Goal: Task Accomplishment & Management: Use online tool/utility

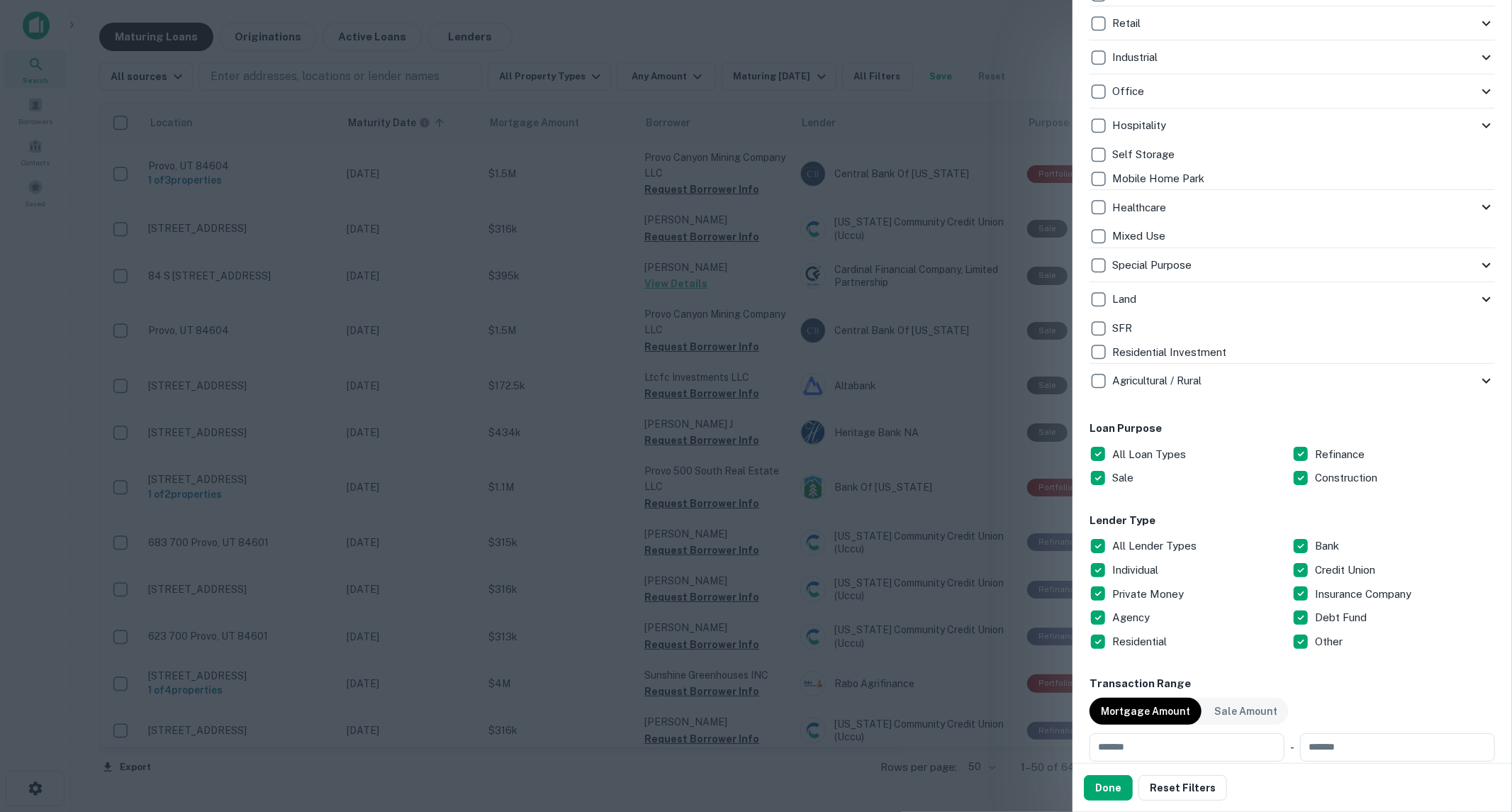
scroll to position [394, 0]
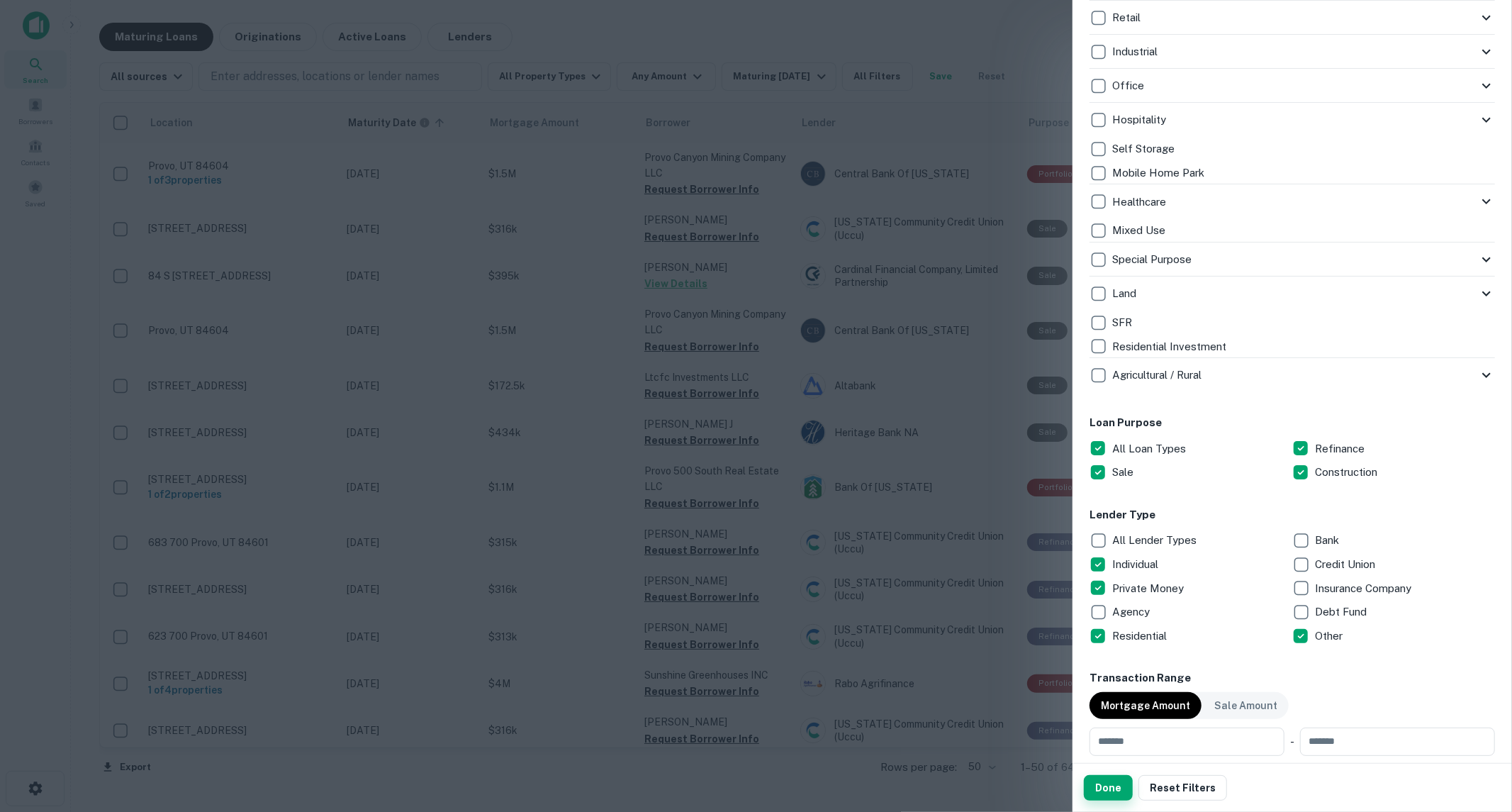
click at [1110, 788] on button "Done" at bounding box center [1108, 787] width 49 height 26
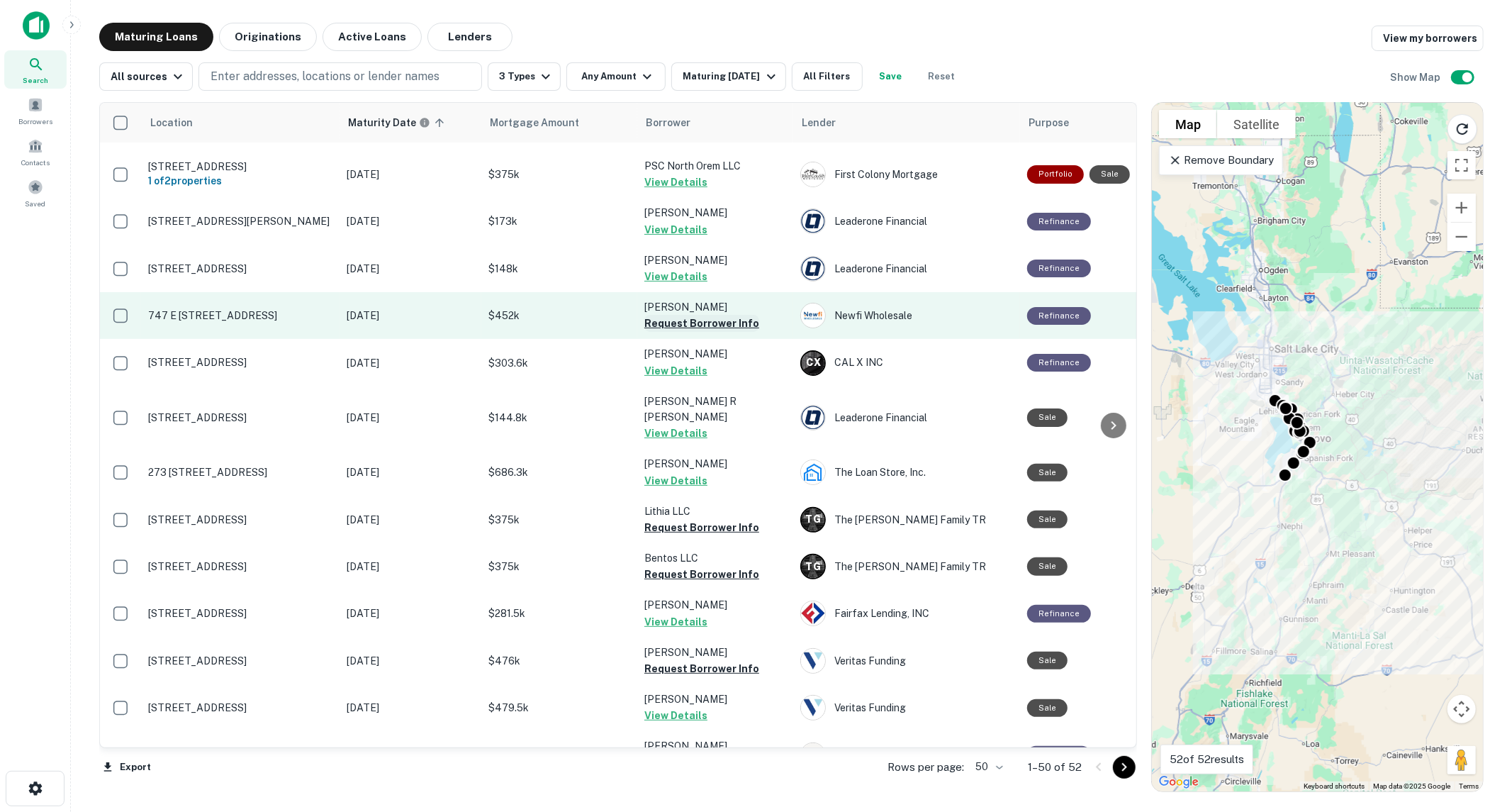
scroll to position [236, 0]
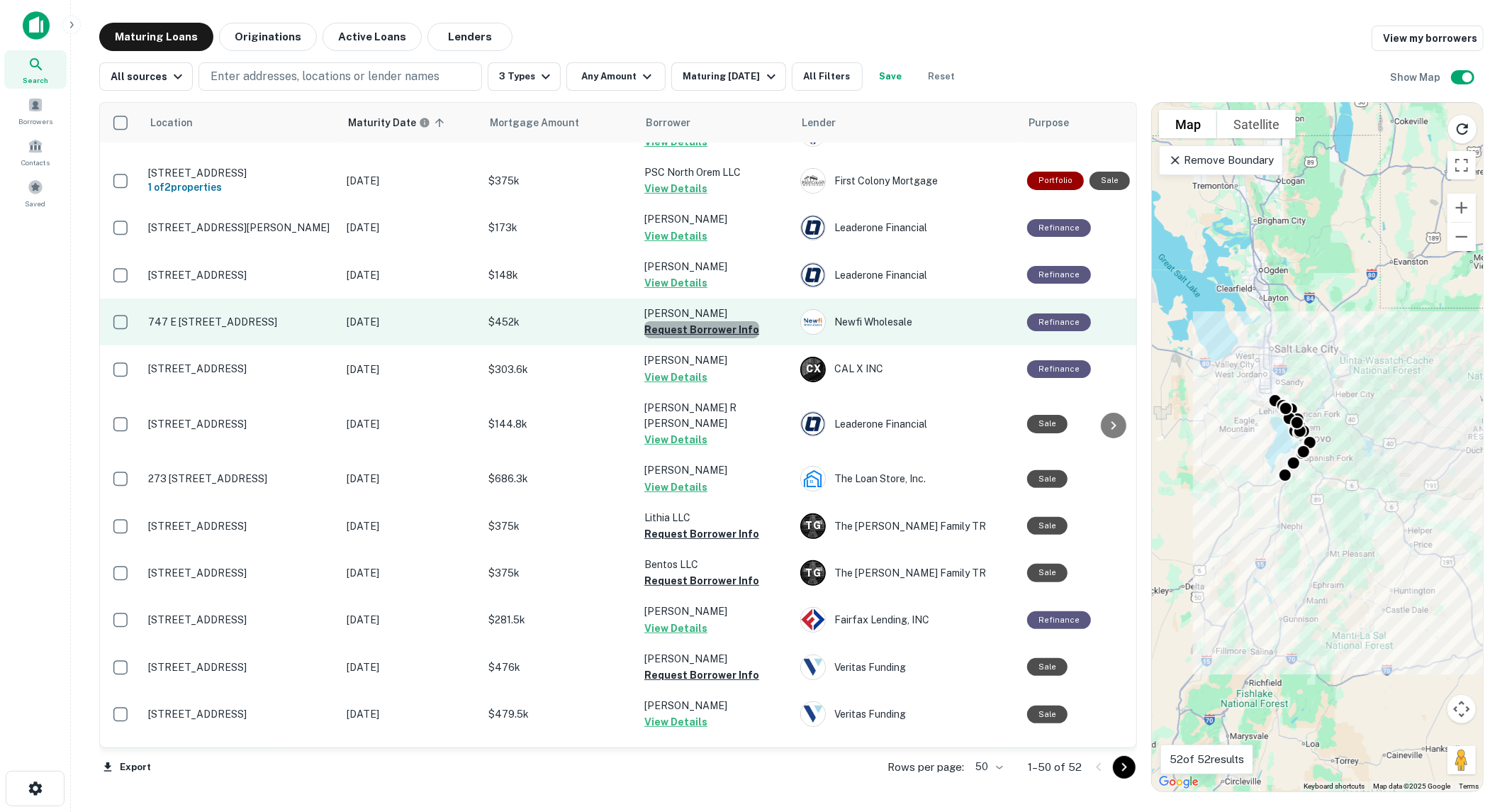
click at [704, 321] on button "Request Borrower Info" at bounding box center [702, 329] width 114 height 17
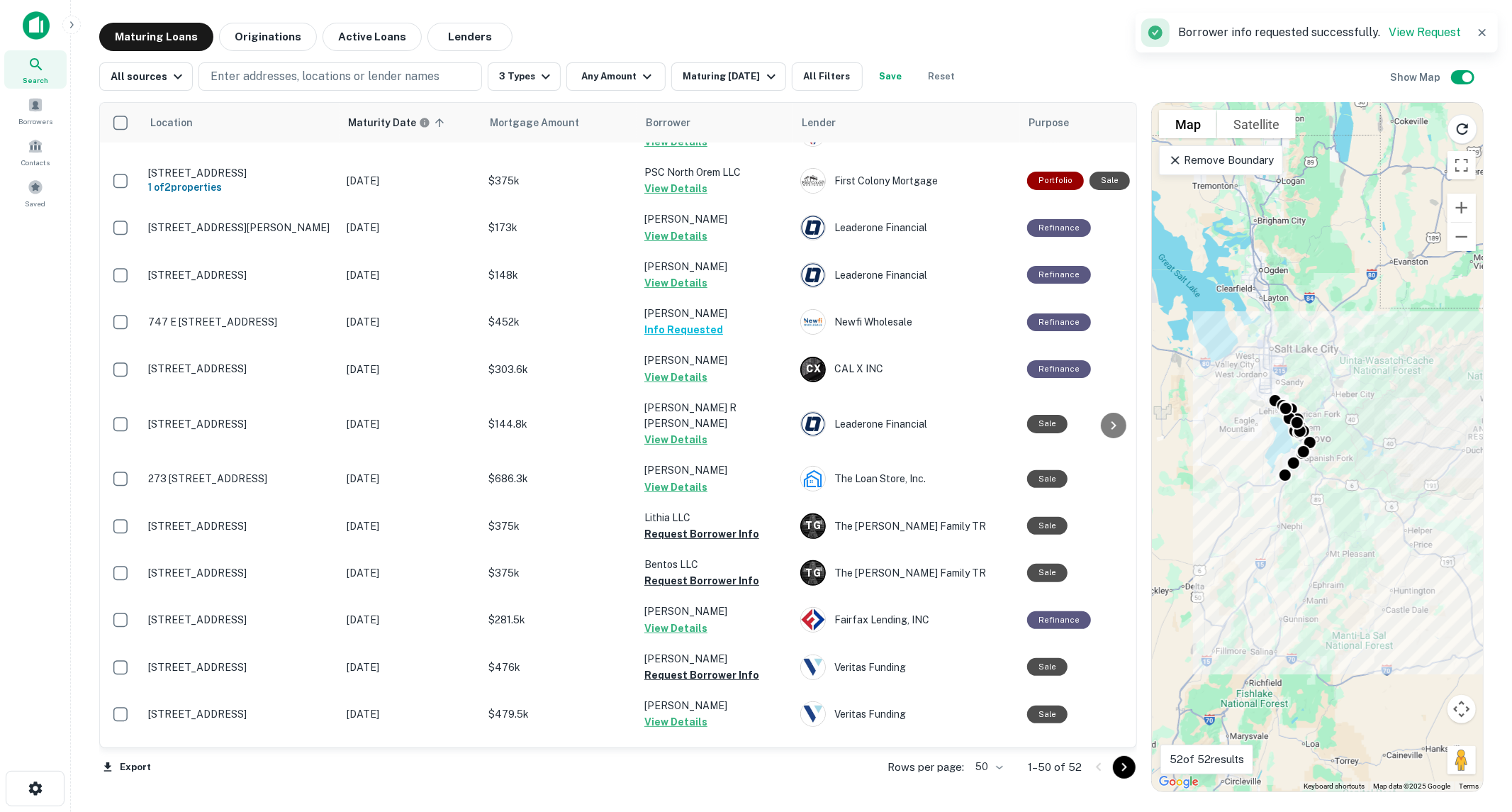
click at [746, 91] on div "Location Maturity Date sorted ascending Mortgage Amount Borrower Lender Purpose…" at bounding box center [792, 441] width 1385 height 701
click at [741, 81] on div "Maturing [DATE]" at bounding box center [731, 76] width 97 height 17
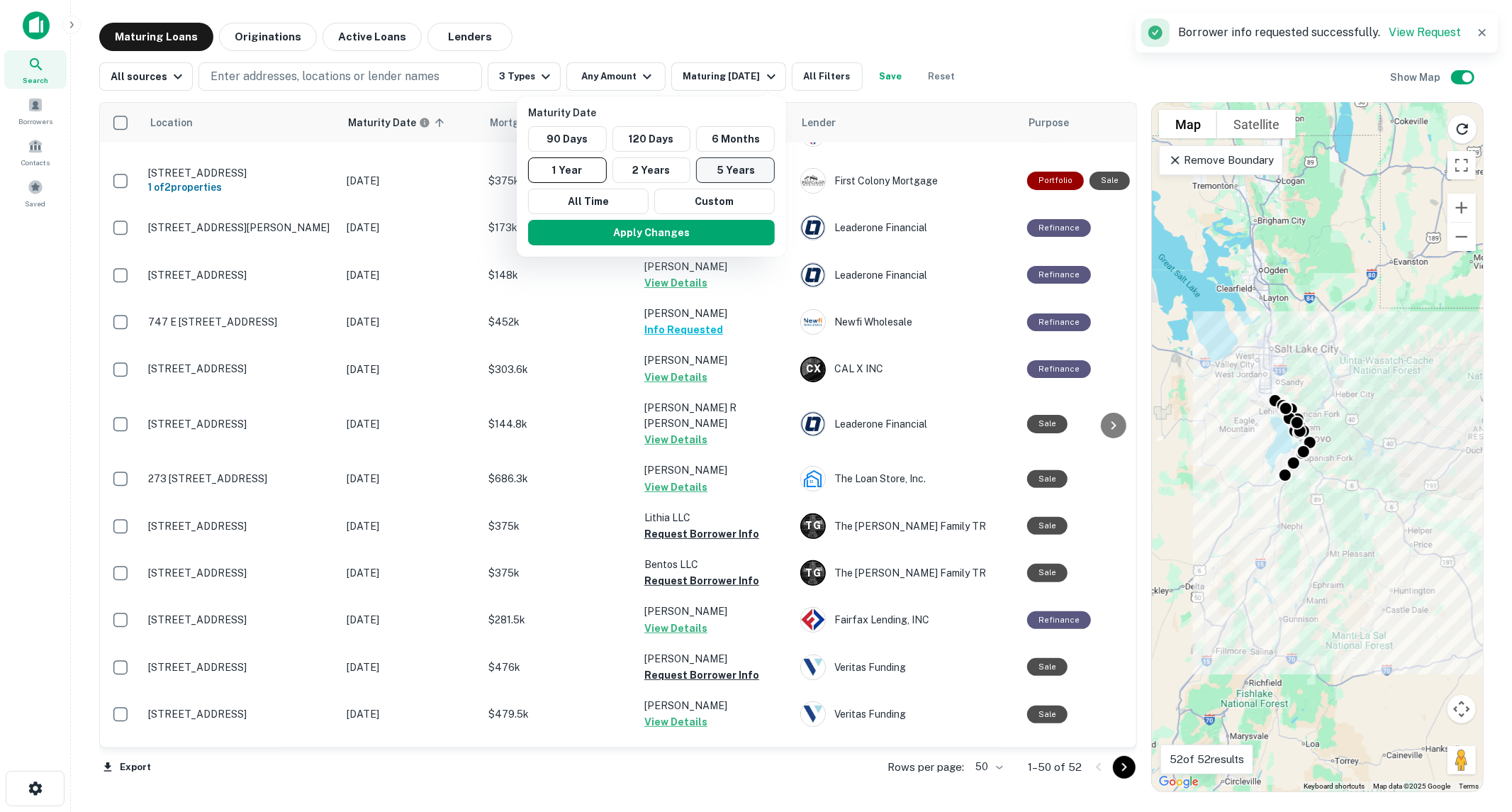
click at [763, 170] on button "5 Years" at bounding box center [735, 170] width 79 height 26
click at [762, 223] on button "Apply Changes" at bounding box center [658, 233] width 247 height 26
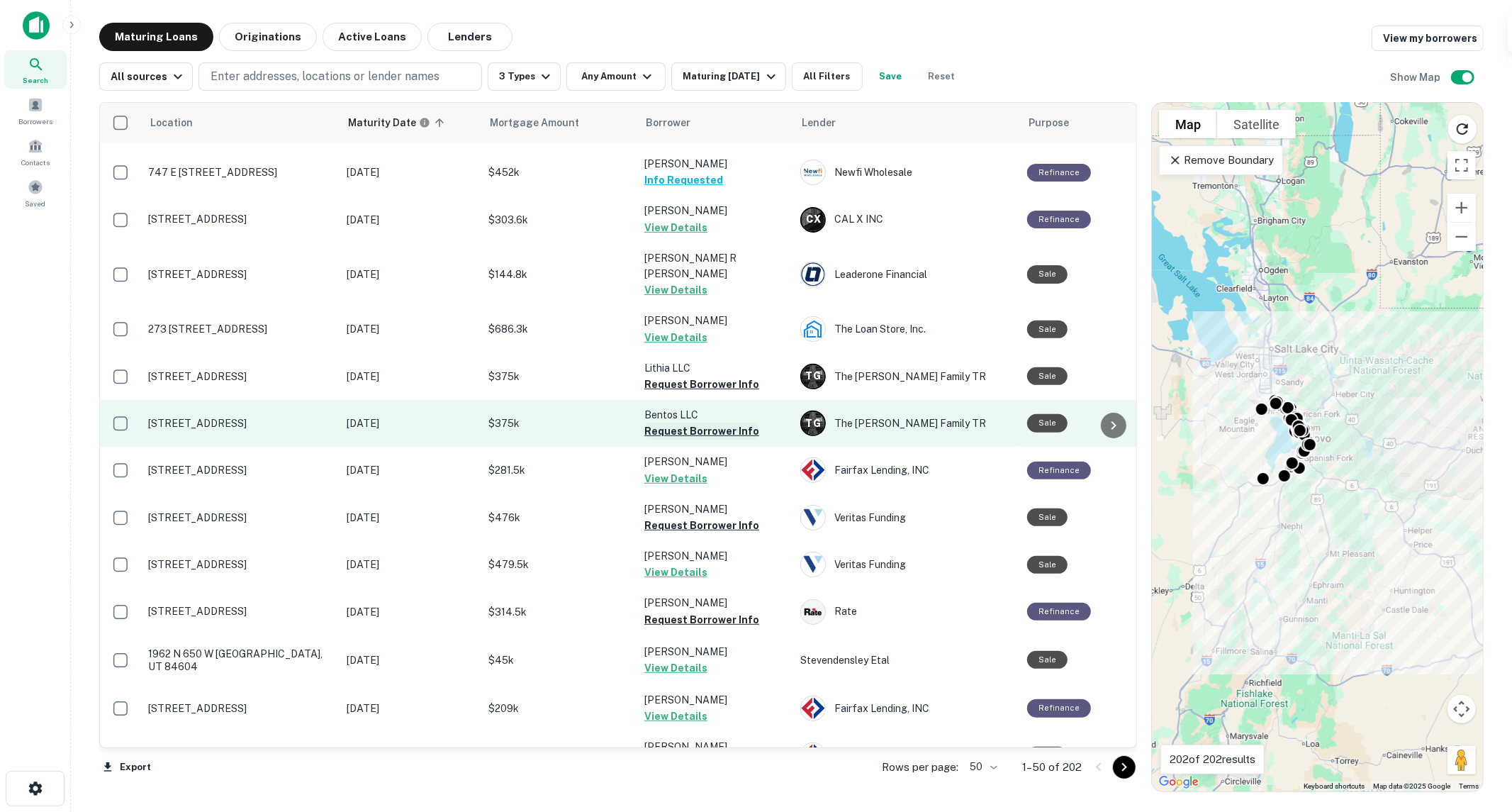
scroll to position [394, 0]
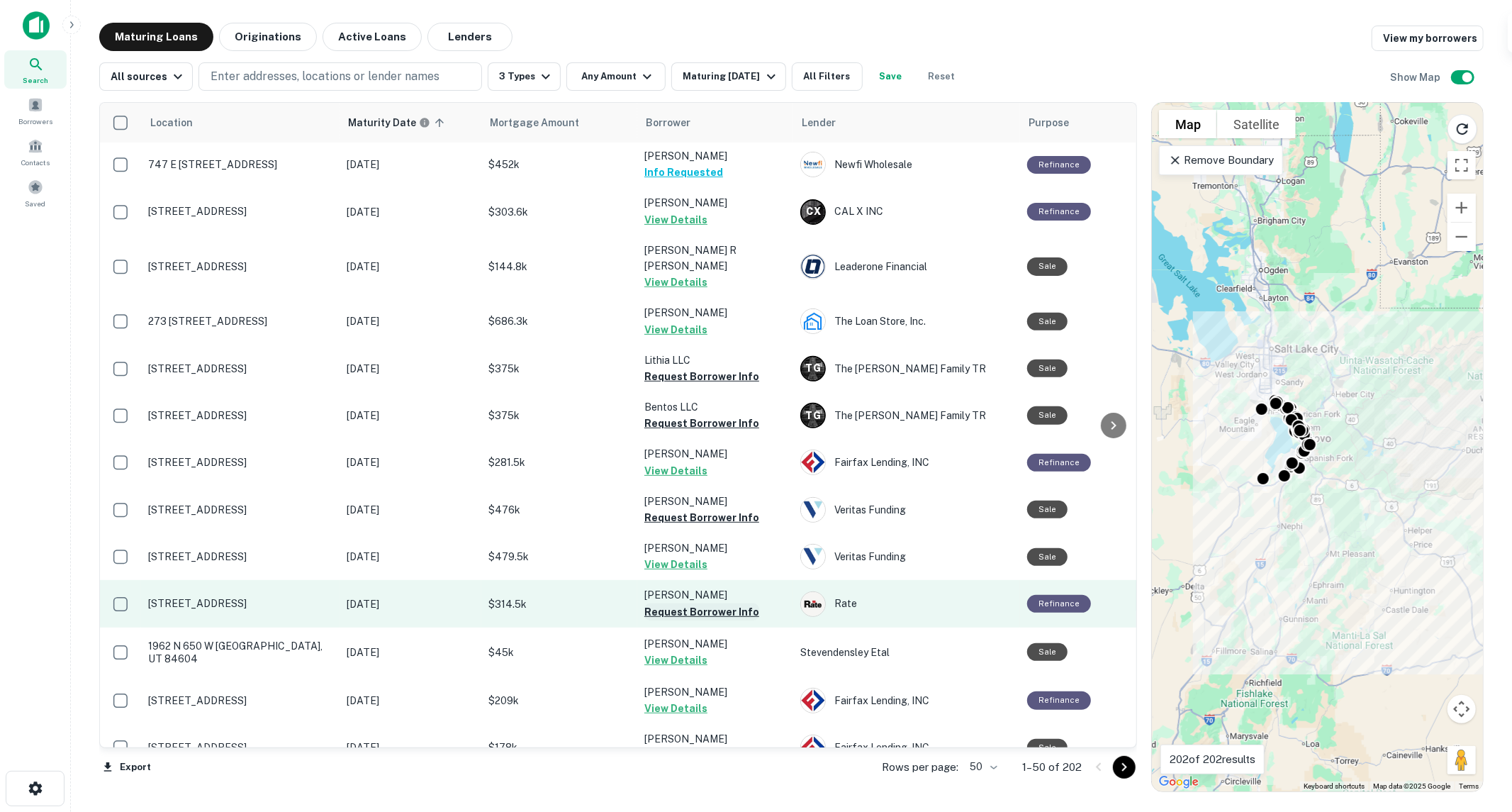
click at [717, 603] on button "Request Borrower Info" at bounding box center [702, 611] width 114 height 17
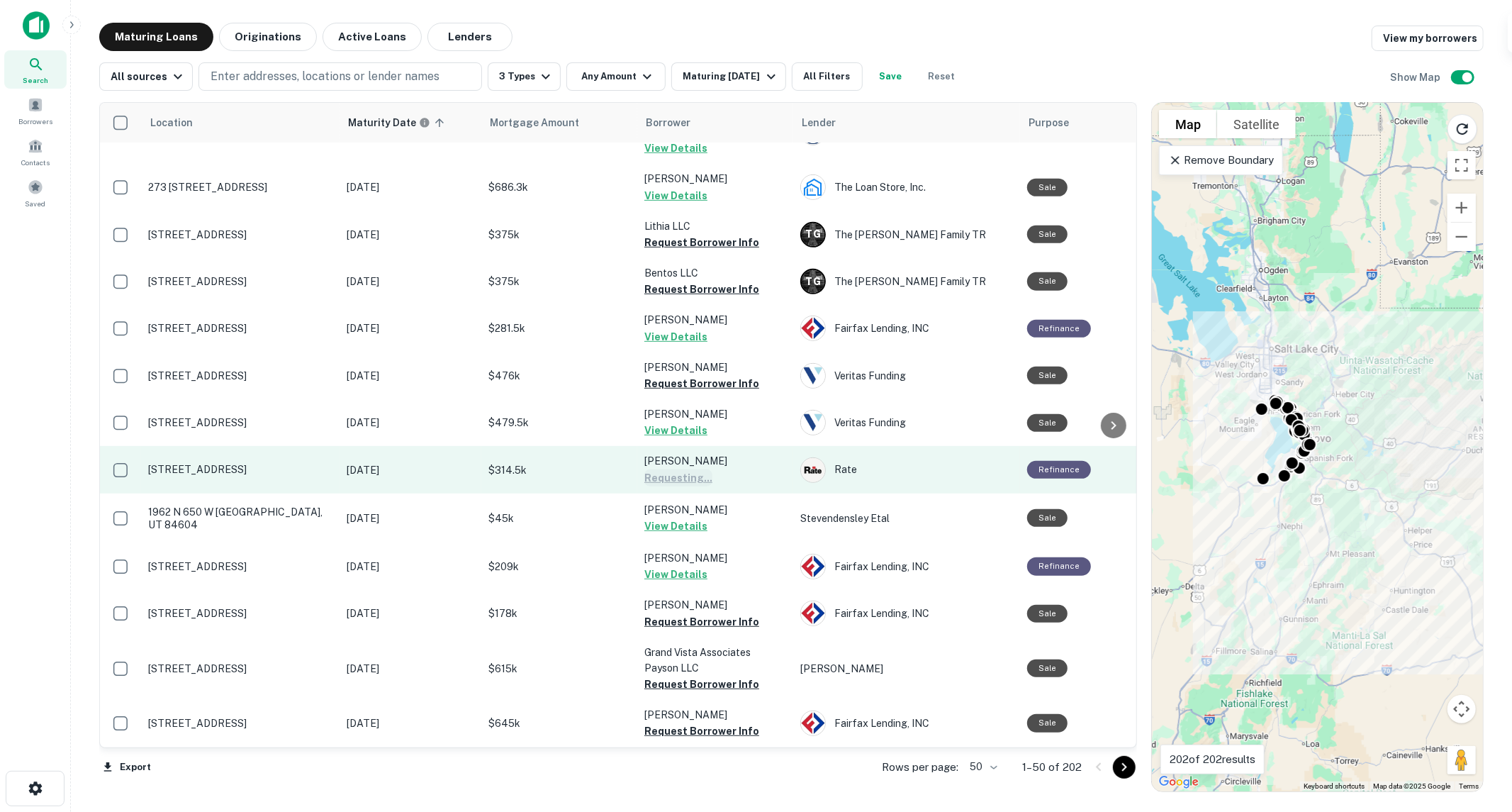
scroll to position [551, 0]
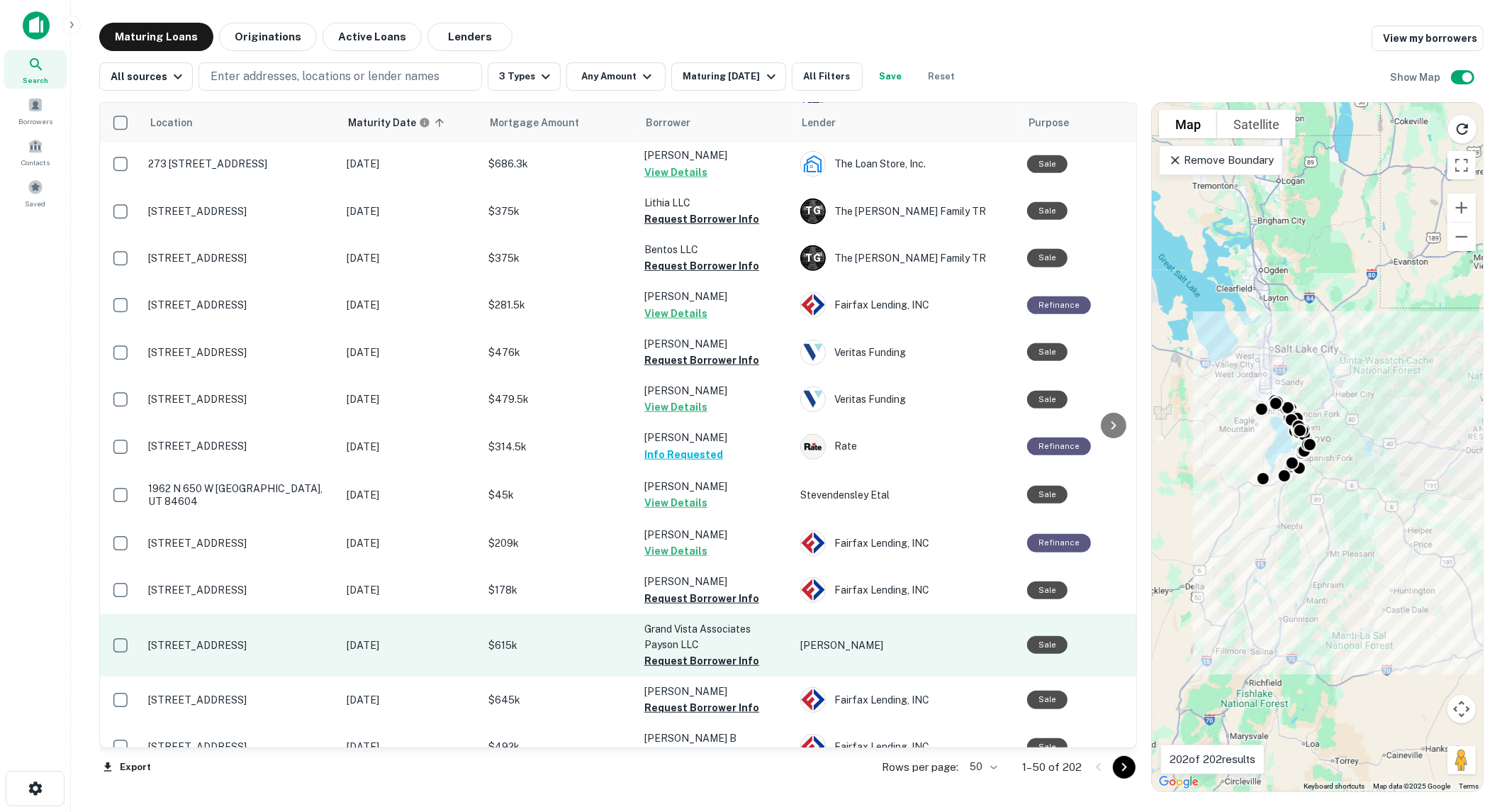
click at [689, 652] on button "Request Borrower Info" at bounding box center [702, 660] width 114 height 17
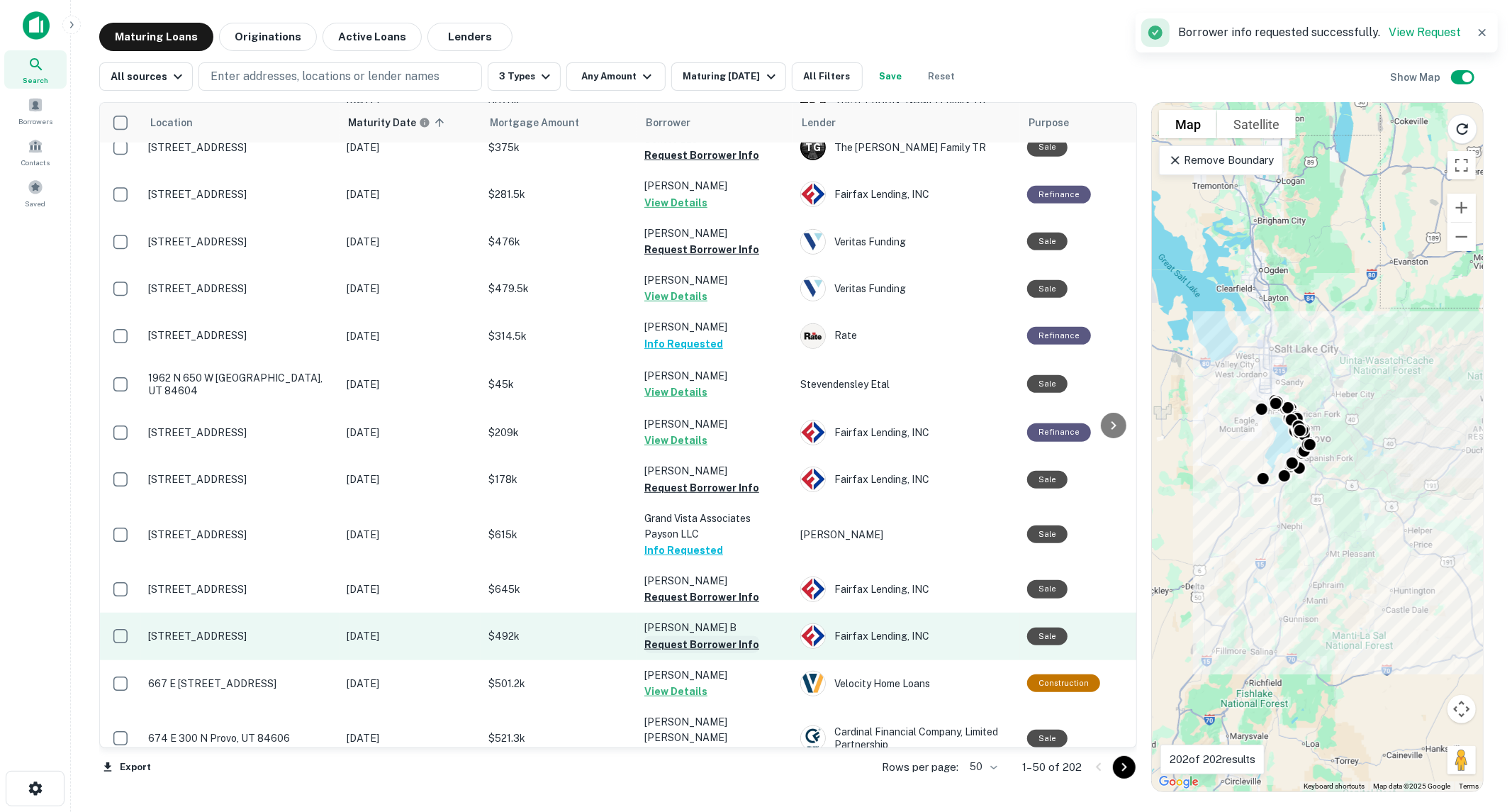
scroll to position [708, 0]
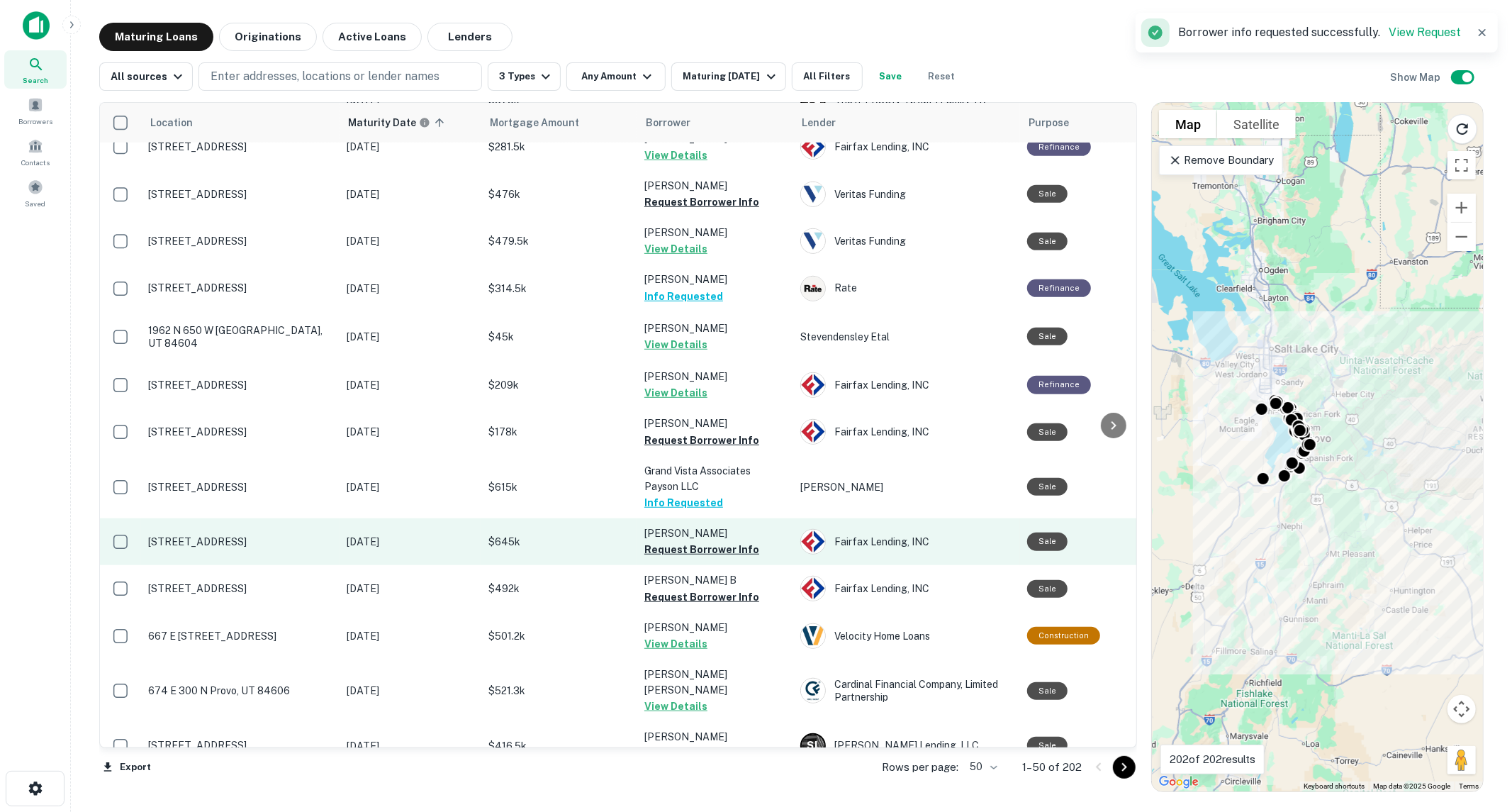
click at [696, 520] on td "[PERSON_NAME] Request Borrower Info" at bounding box center [716, 541] width 156 height 46
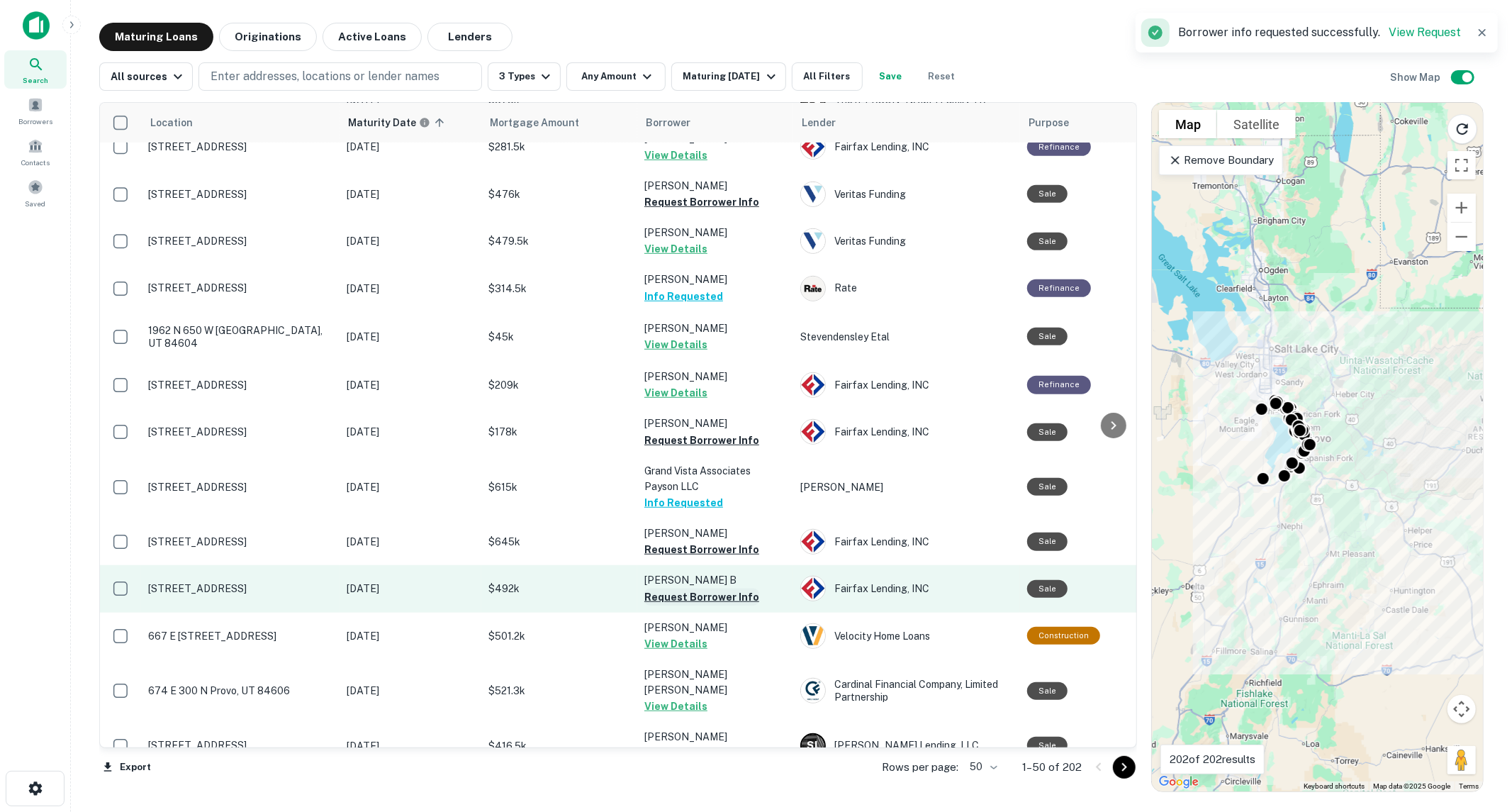
click at [686, 588] on button "Request Borrower Info" at bounding box center [702, 596] width 114 height 17
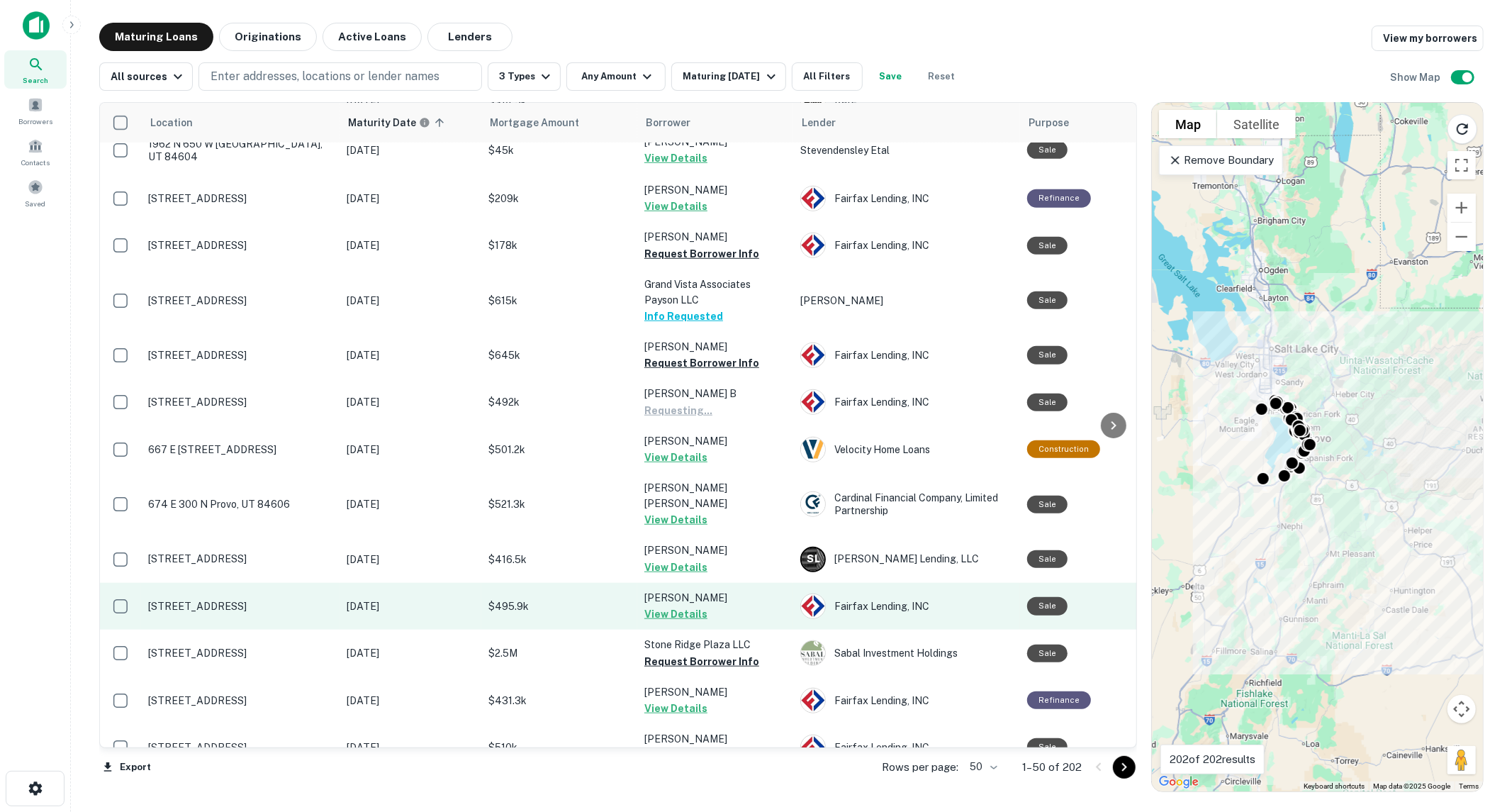
scroll to position [945, 0]
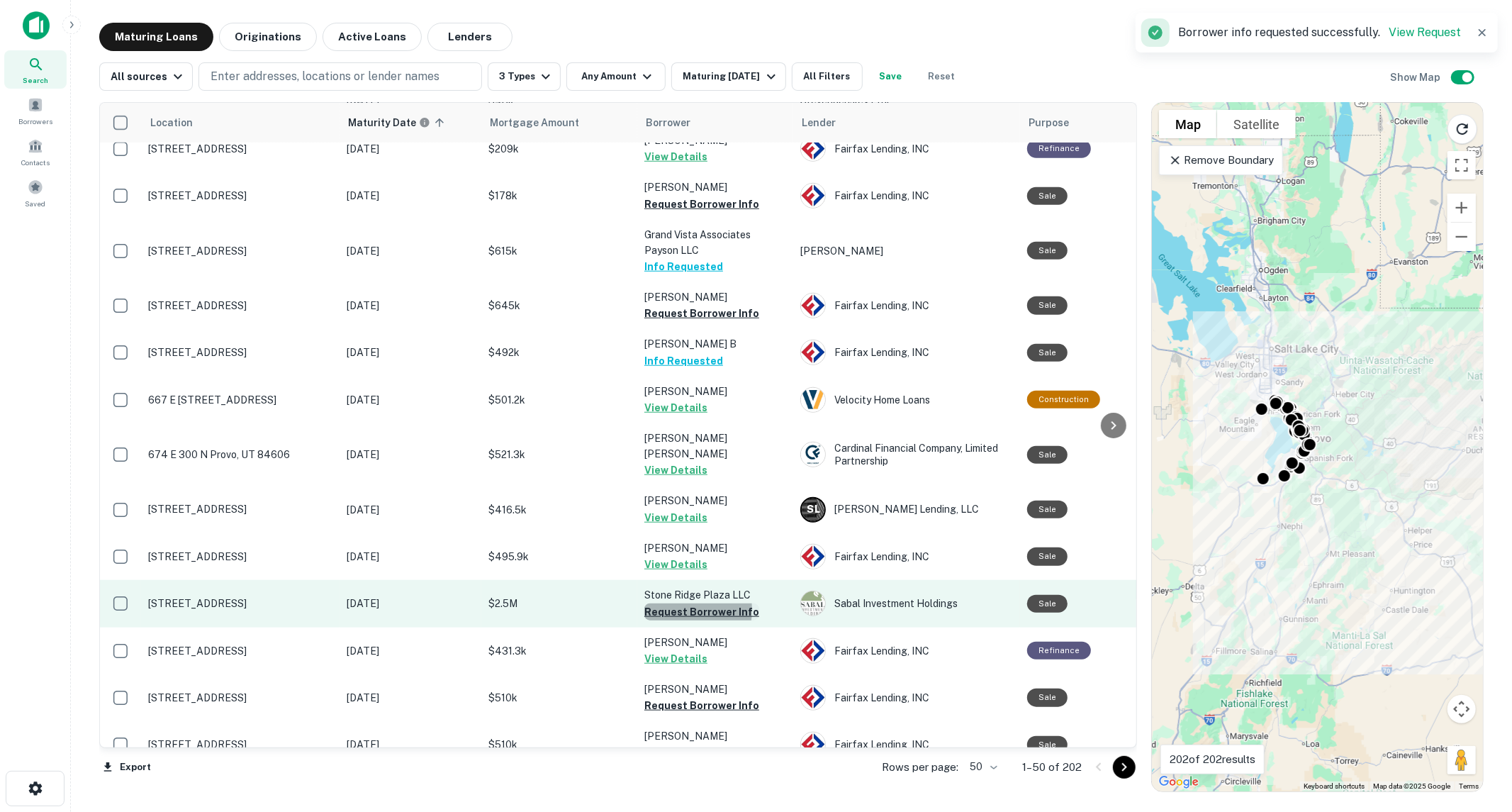
click at [676, 603] on button "Request Borrower Info" at bounding box center [702, 611] width 114 height 17
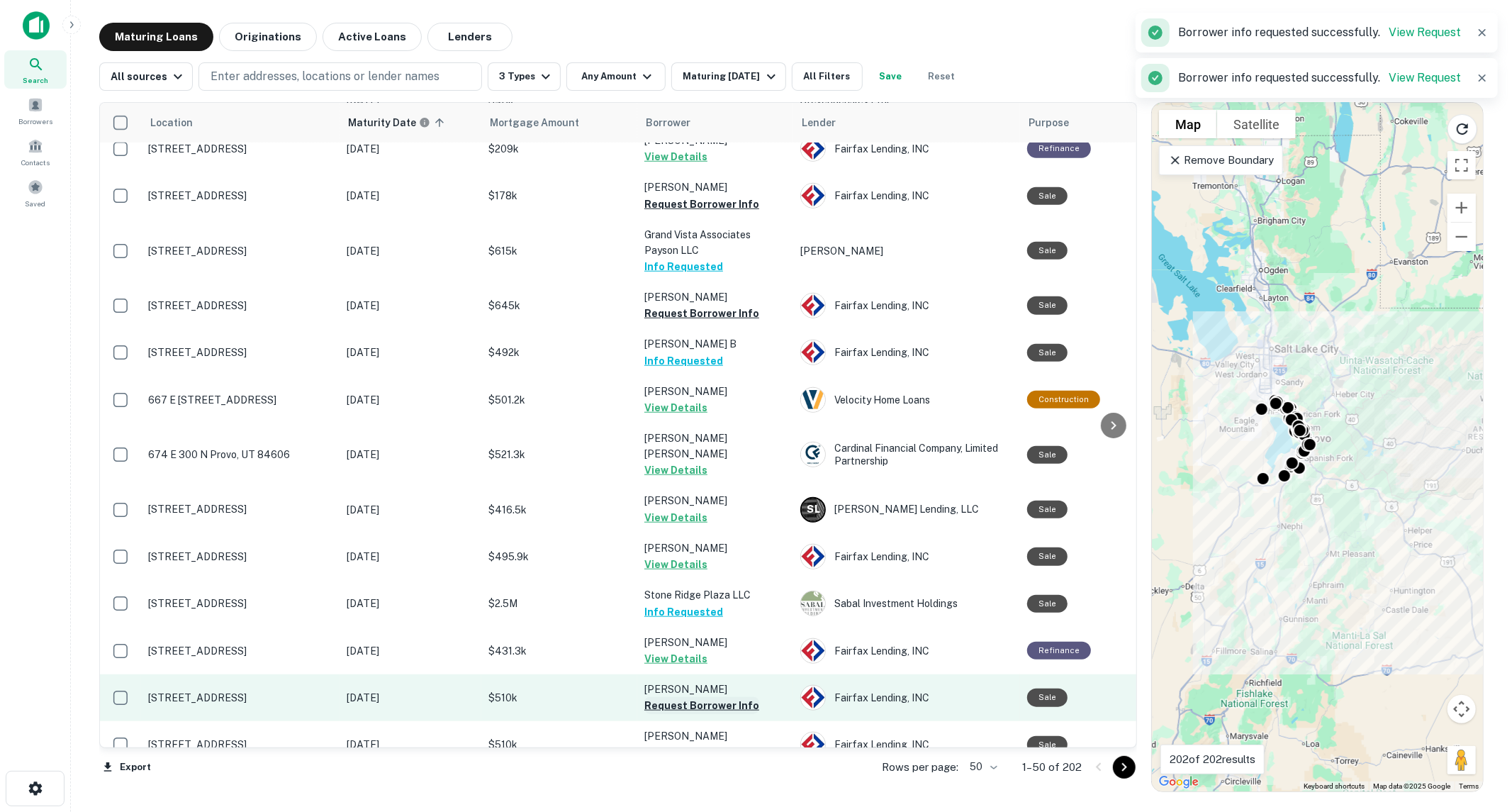
click at [684, 697] on button "Request Borrower Info" at bounding box center [702, 704] width 114 height 17
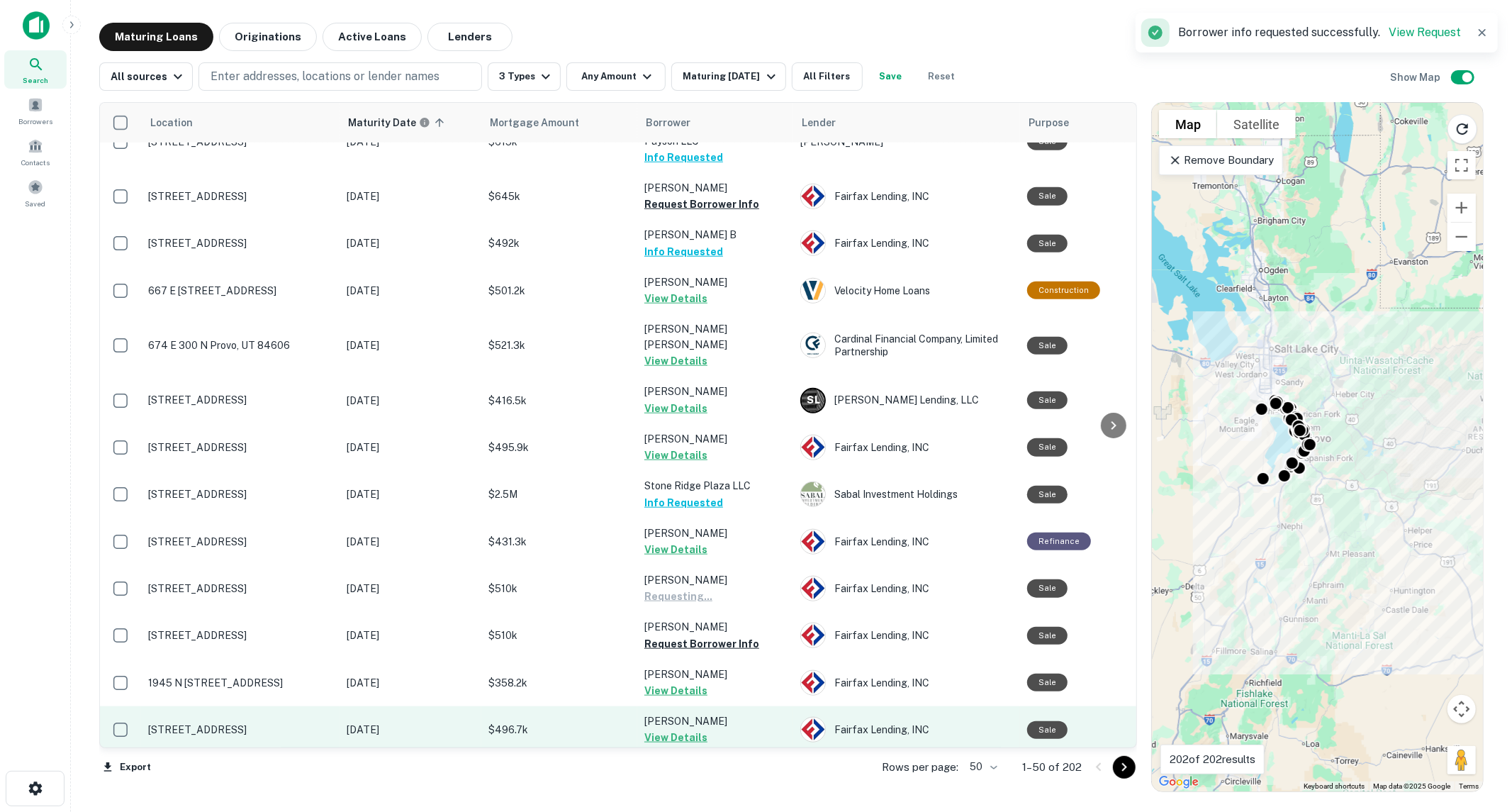
scroll to position [1102, 0]
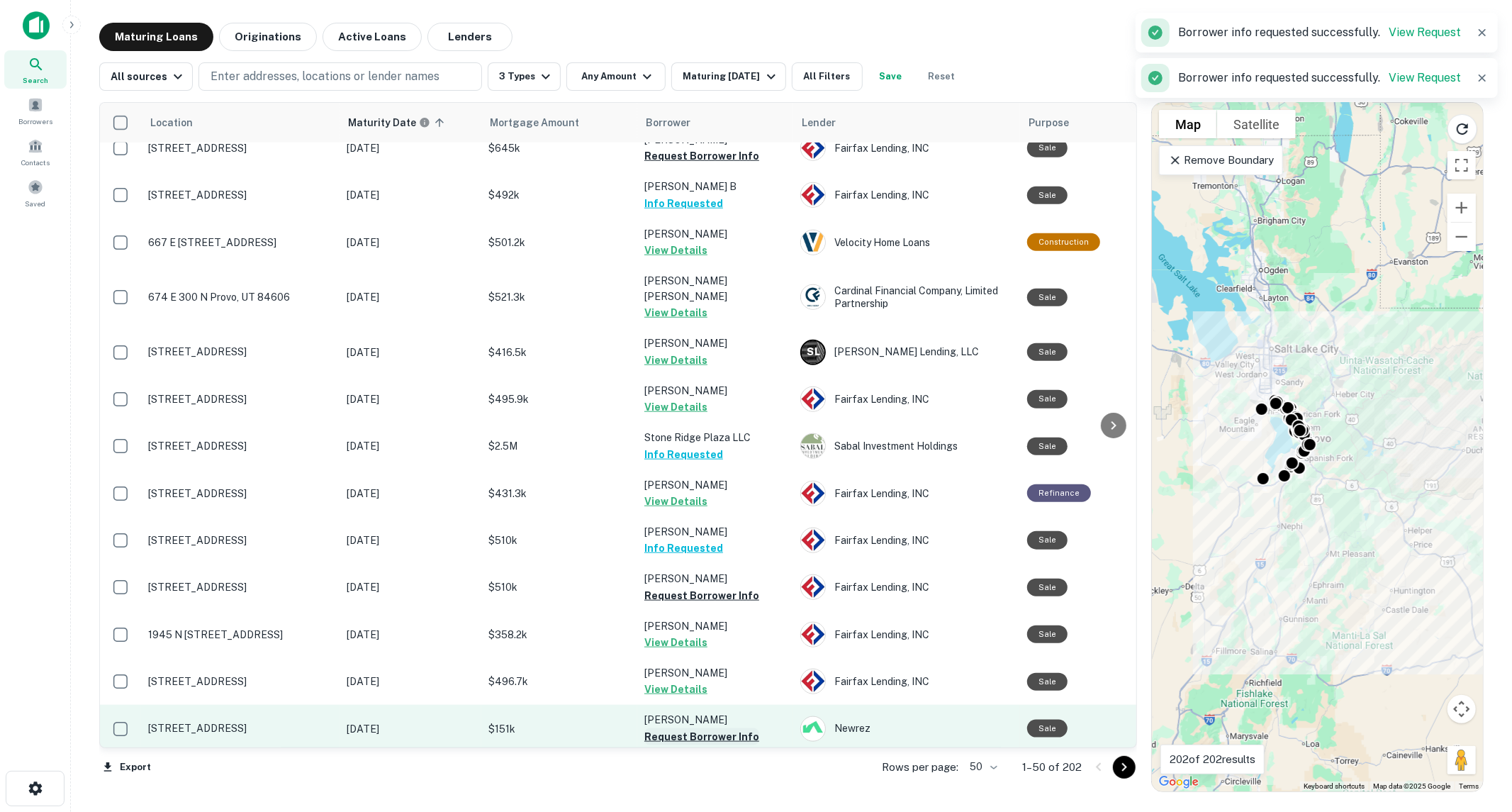
click at [704, 728] on button "Request Borrower Info" at bounding box center [702, 736] width 114 height 17
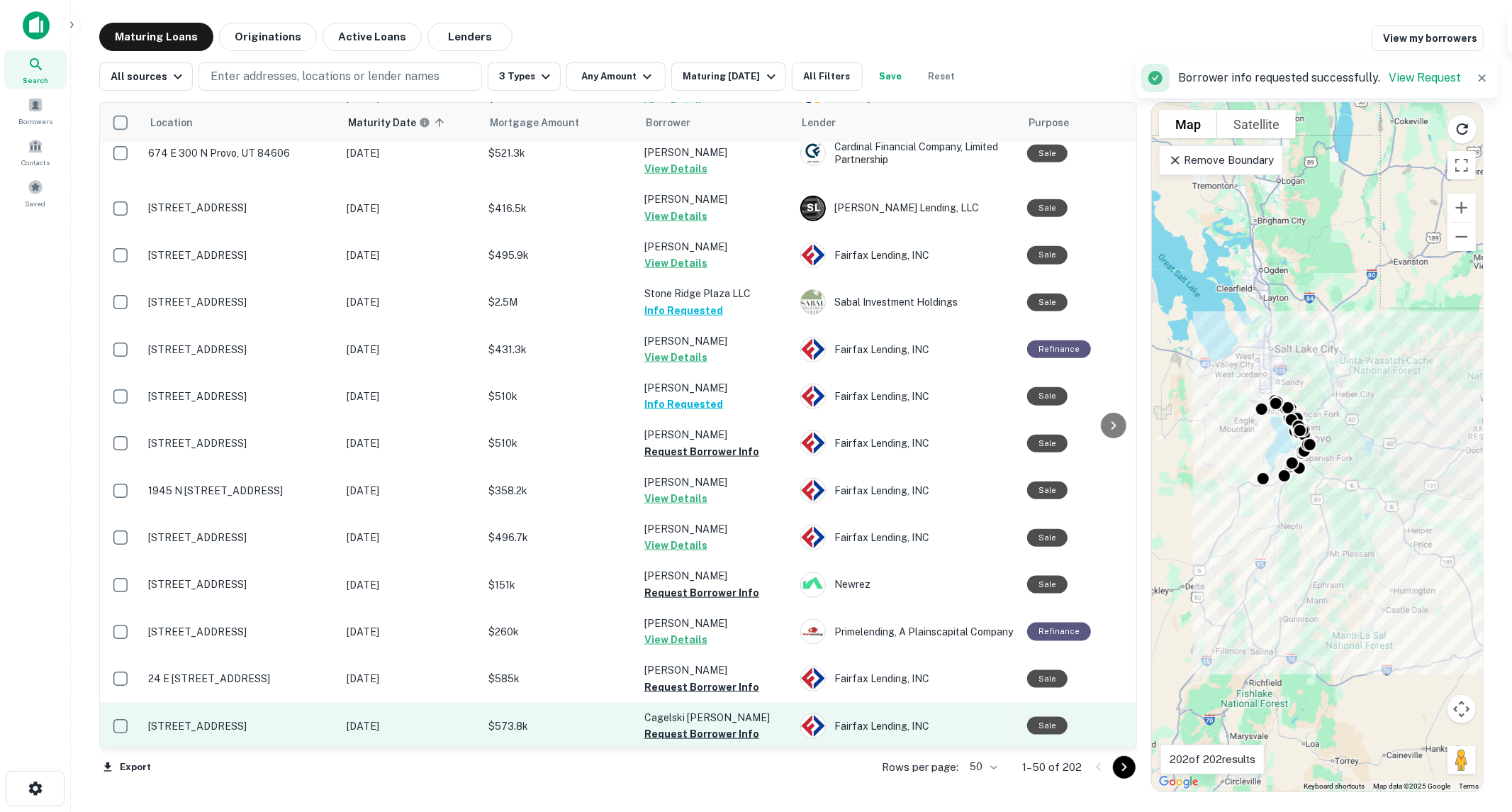
scroll to position [1260, 0]
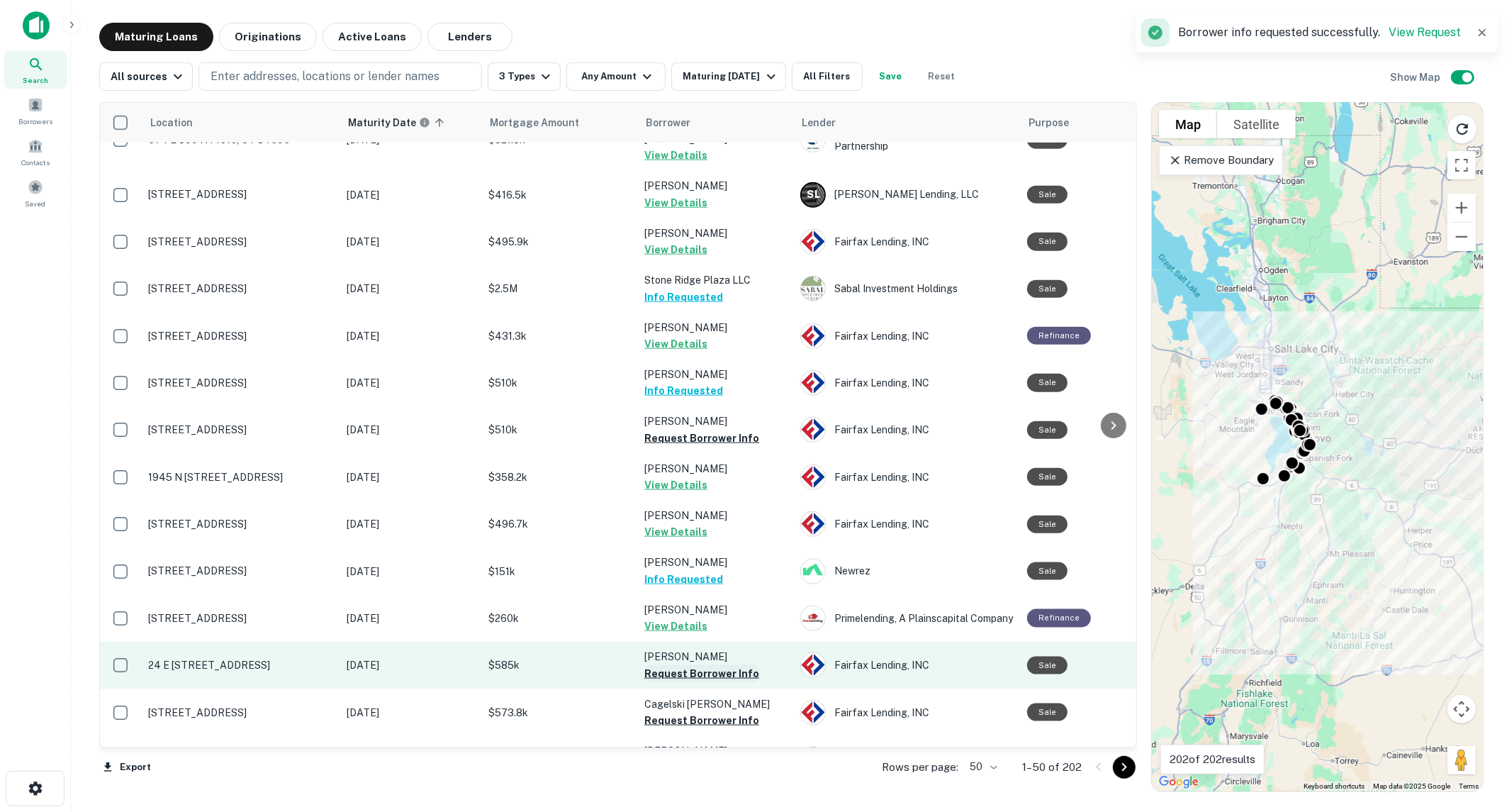
click at [696, 665] on button "Request Borrower Info" at bounding box center [702, 673] width 114 height 17
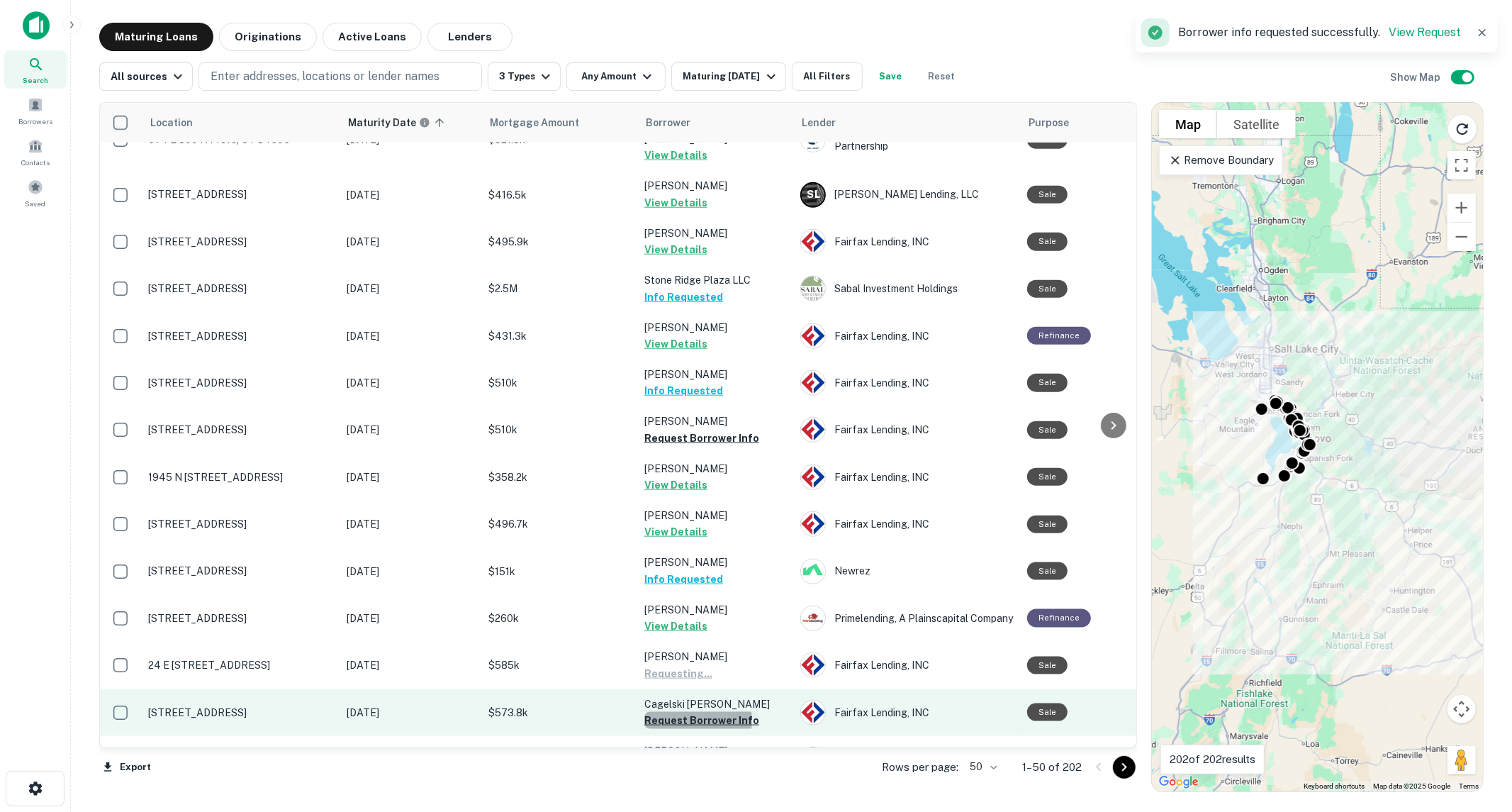
click at [690, 711] on button "Request Borrower Info" at bounding box center [702, 719] width 114 height 17
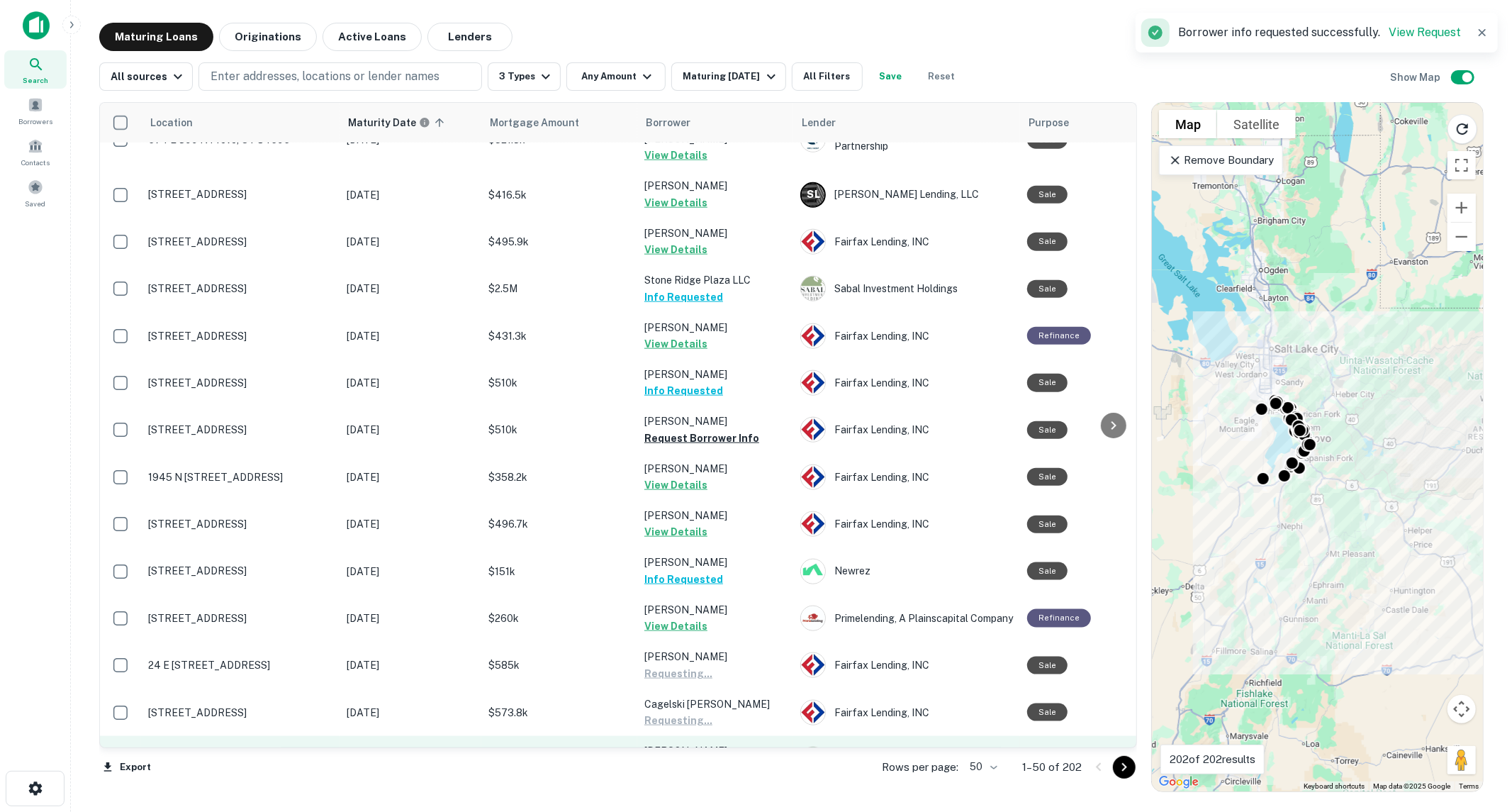
click at [685, 759] on button "Request Borrower Info" at bounding box center [702, 767] width 114 height 17
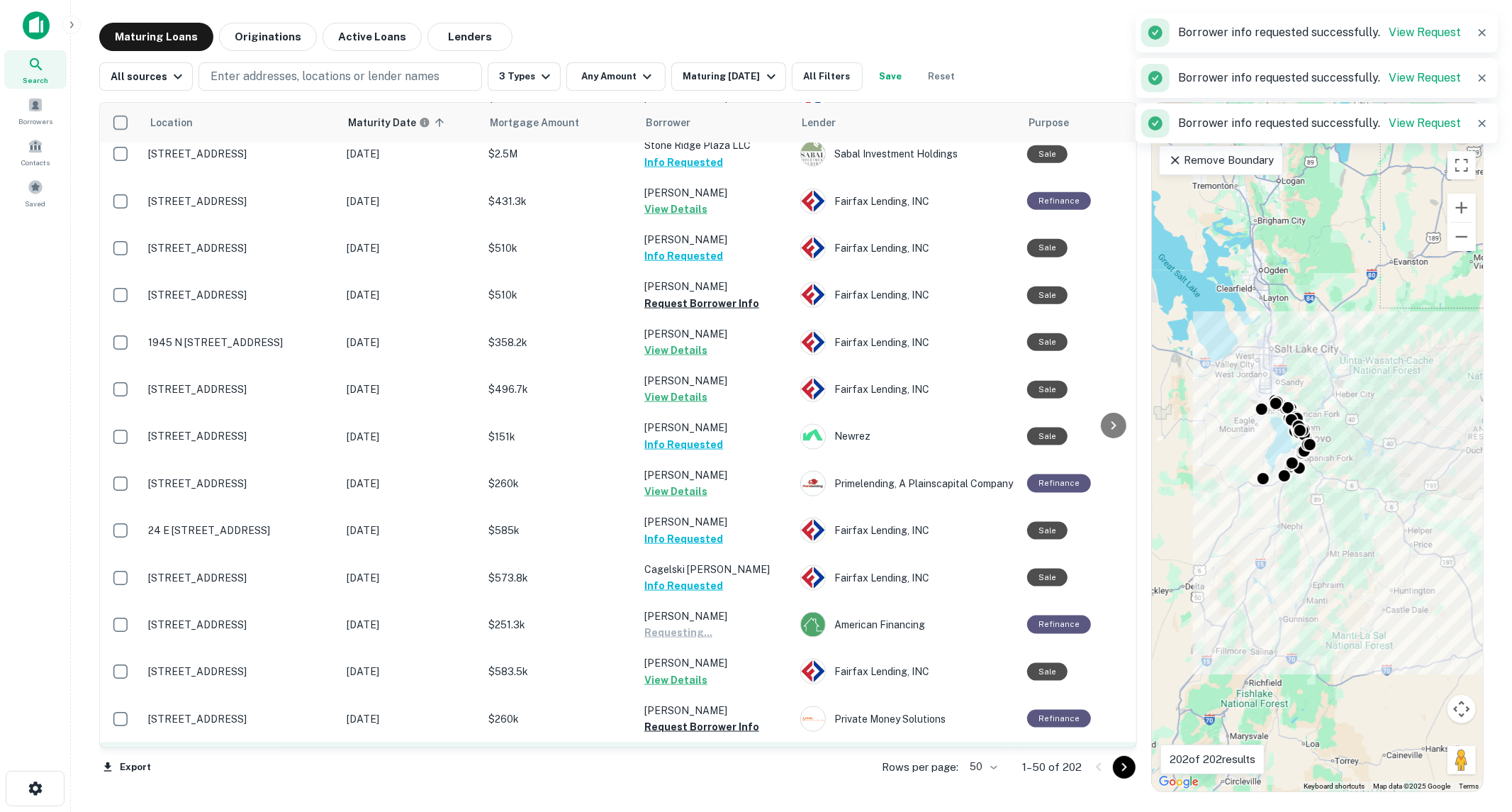
scroll to position [1418, 0]
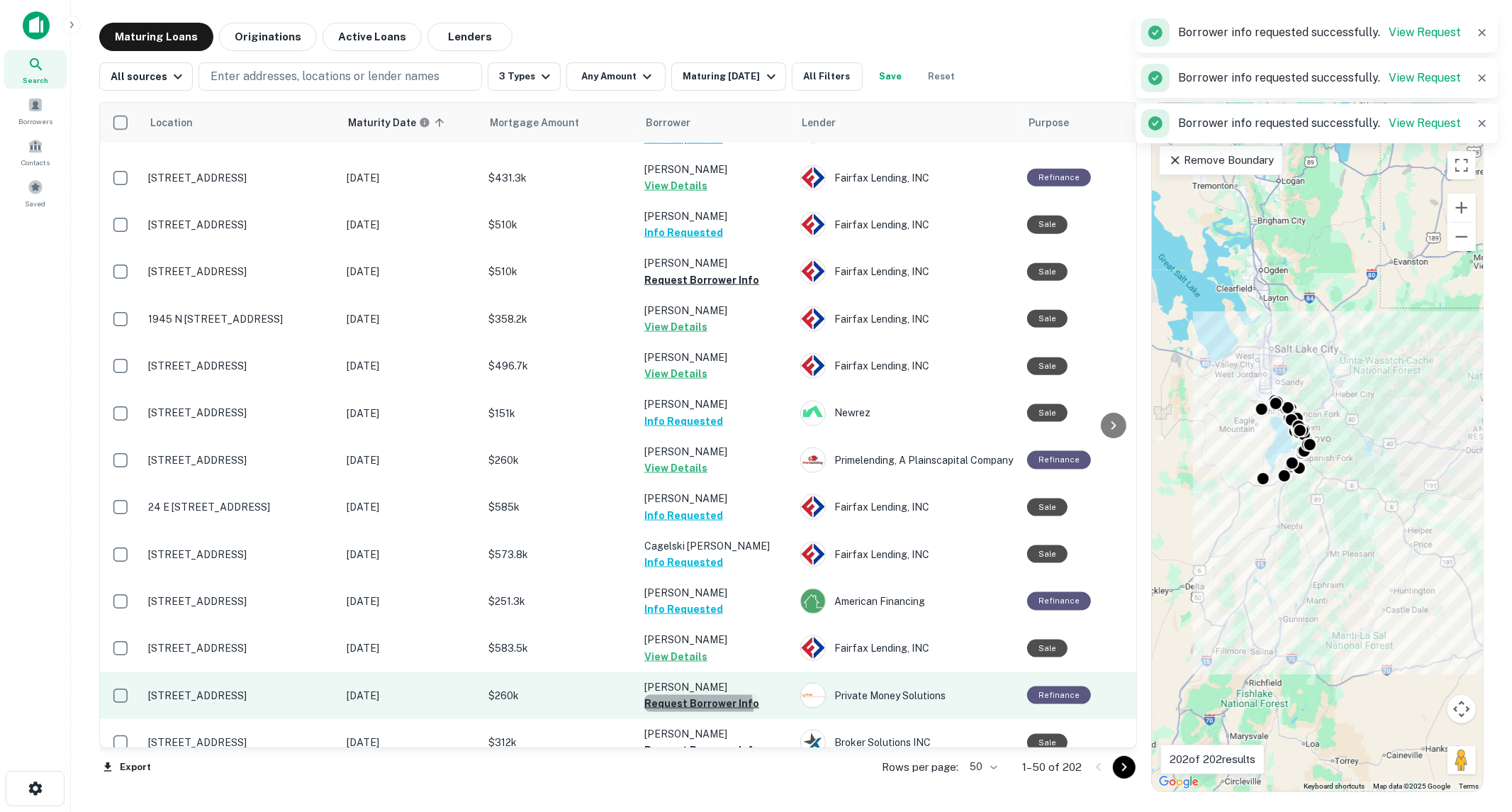
click at [691, 695] on button "Request Borrower Info" at bounding box center [702, 702] width 114 height 17
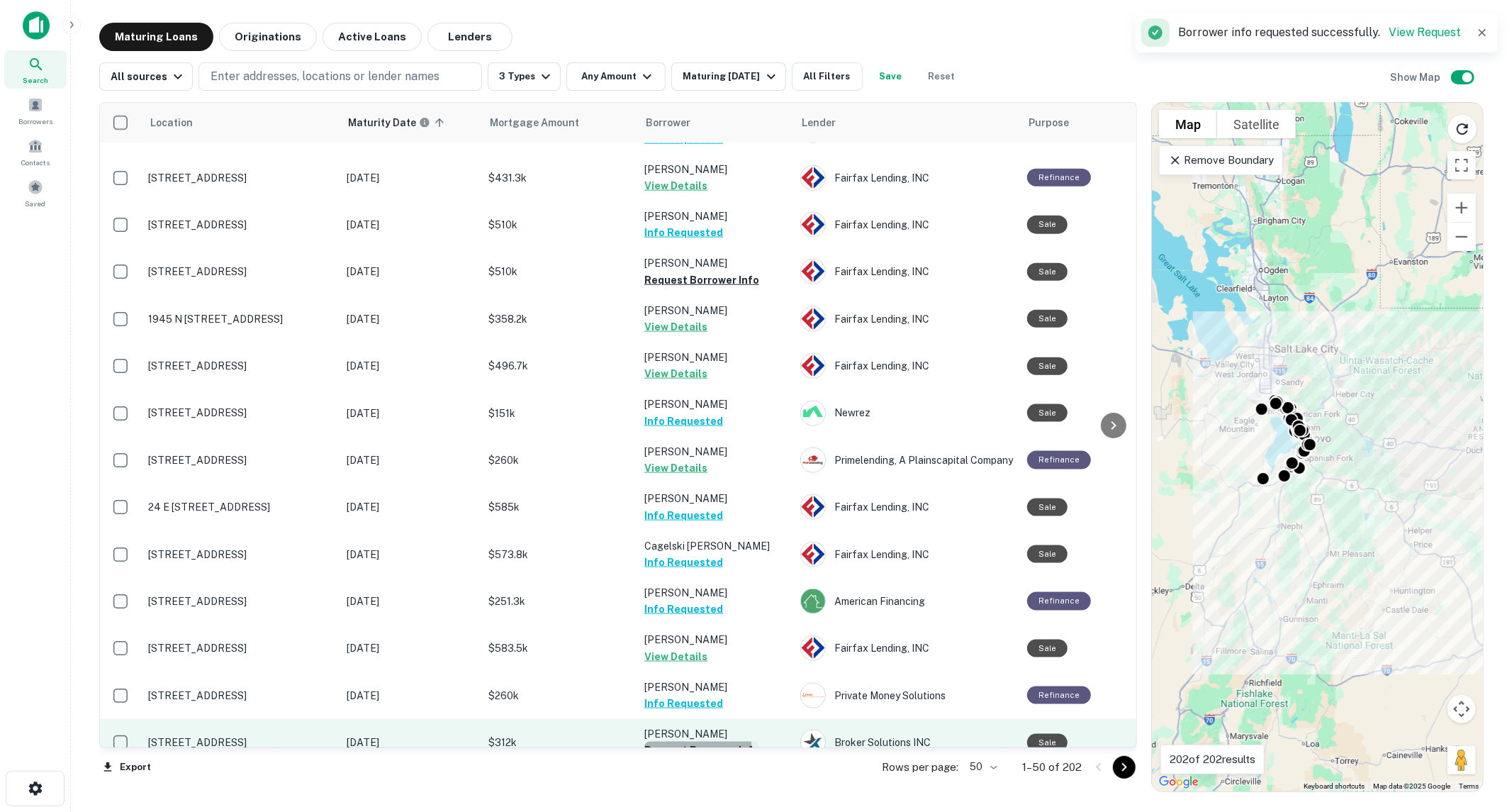
drag, startPoint x: 688, startPoint y: 694, endPoint x: 689, endPoint y: 685, distance: 9.1
click at [688, 741] on button "Request Borrower Info" at bounding box center [702, 749] width 114 height 17
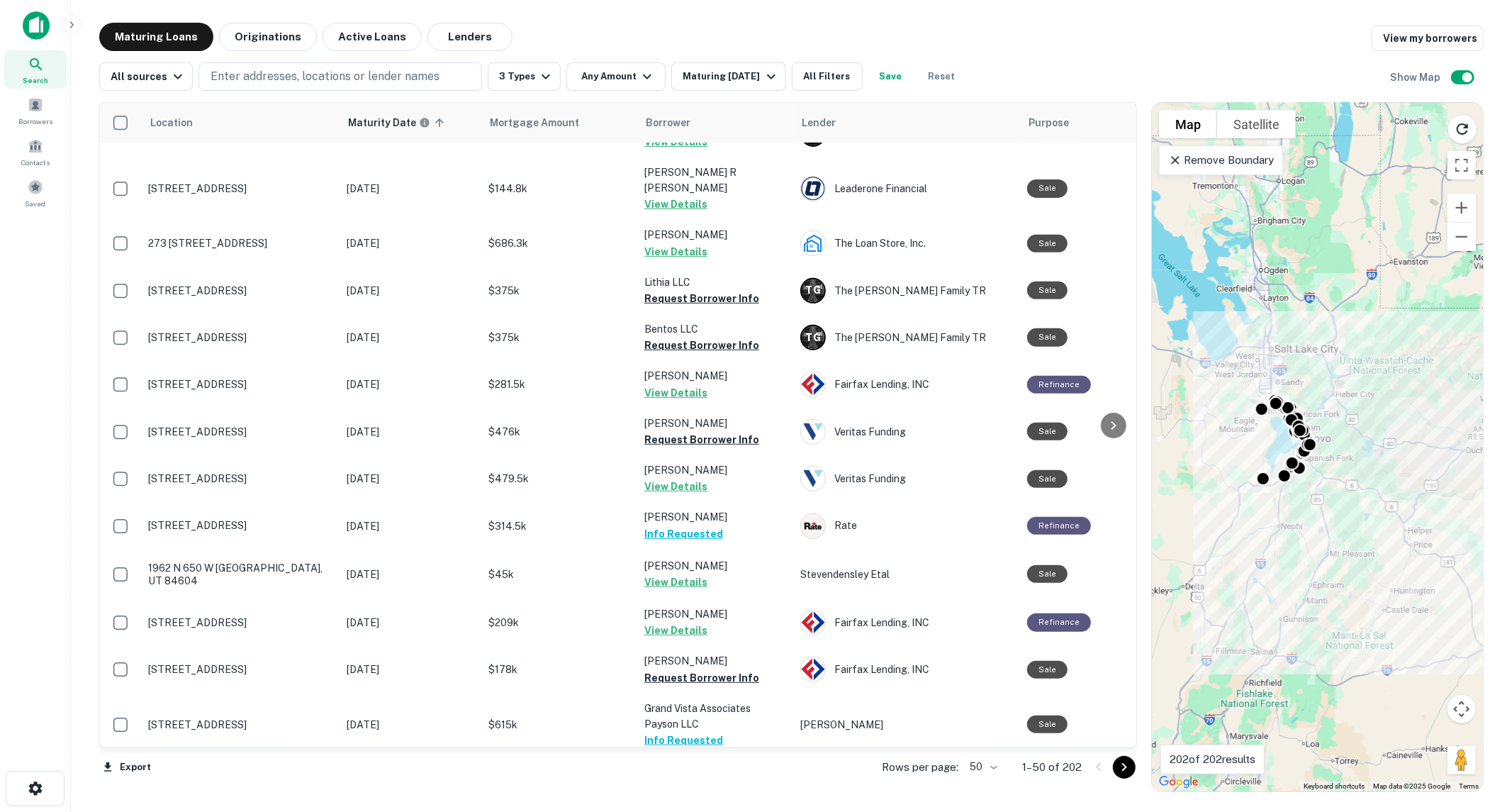
scroll to position [457, 0]
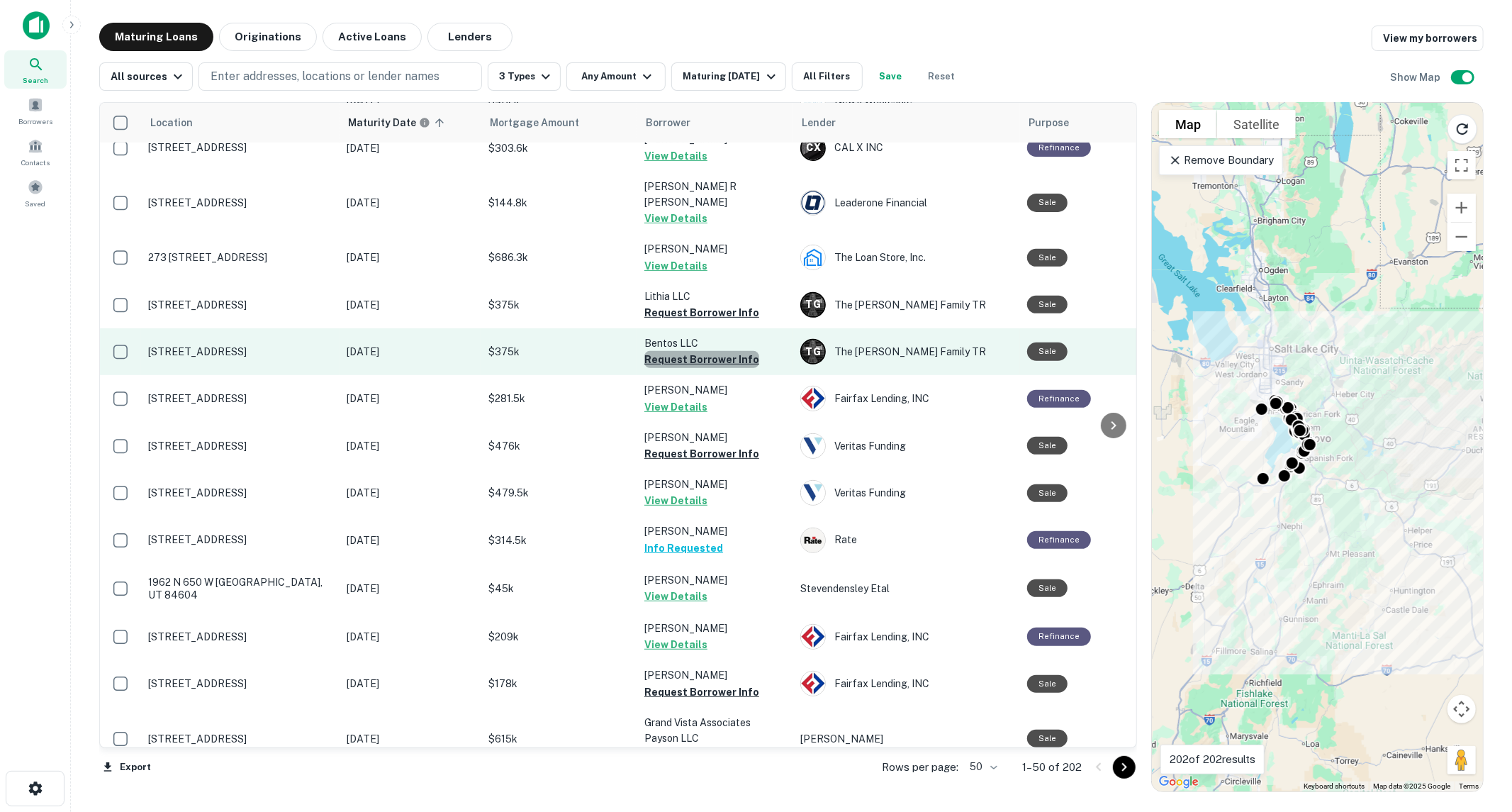
click at [739, 351] on button "Request Borrower Info" at bounding box center [702, 359] width 114 height 17
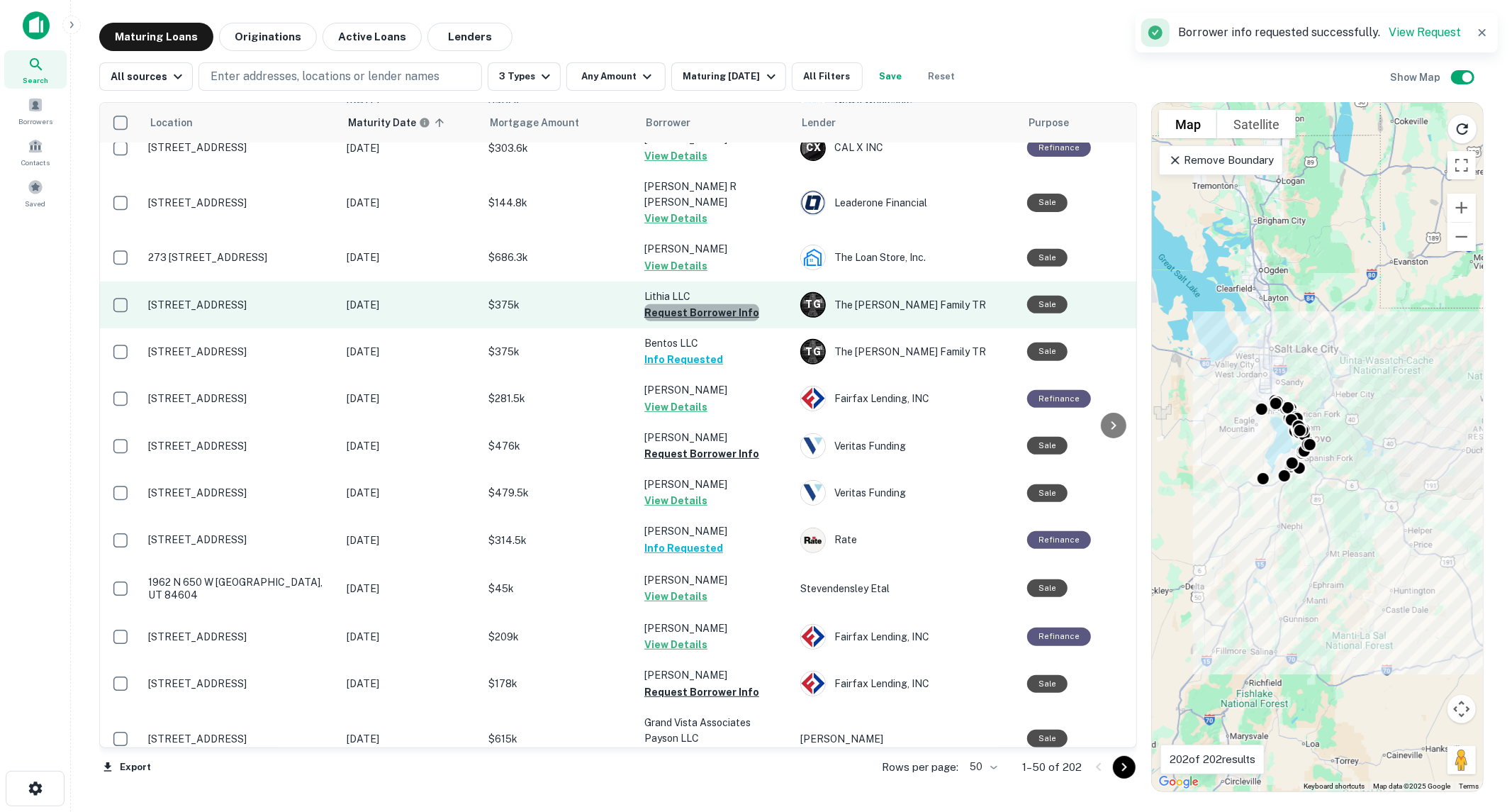
click at [731, 304] on button "Request Borrower Info" at bounding box center [702, 312] width 114 height 17
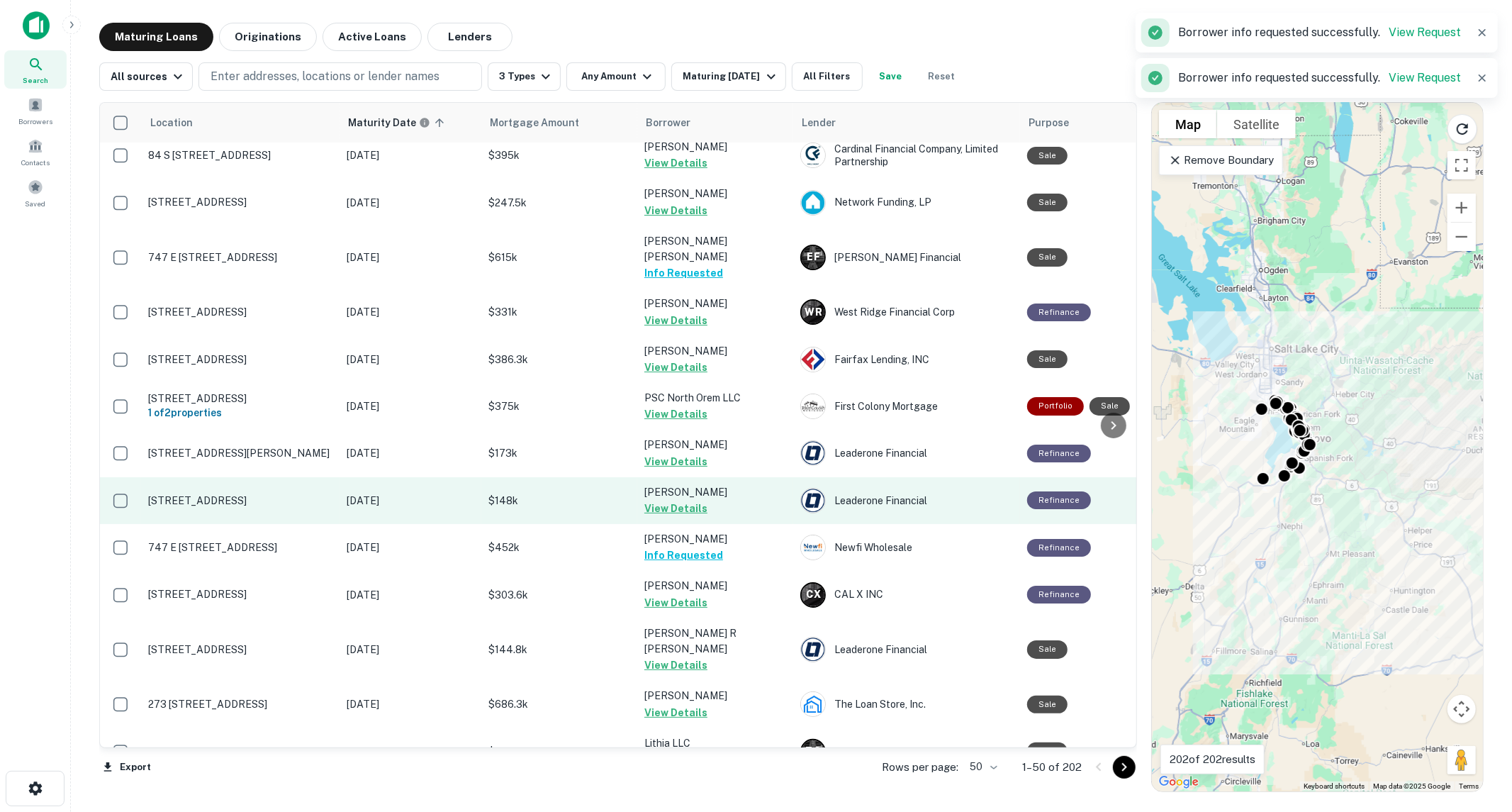
scroll to position [0, 0]
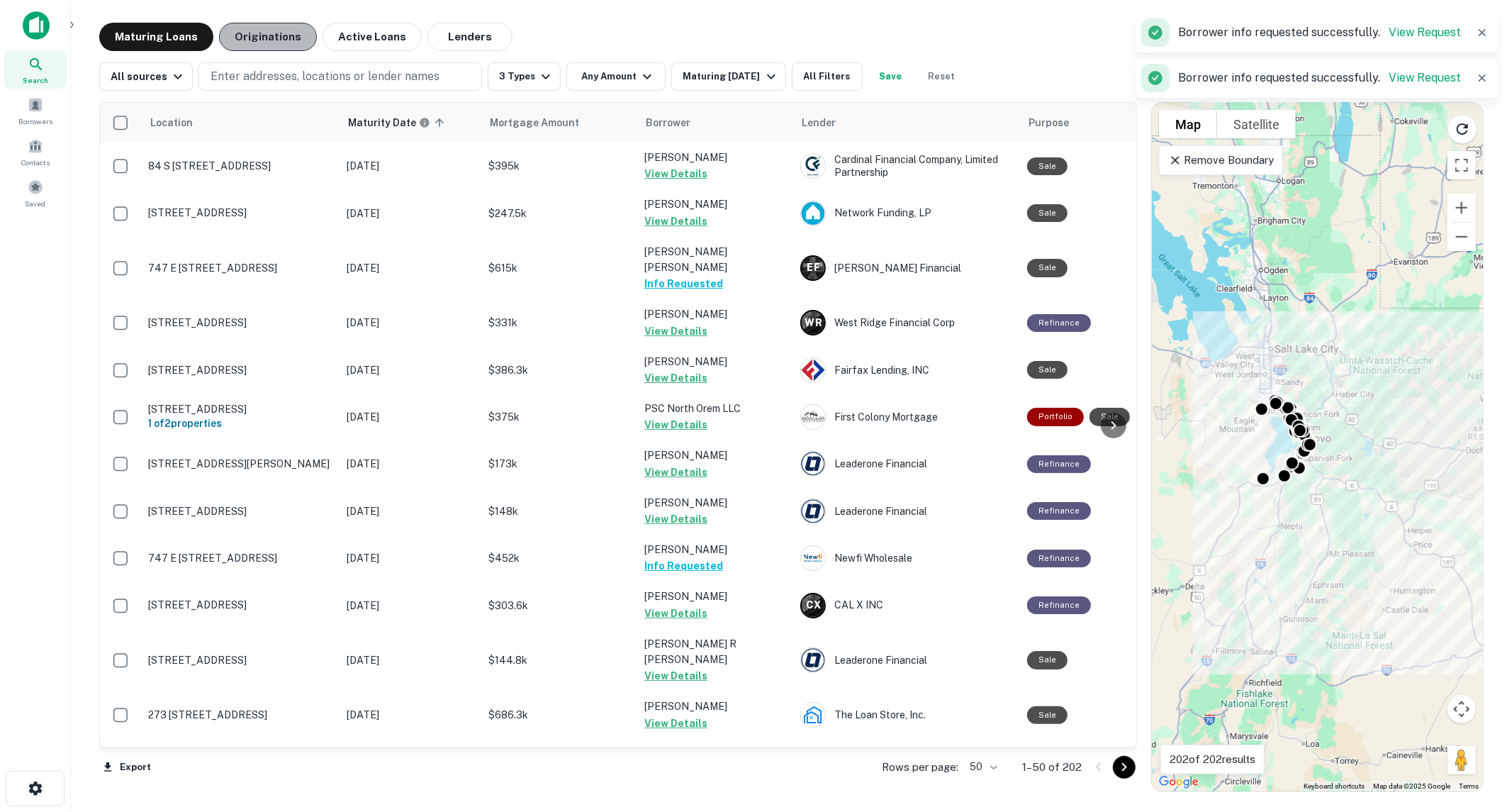
click at [245, 49] on button "Originations" at bounding box center [267, 37] width 98 height 29
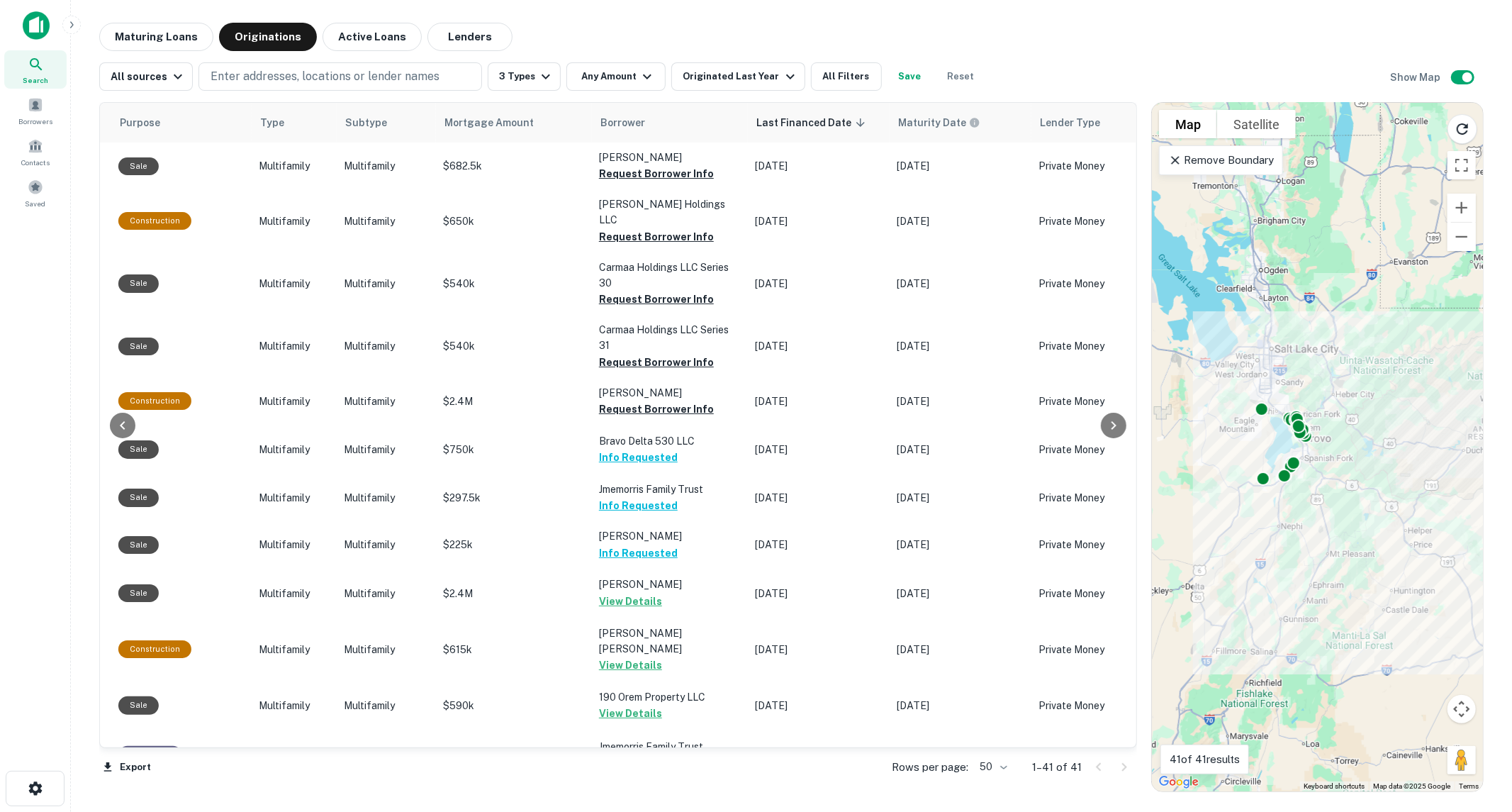
scroll to position [0, 470]
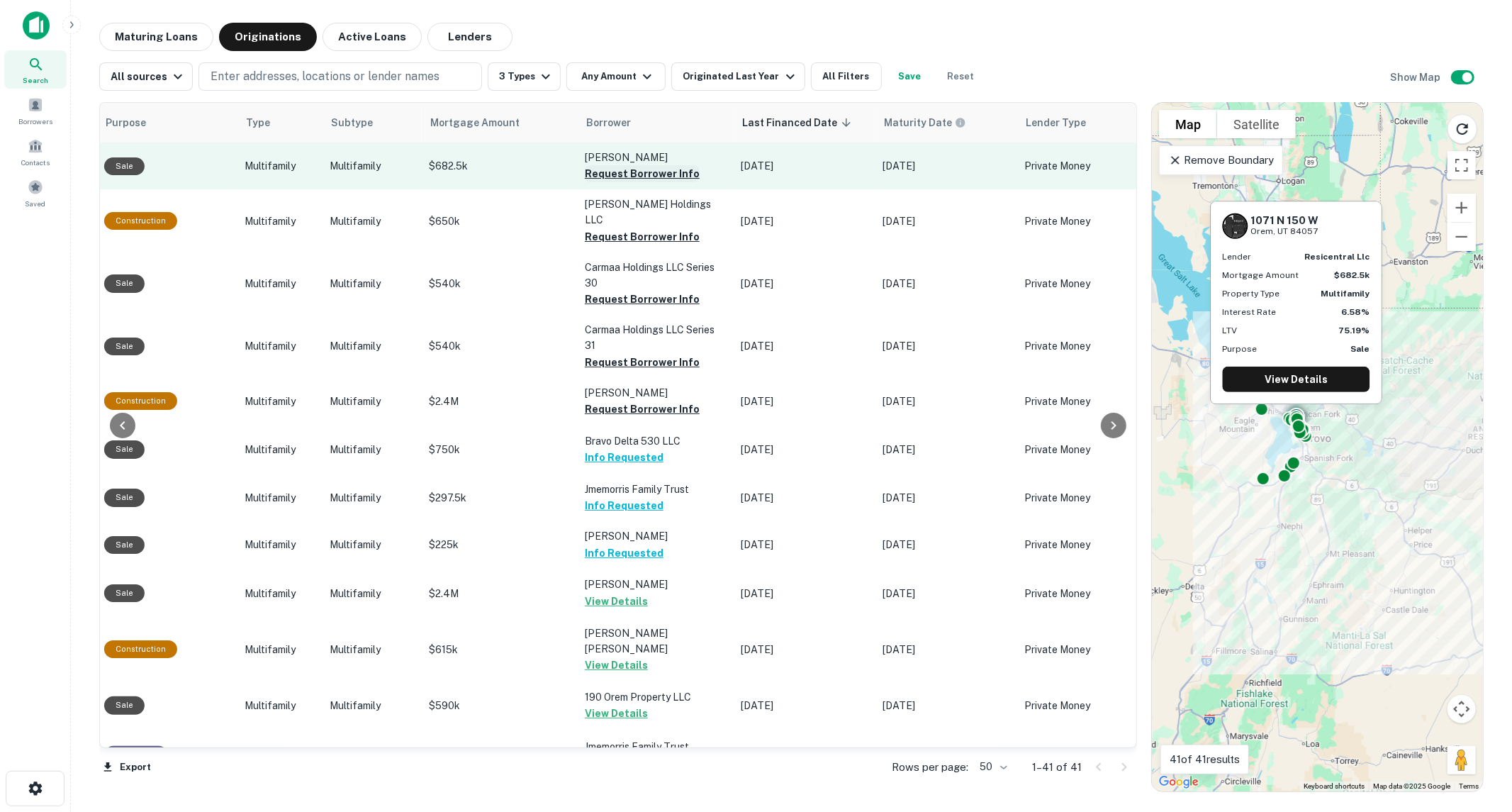
click at [617, 175] on button "Request Borrower Info" at bounding box center [643, 173] width 114 height 17
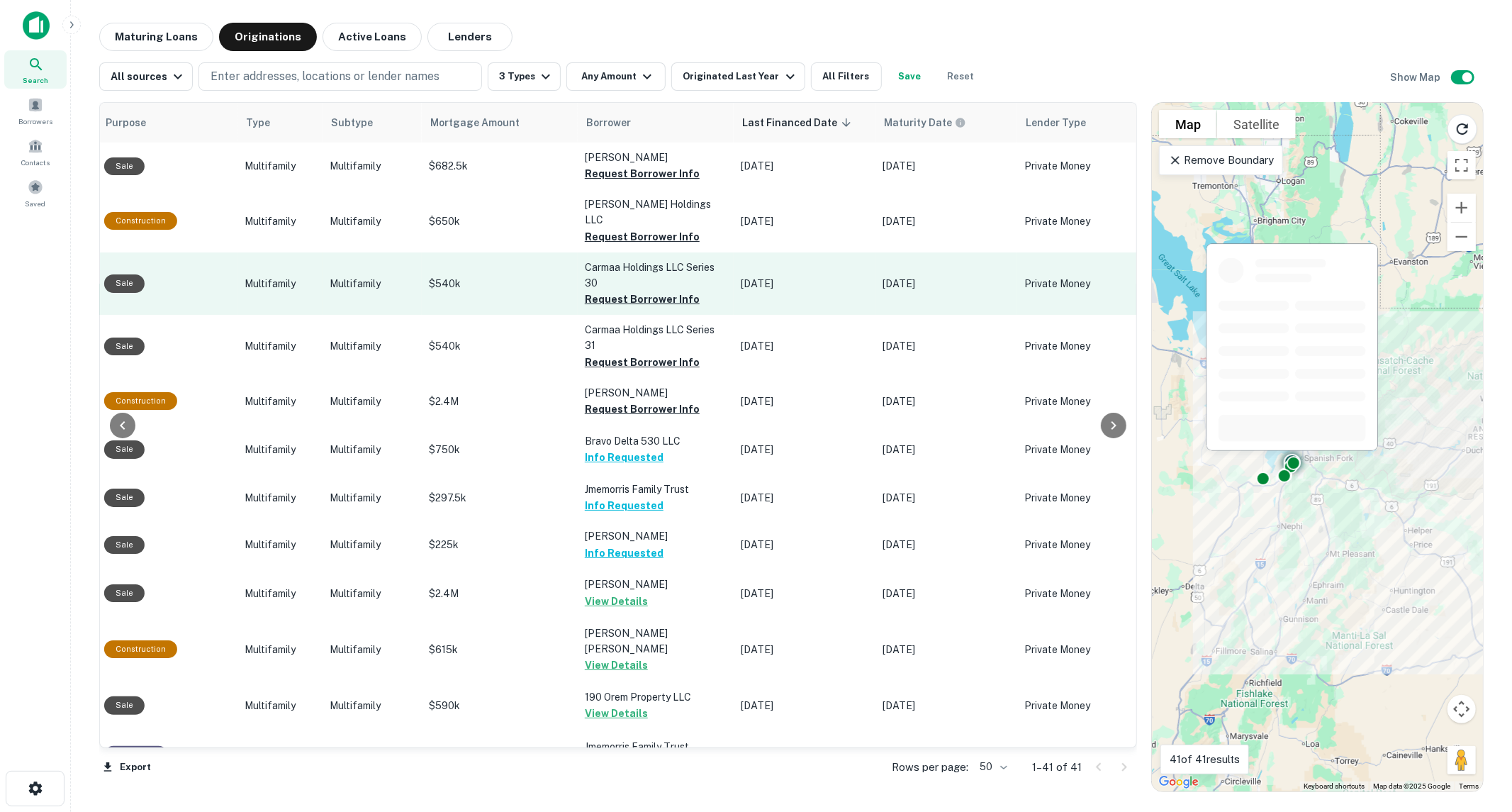
drag, startPoint x: 622, startPoint y: 218, endPoint x: 628, endPoint y: 240, distance: 22.8
click at [622, 228] on button "Request Borrower Info" at bounding box center [643, 236] width 114 height 17
click at [634, 291] on button "Request Borrower Info" at bounding box center [643, 299] width 114 height 17
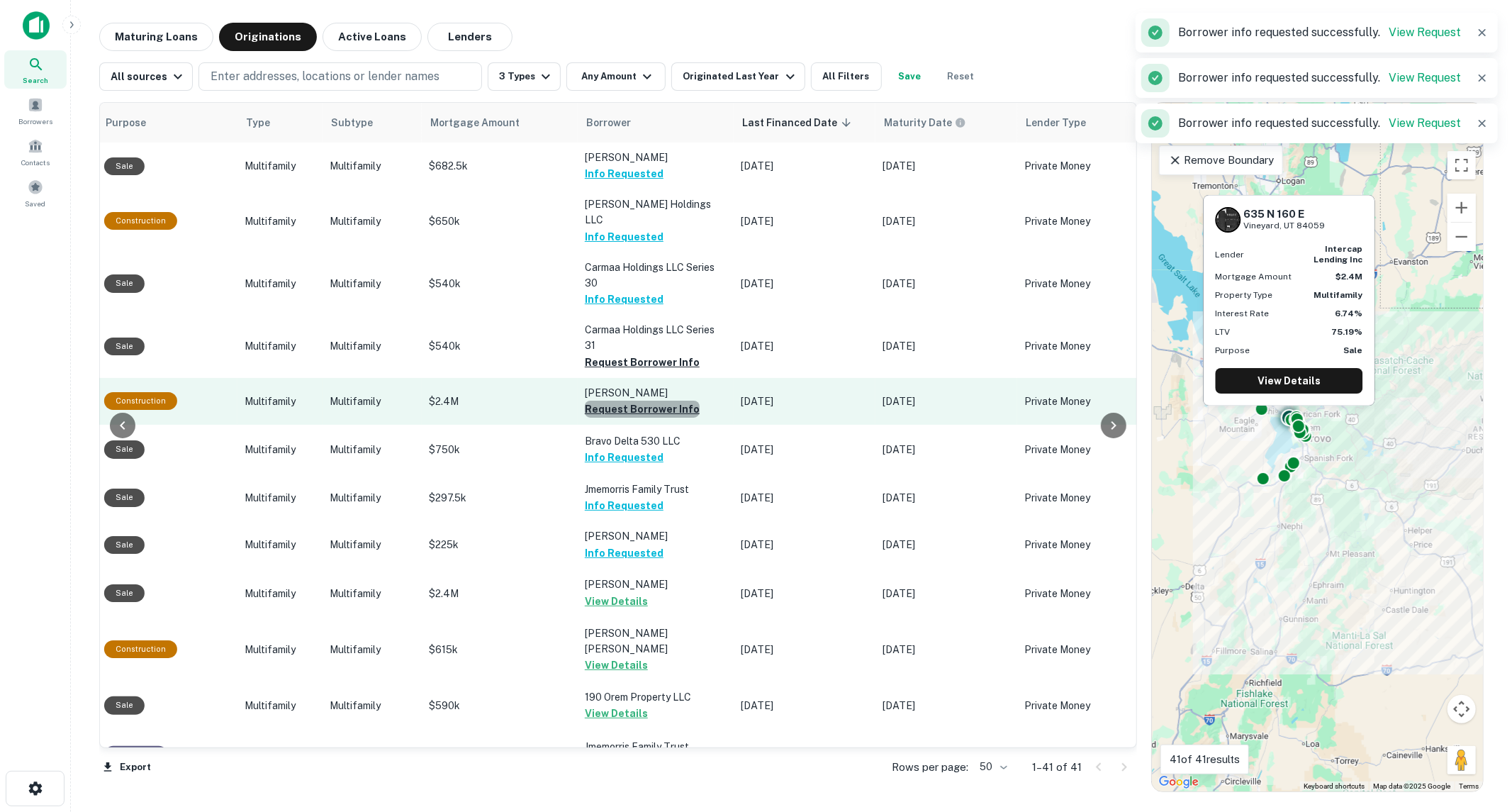
click at [645, 401] on button "Request Borrower Info" at bounding box center [643, 408] width 114 height 17
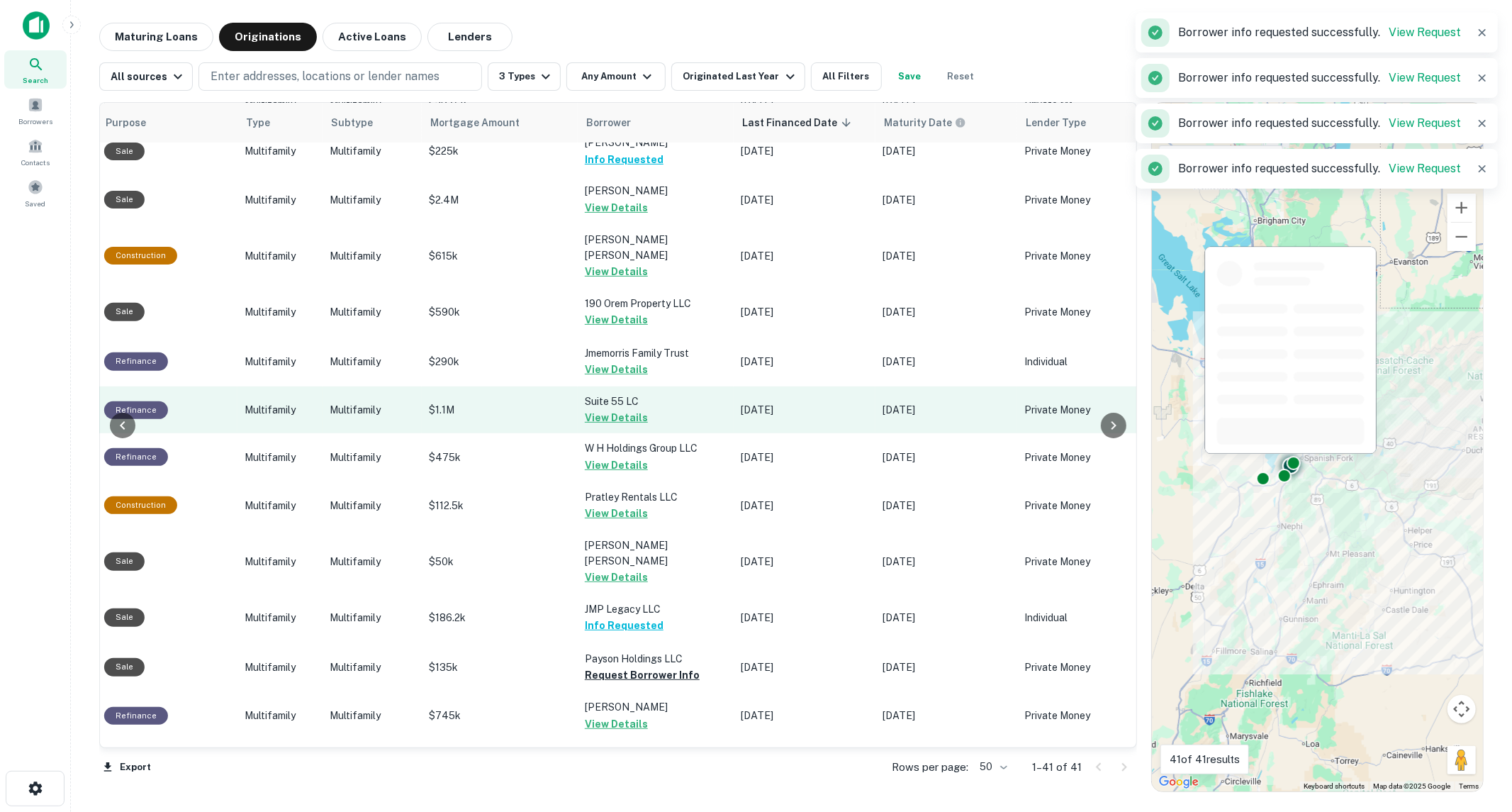
scroll to position [629, 470]
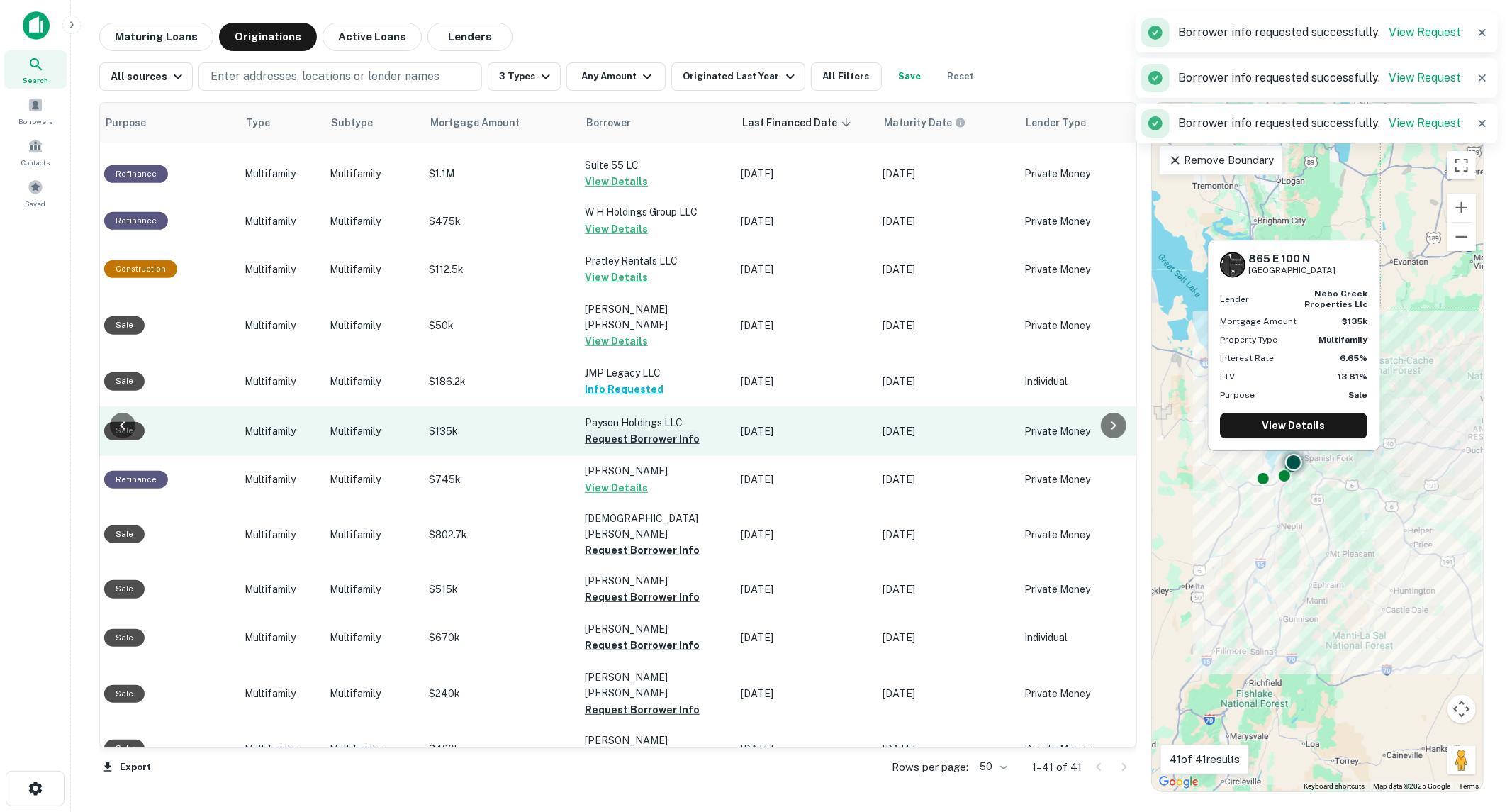
click at [646, 430] on button "Request Borrower Info" at bounding box center [643, 438] width 114 height 17
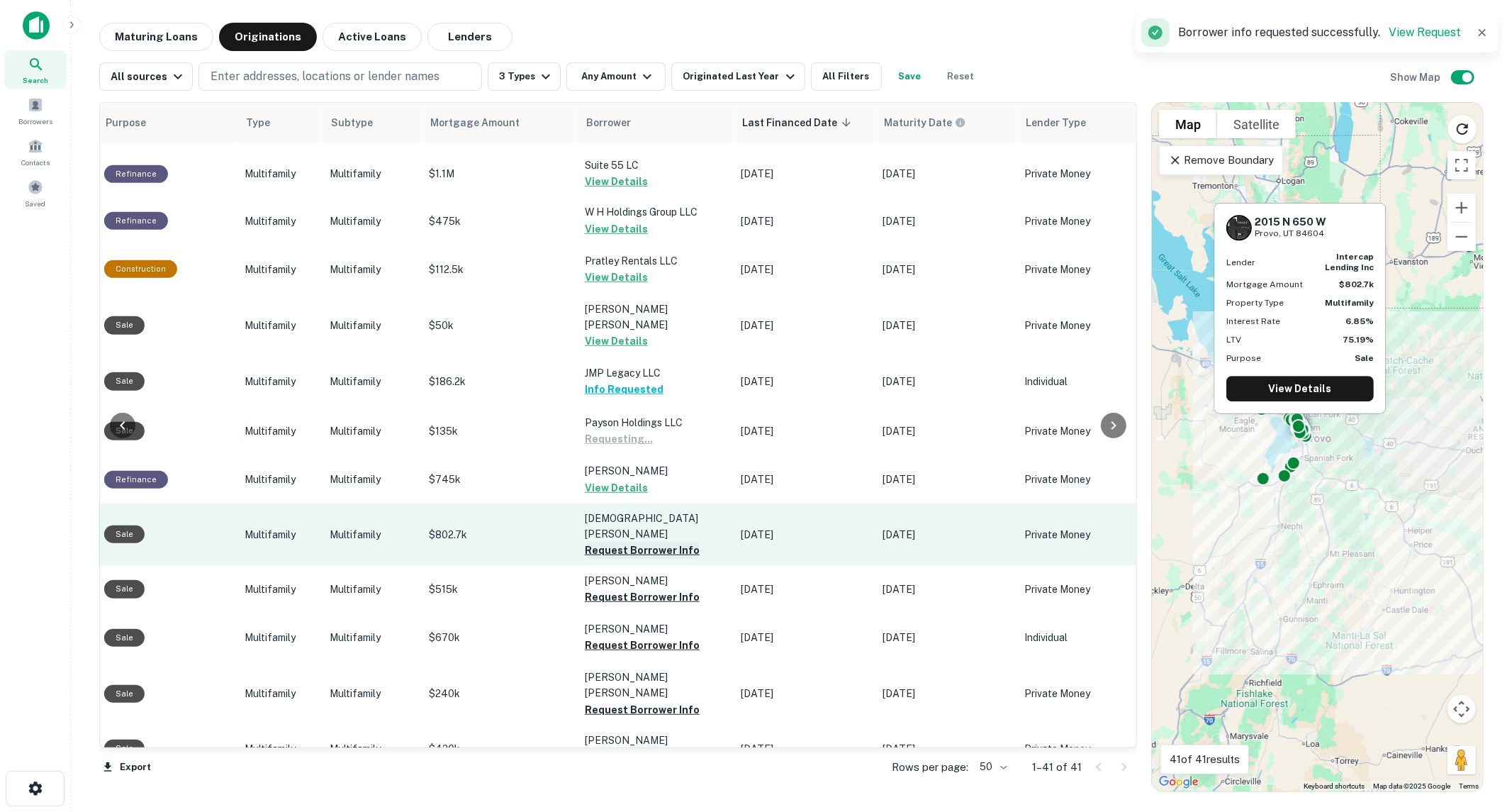
click at [647, 542] on button "Request Borrower Info" at bounding box center [643, 550] width 114 height 17
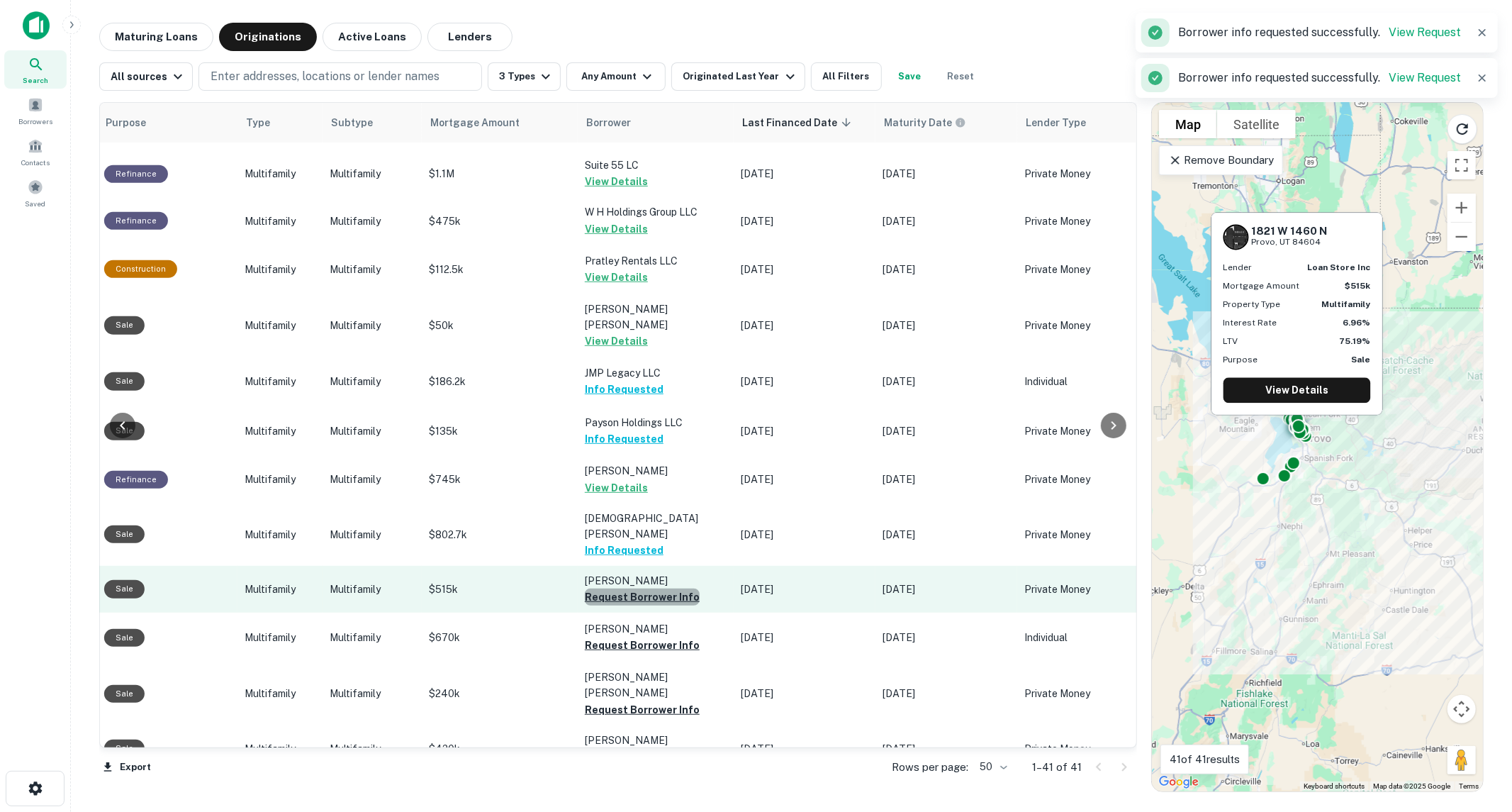
click at [636, 588] on button "Request Borrower Info" at bounding box center [643, 596] width 114 height 17
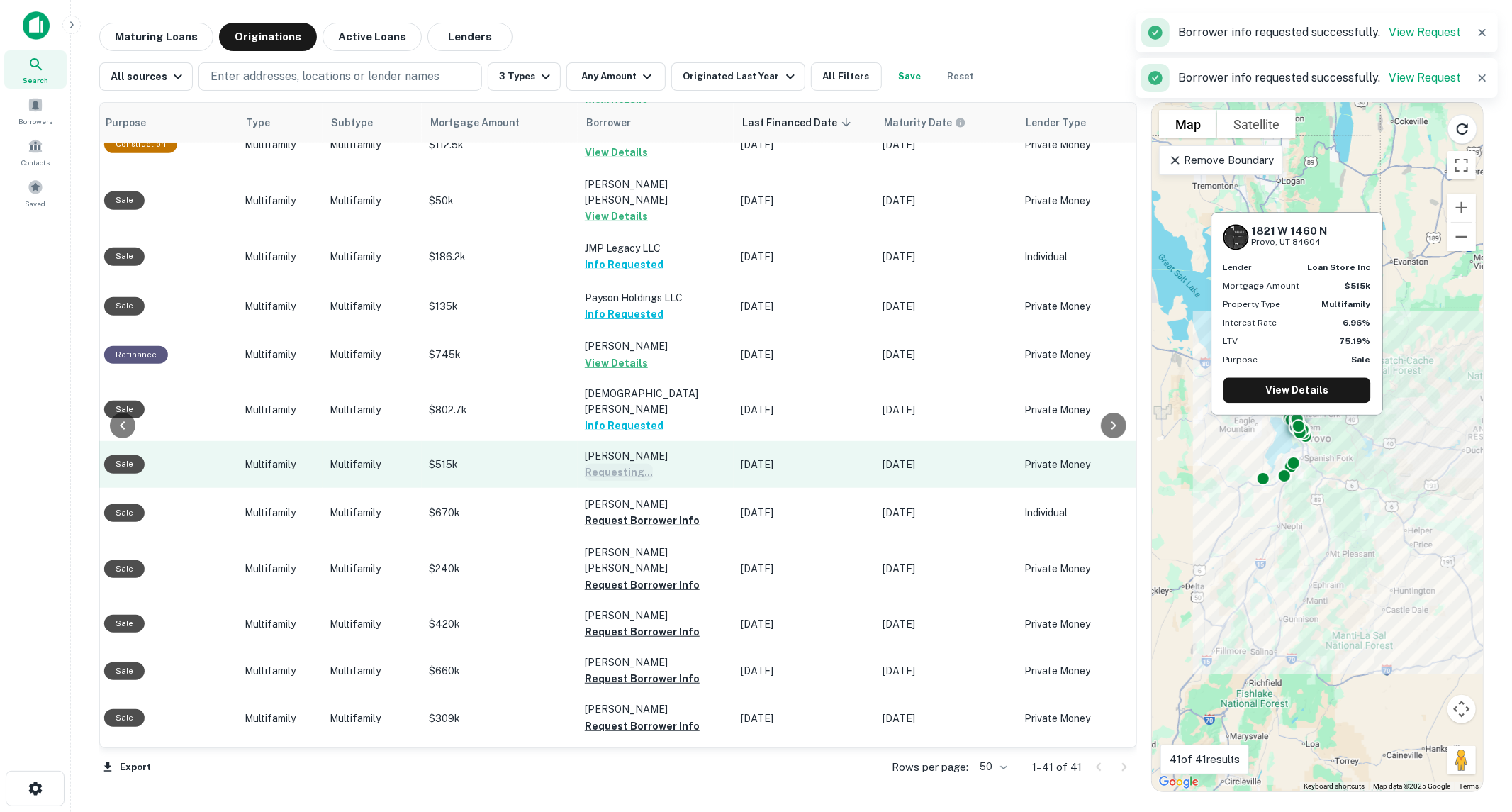
scroll to position [787, 470]
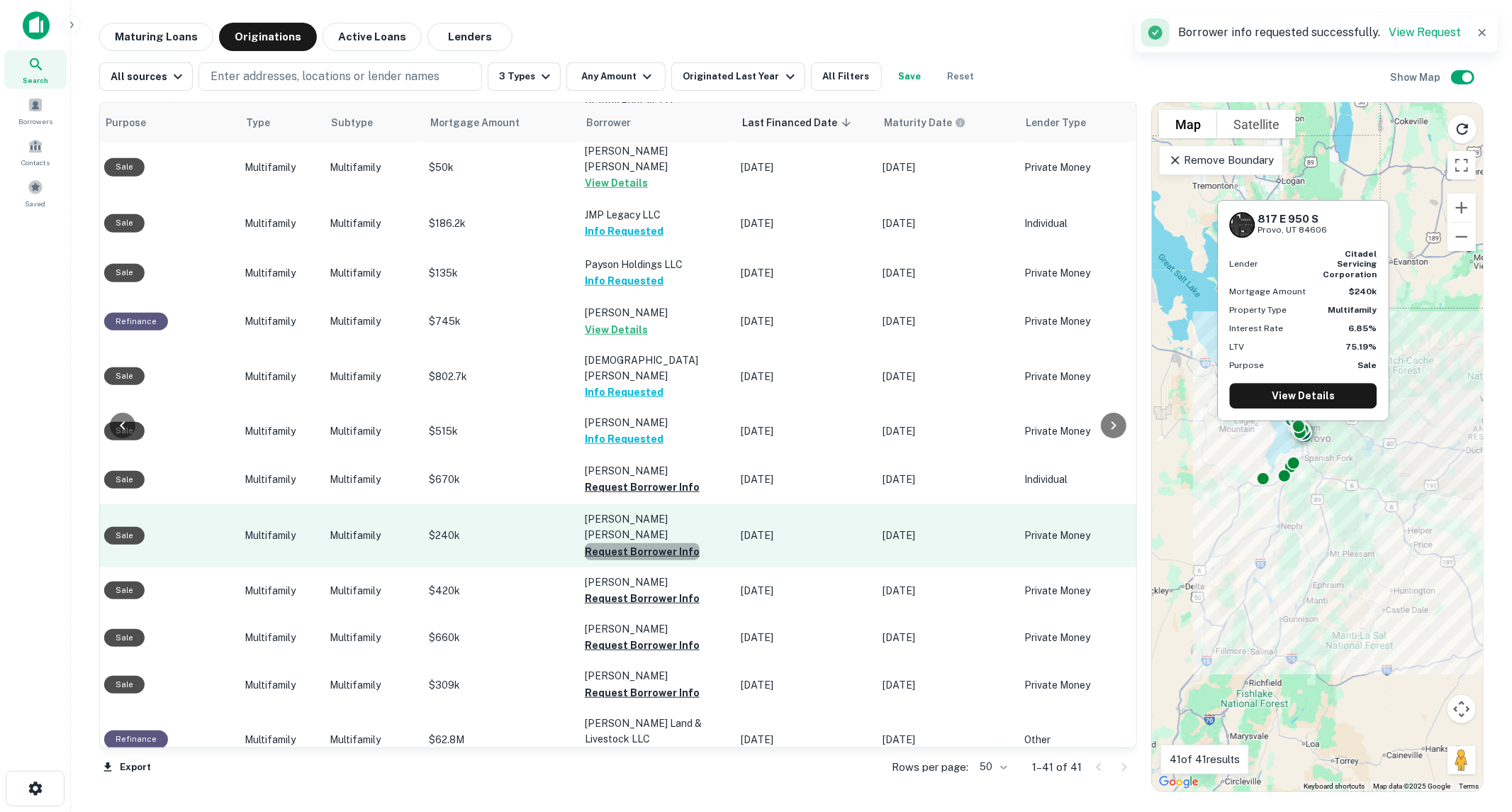
click at [648, 543] on button "Request Borrower Info" at bounding box center [643, 551] width 114 height 17
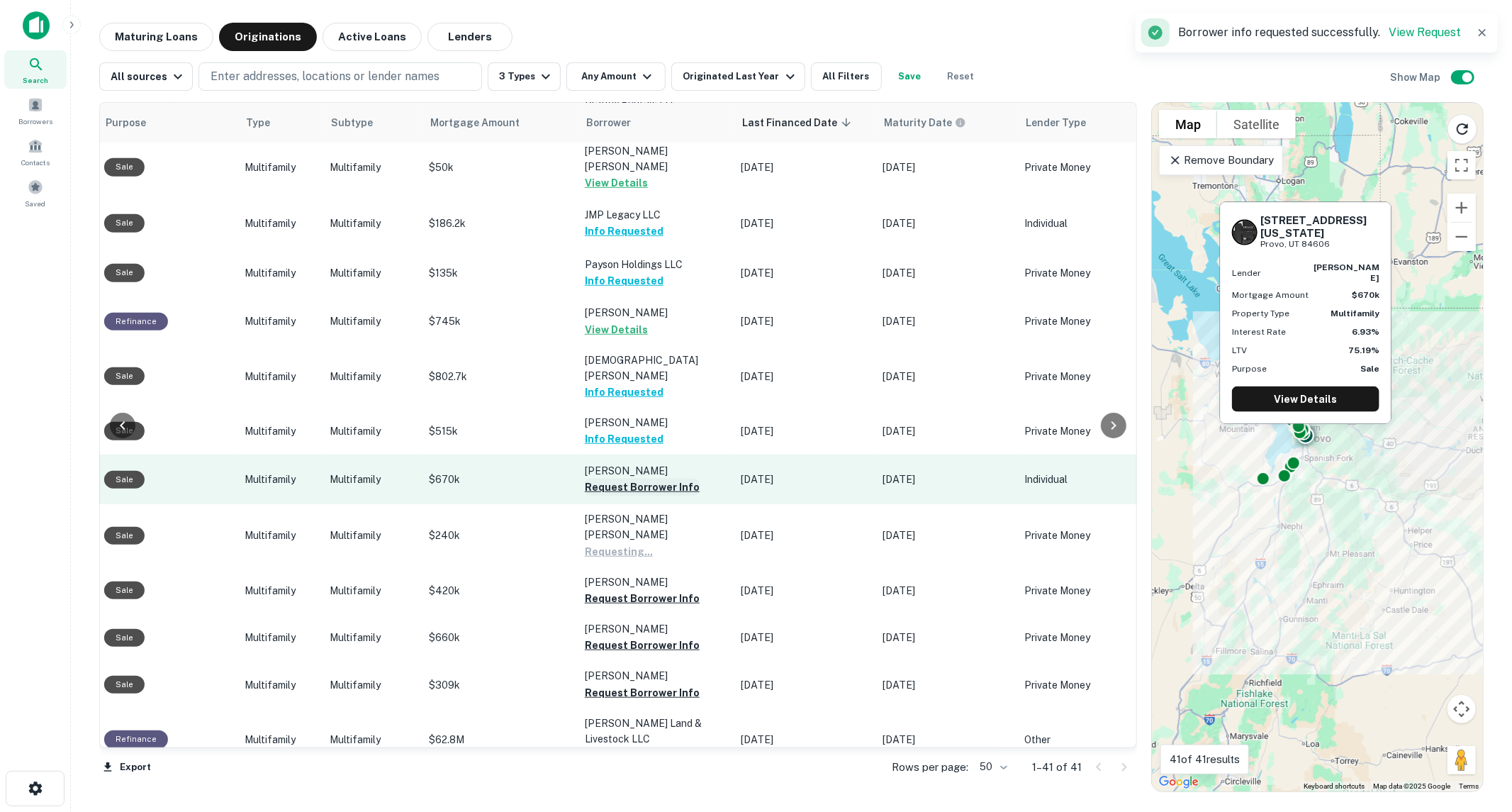
click at [653, 479] on button "Request Borrower Info" at bounding box center [643, 486] width 114 height 17
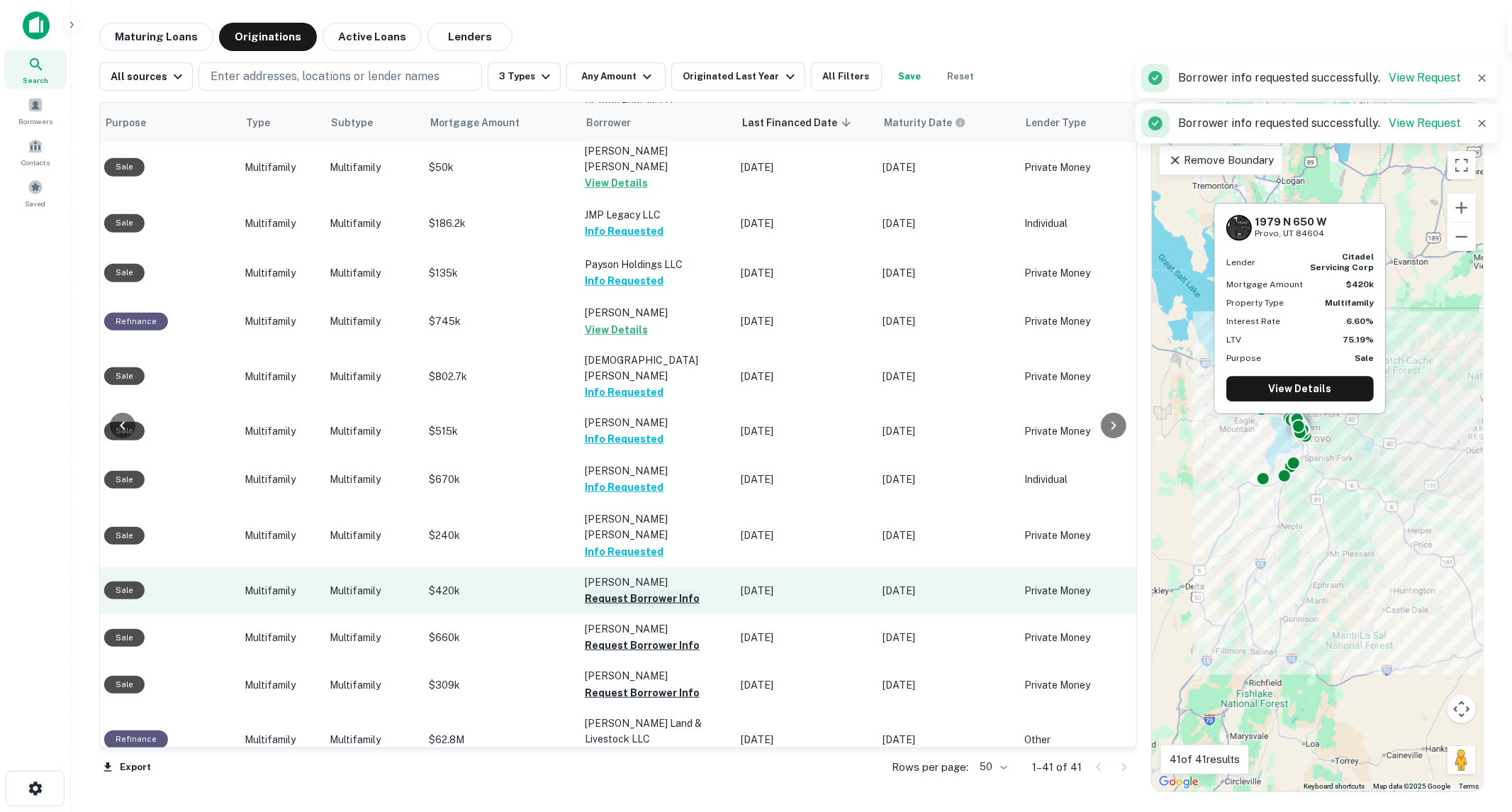
click at [625, 590] on button "Request Borrower Info" at bounding box center [643, 598] width 114 height 17
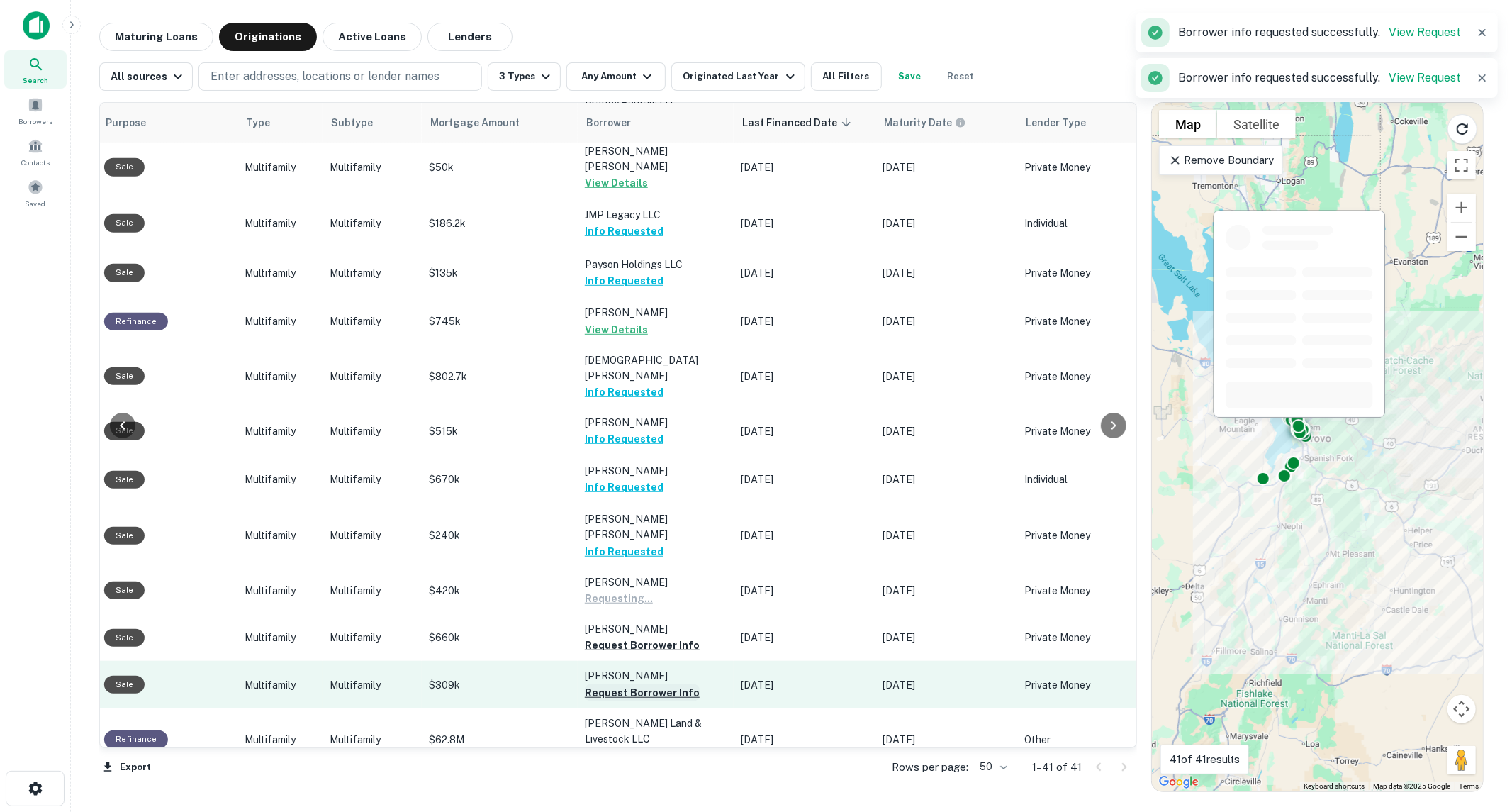
click at [608, 684] on button "Request Borrower Info" at bounding box center [643, 692] width 114 height 17
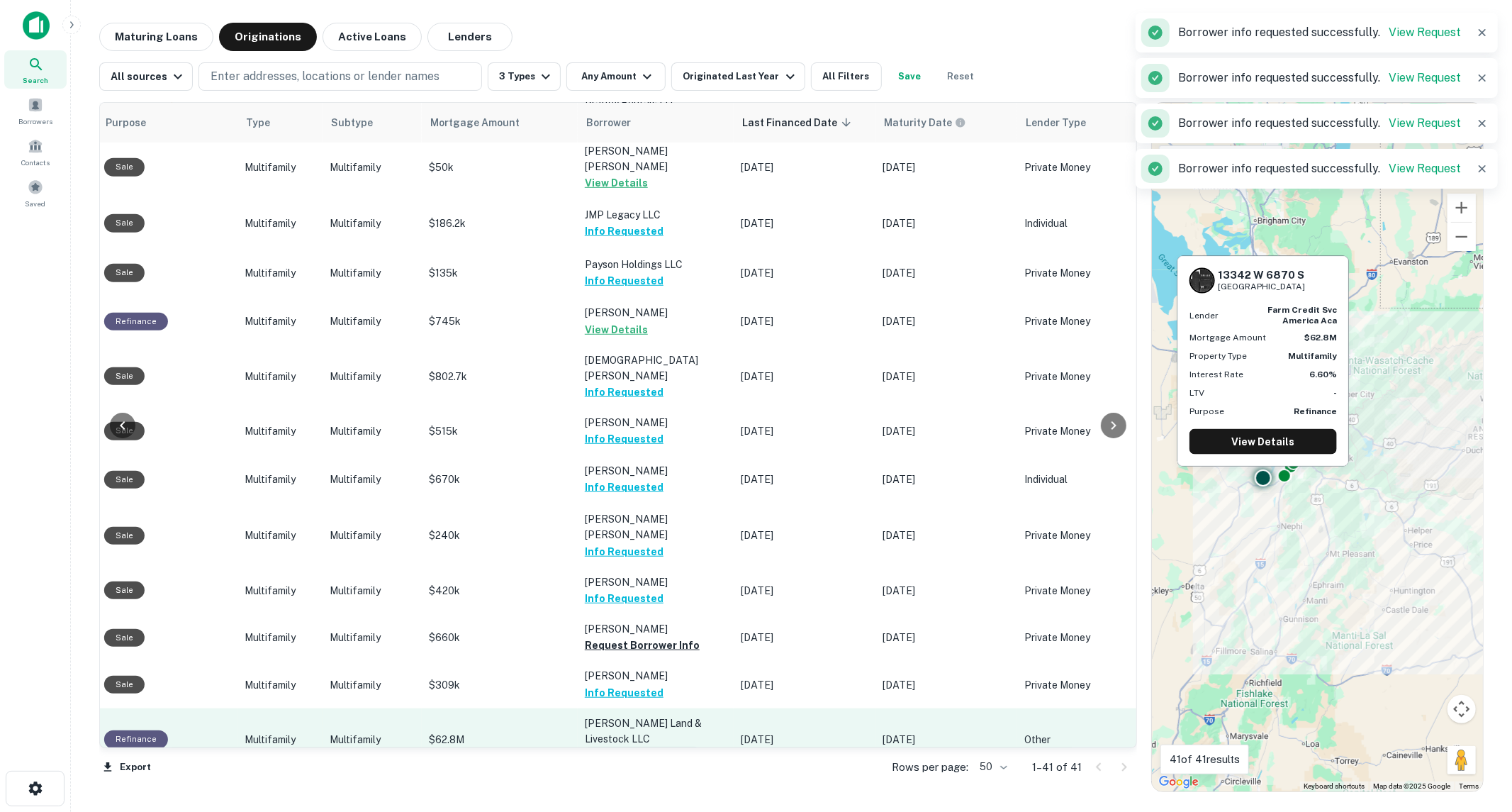
click at [642, 746] on button "Request Borrower Info" at bounding box center [643, 754] width 114 height 17
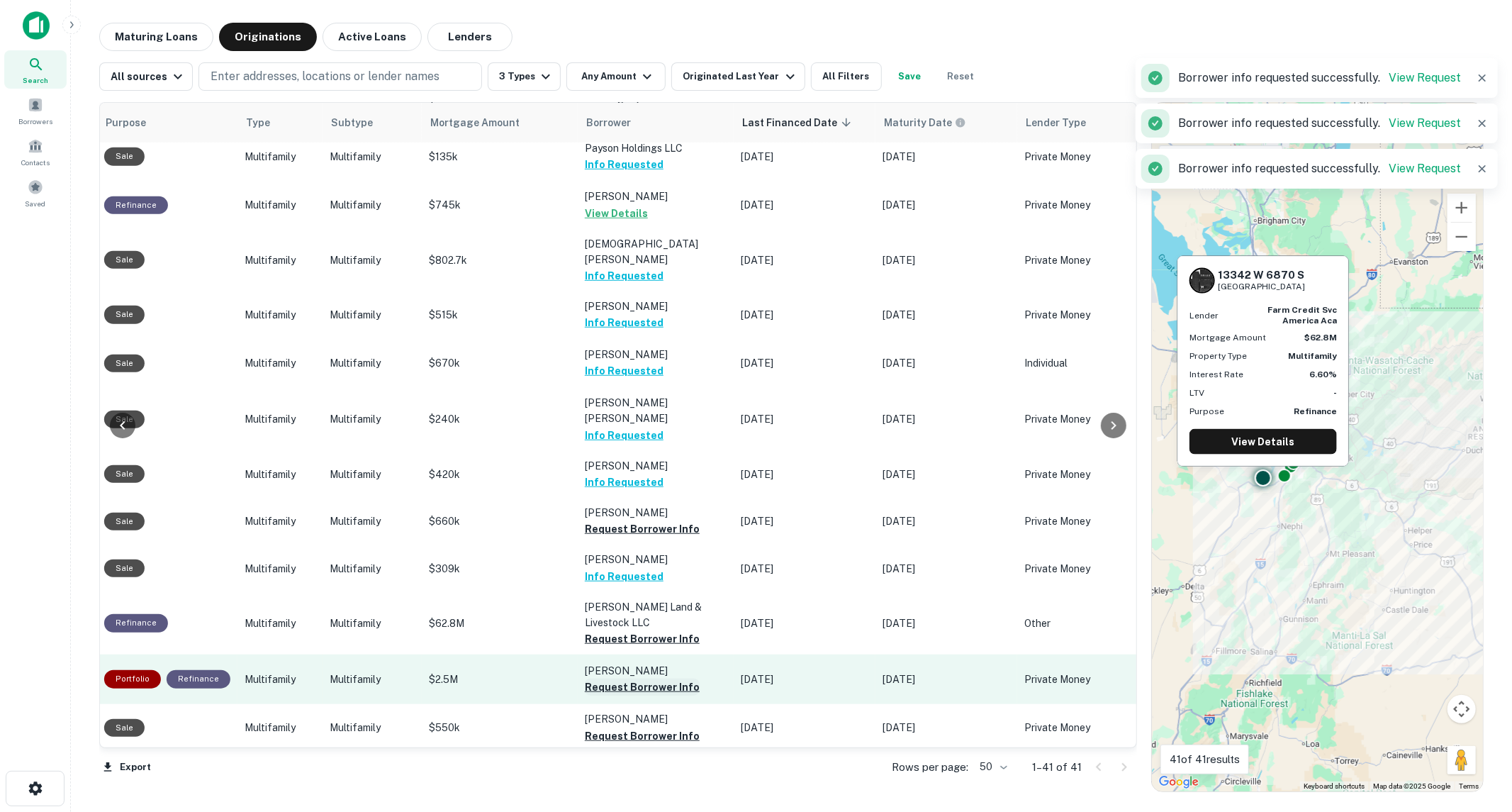
scroll to position [945, 470]
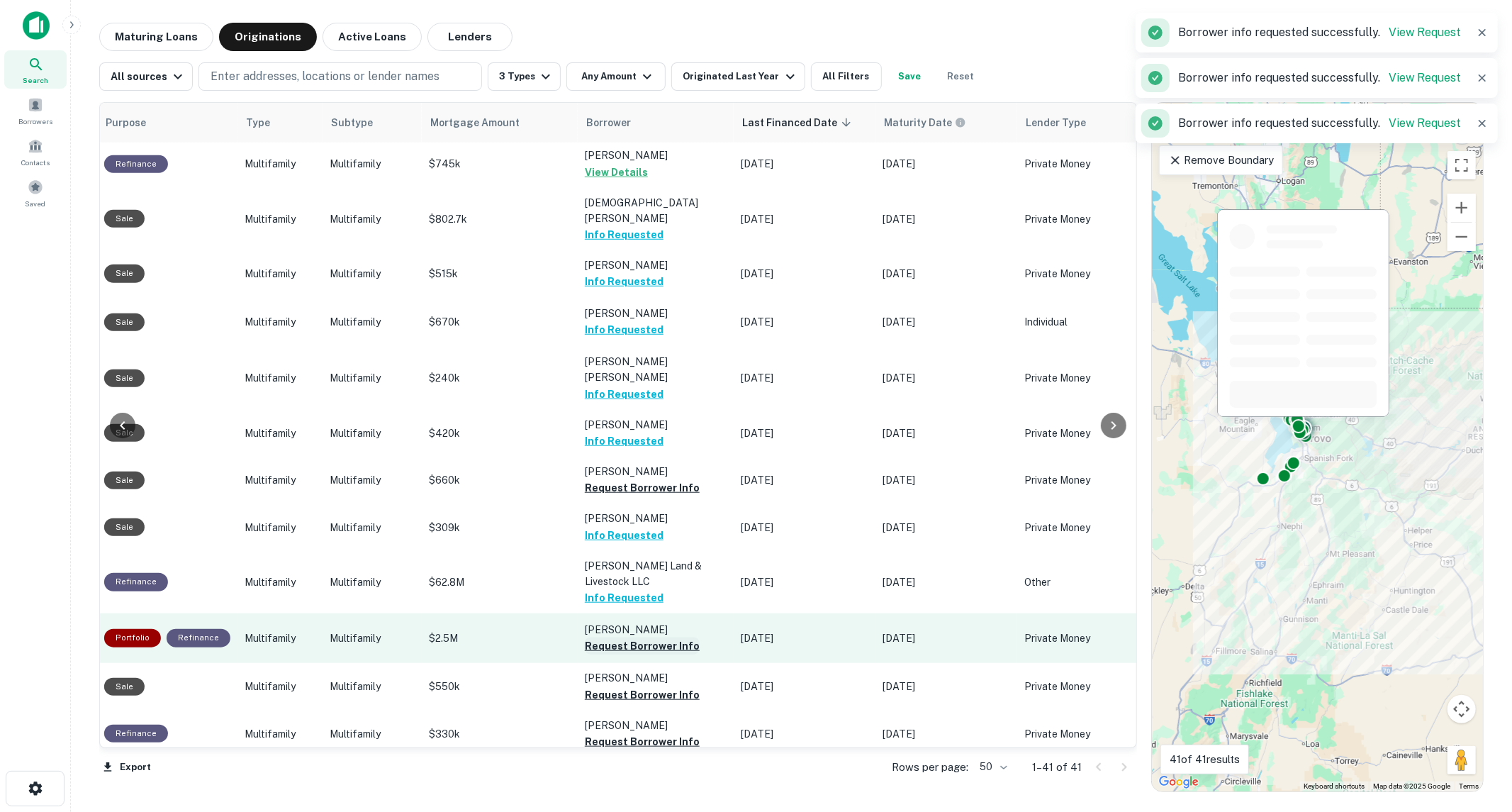
click at [666, 637] on button "Request Borrower Info" at bounding box center [643, 645] width 114 height 17
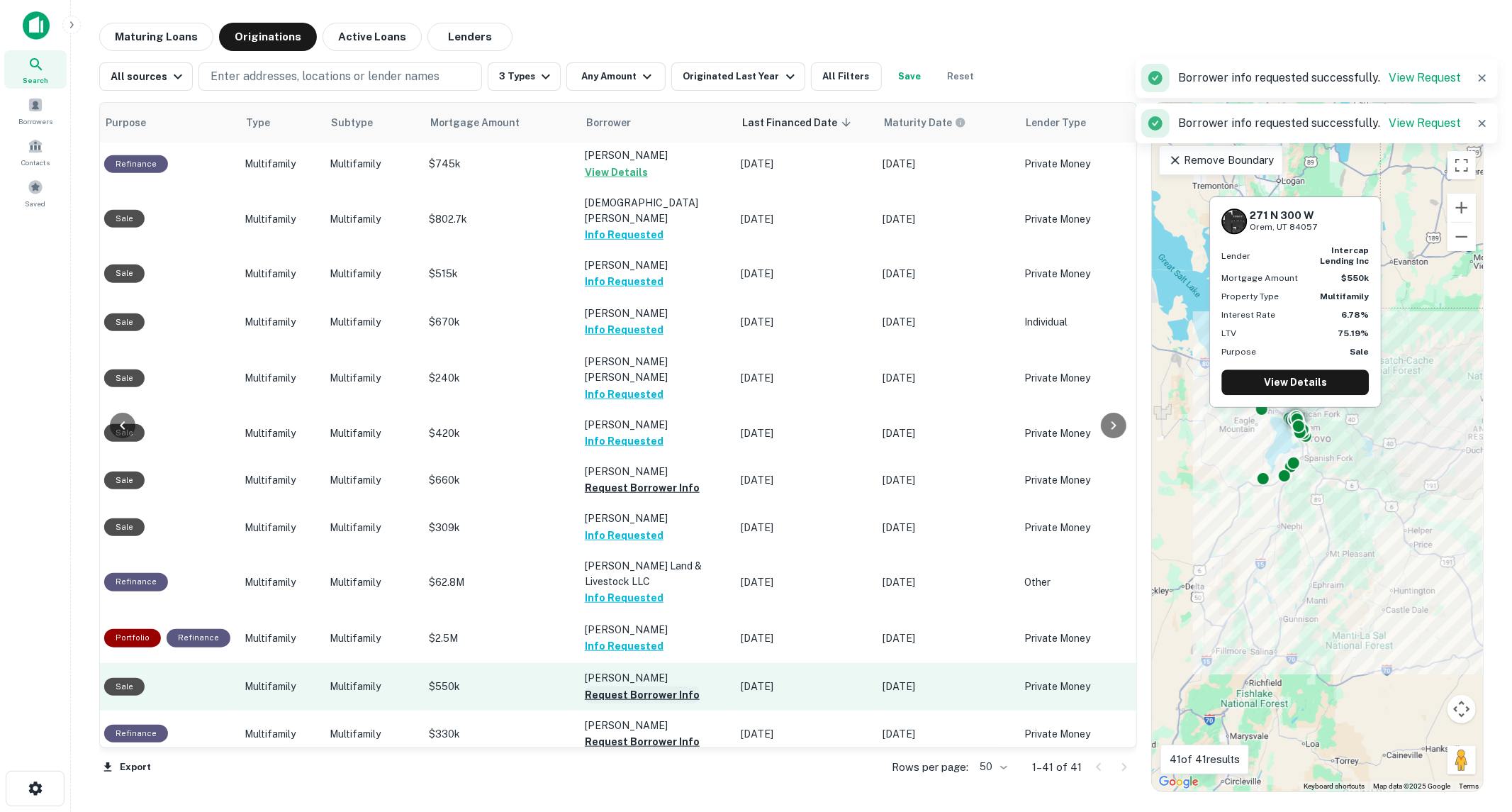
click at [673, 686] on button "Request Borrower Info" at bounding box center [643, 694] width 114 height 17
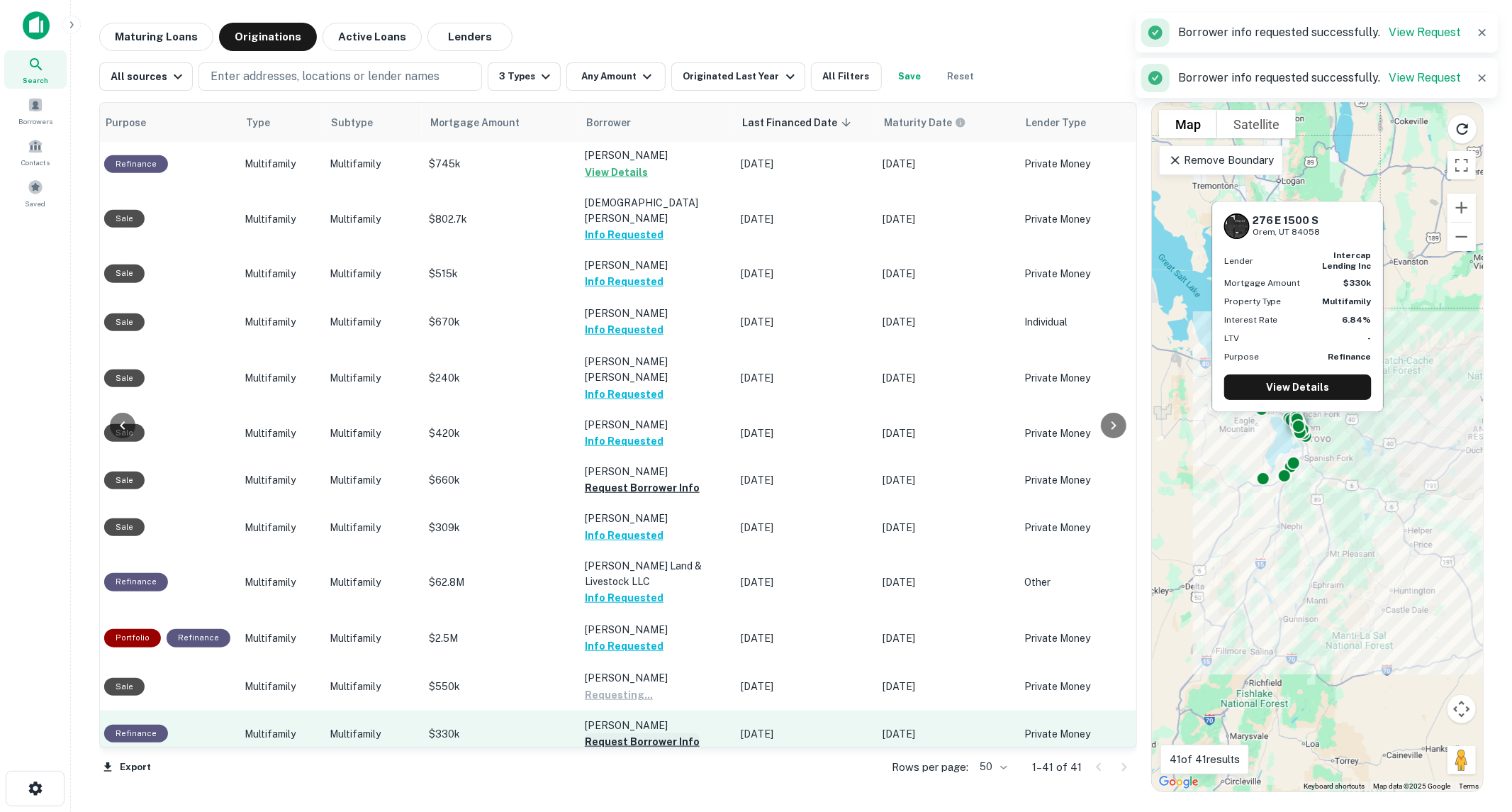
click at [676, 733] on button "Request Borrower Info" at bounding box center [643, 741] width 114 height 17
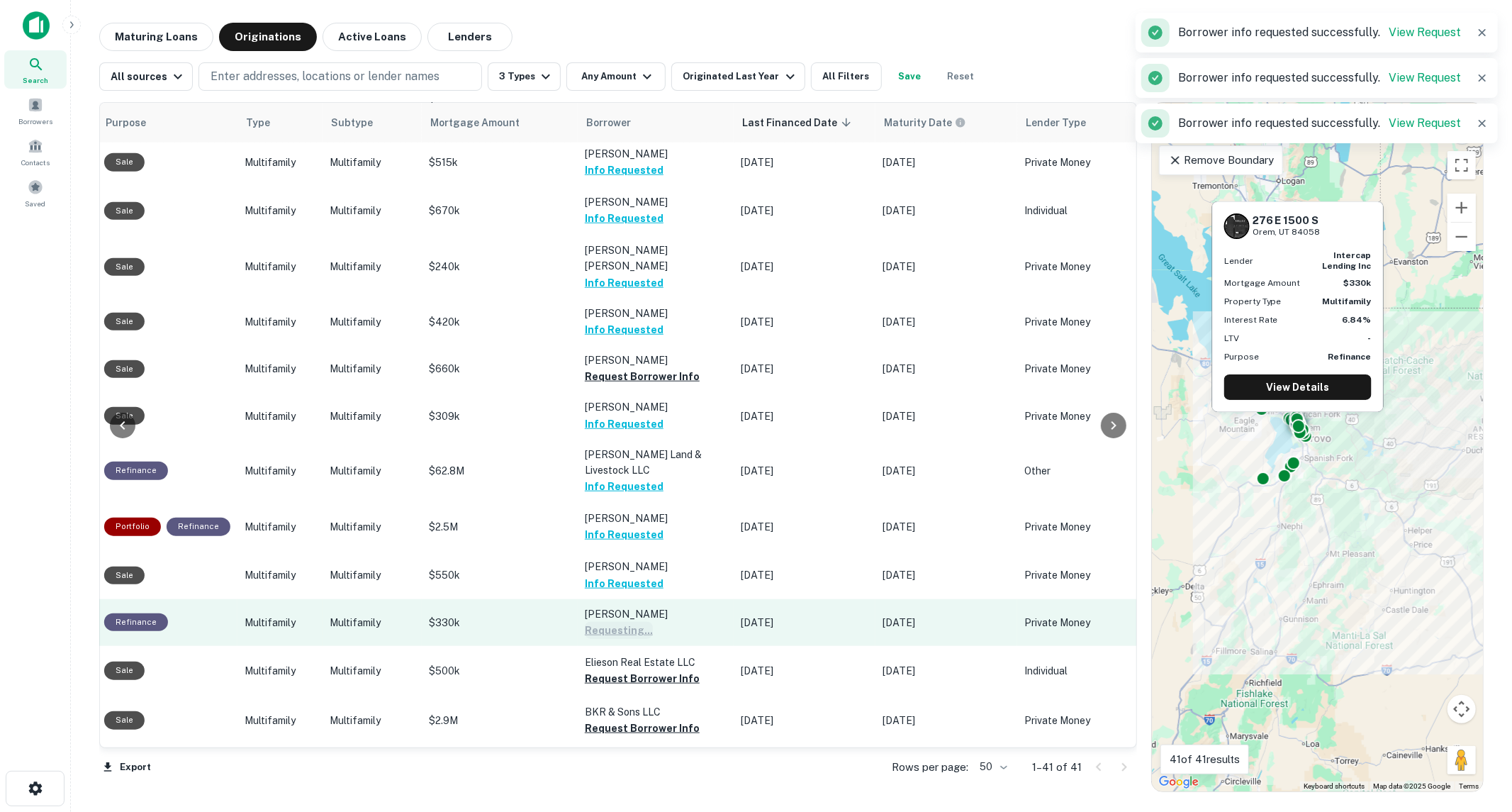
scroll to position [1102, 470]
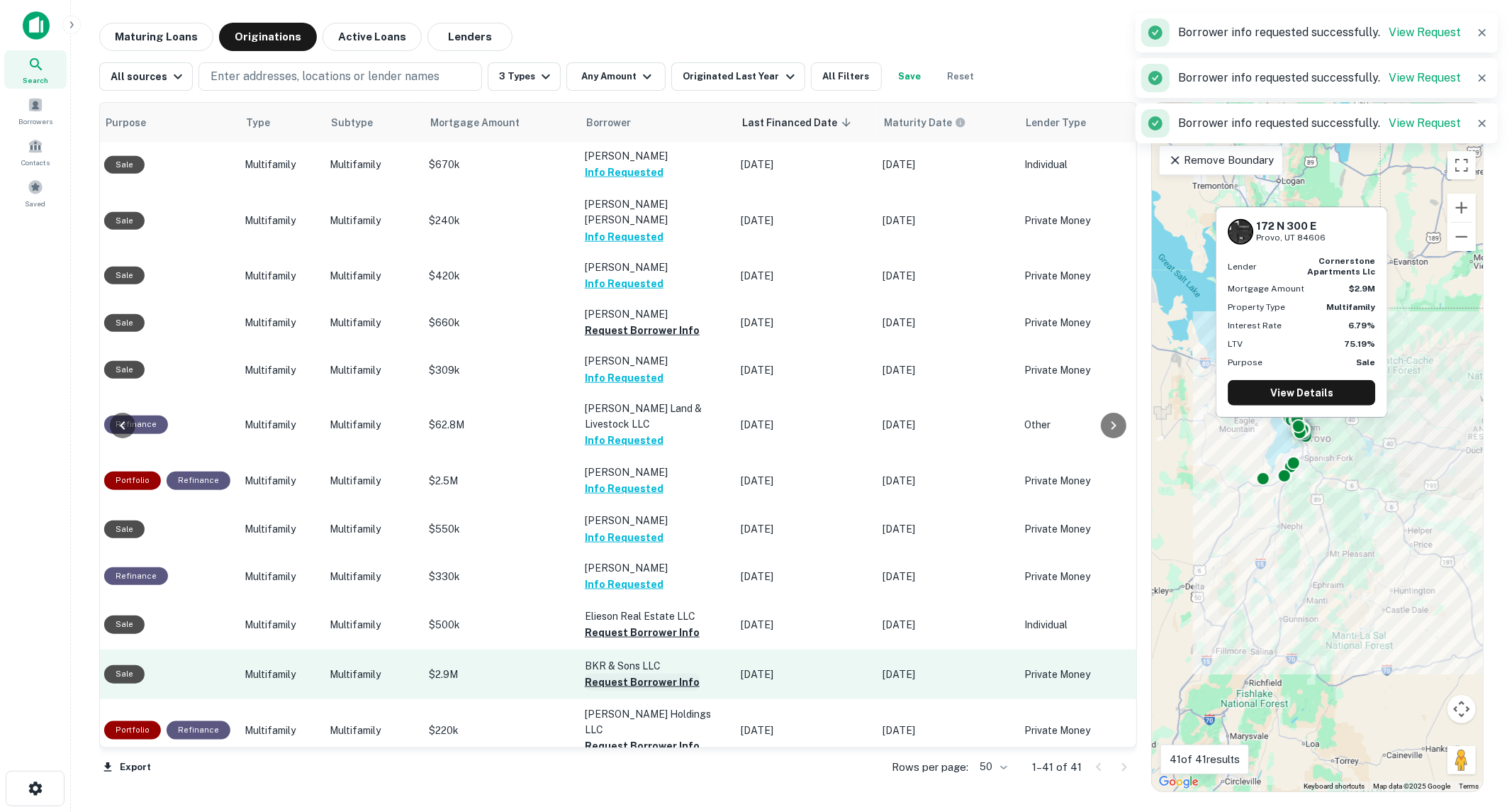
click at [677, 673] on button "Request Borrower Info" at bounding box center [643, 681] width 114 height 17
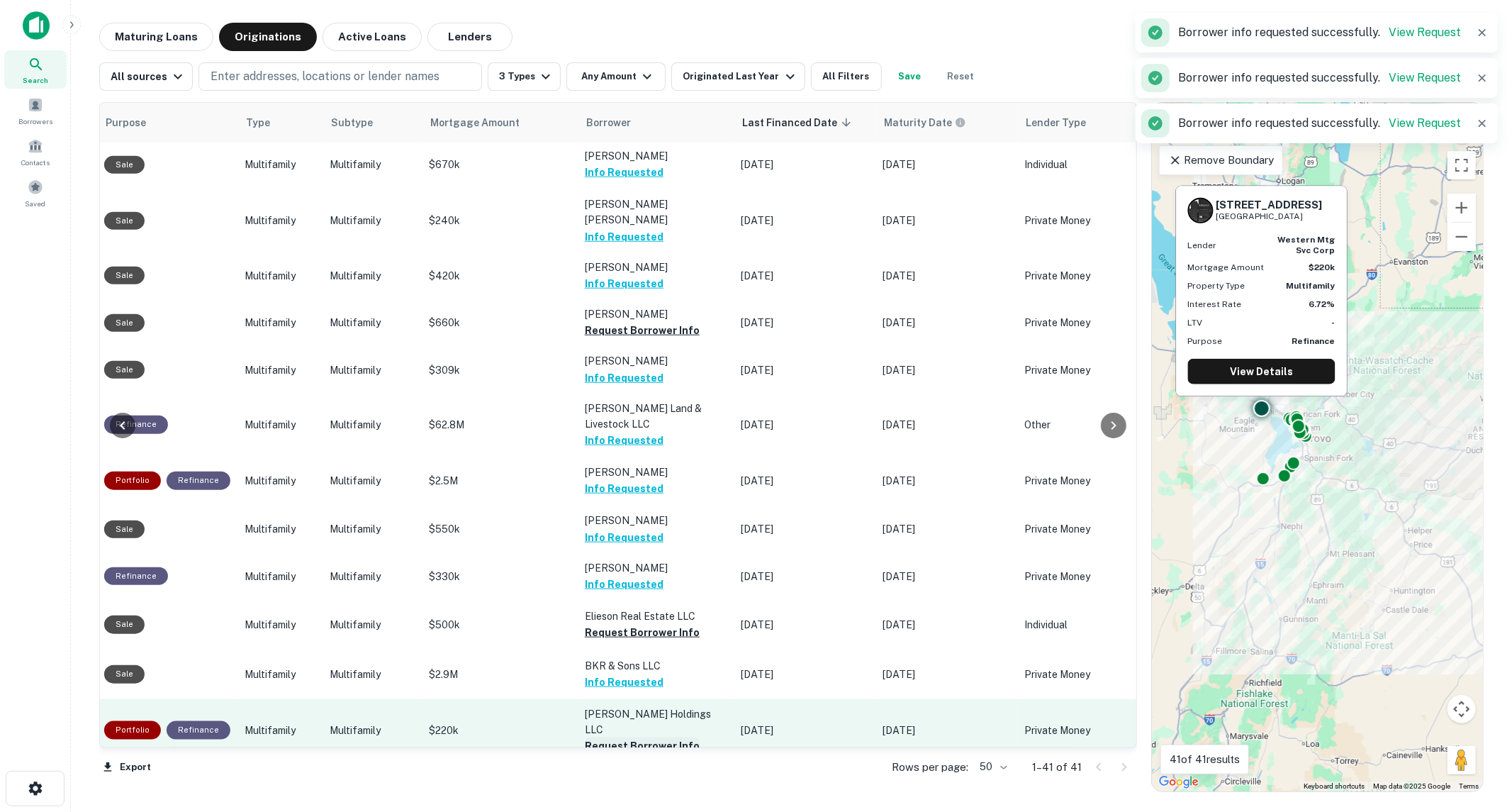
click at [671, 737] on button "Request Borrower Info" at bounding box center [643, 745] width 114 height 17
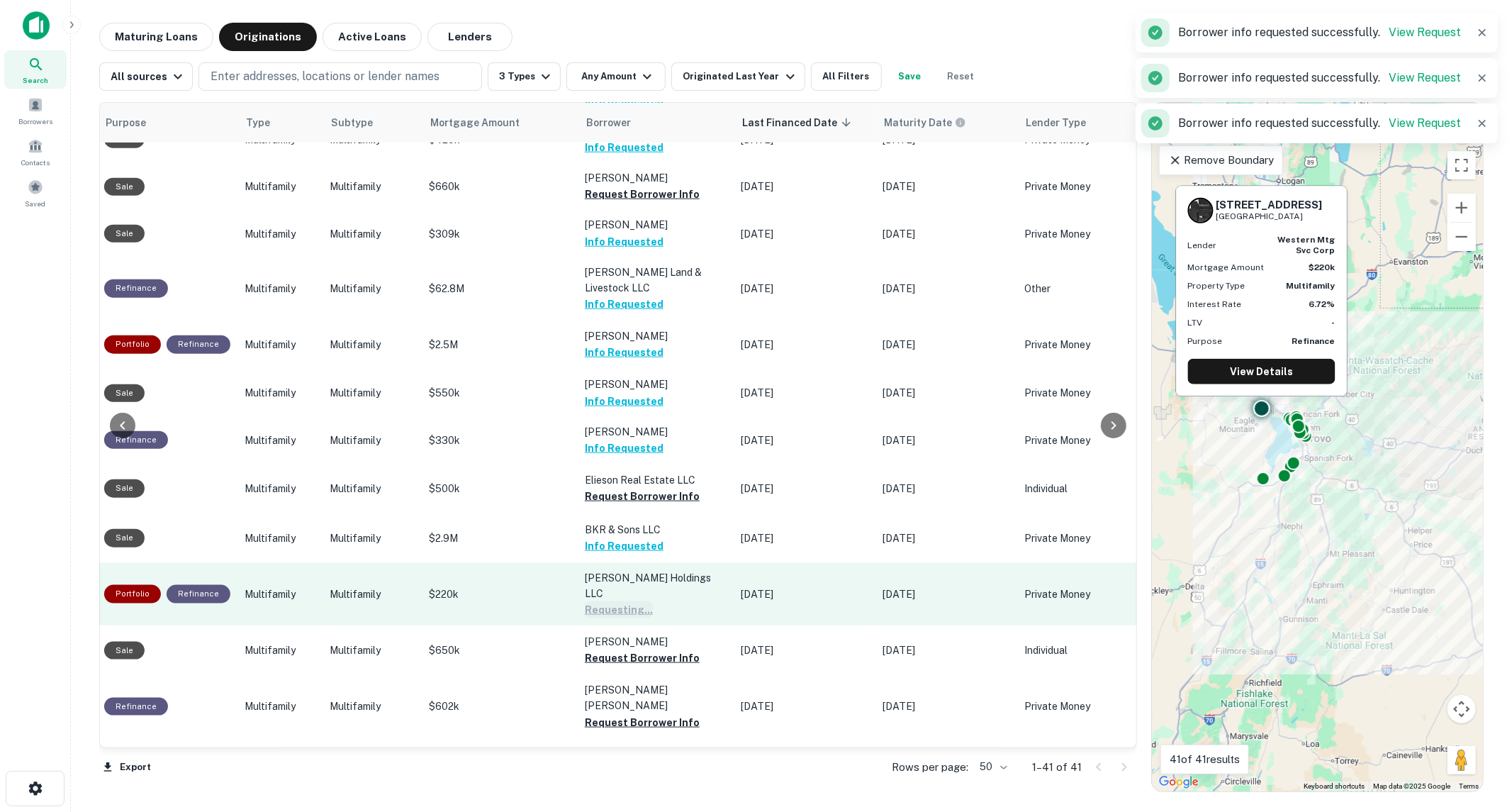
scroll to position [1260, 470]
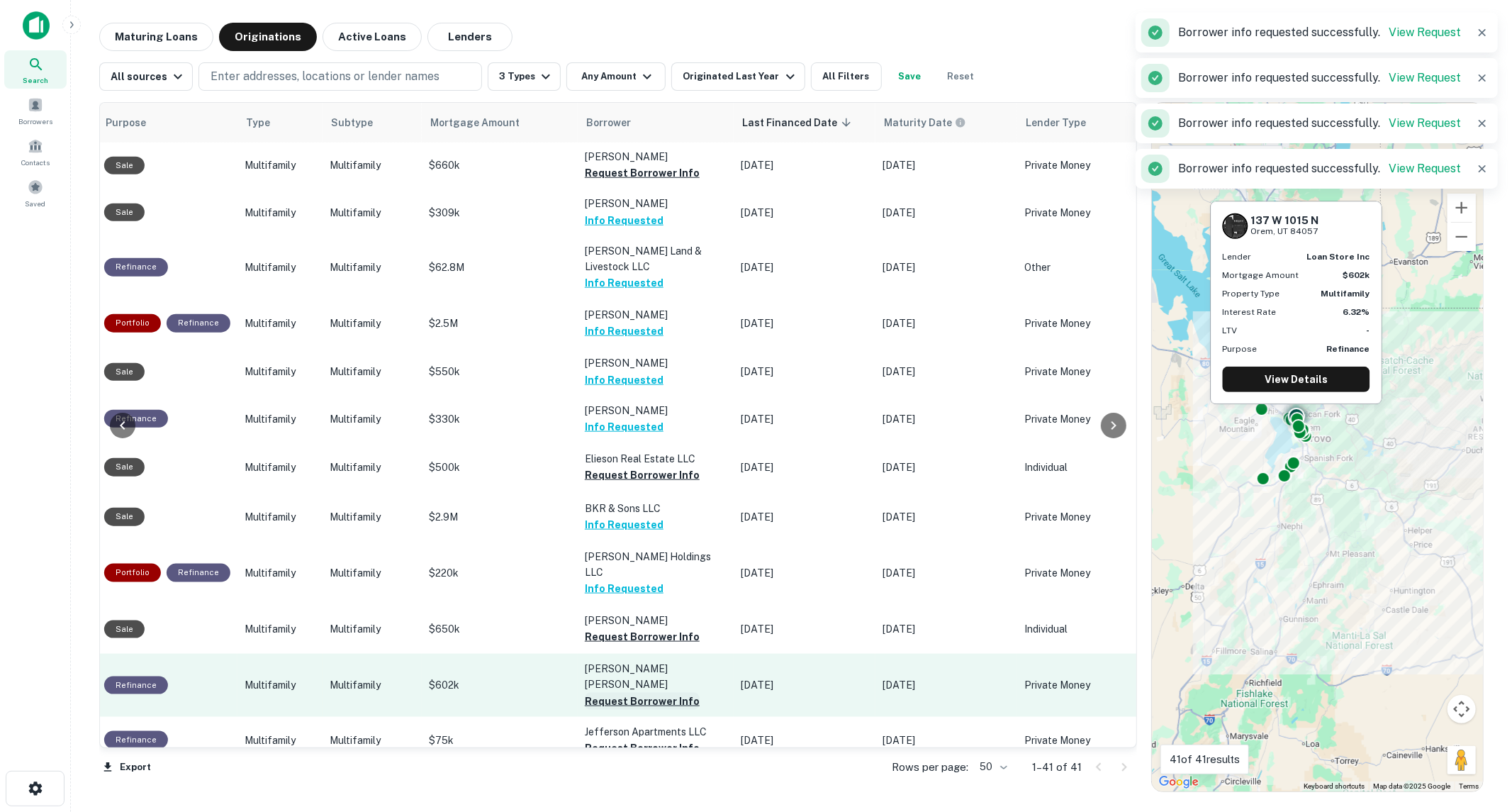
click at [667, 693] on button "Request Borrower Info" at bounding box center [643, 701] width 114 height 17
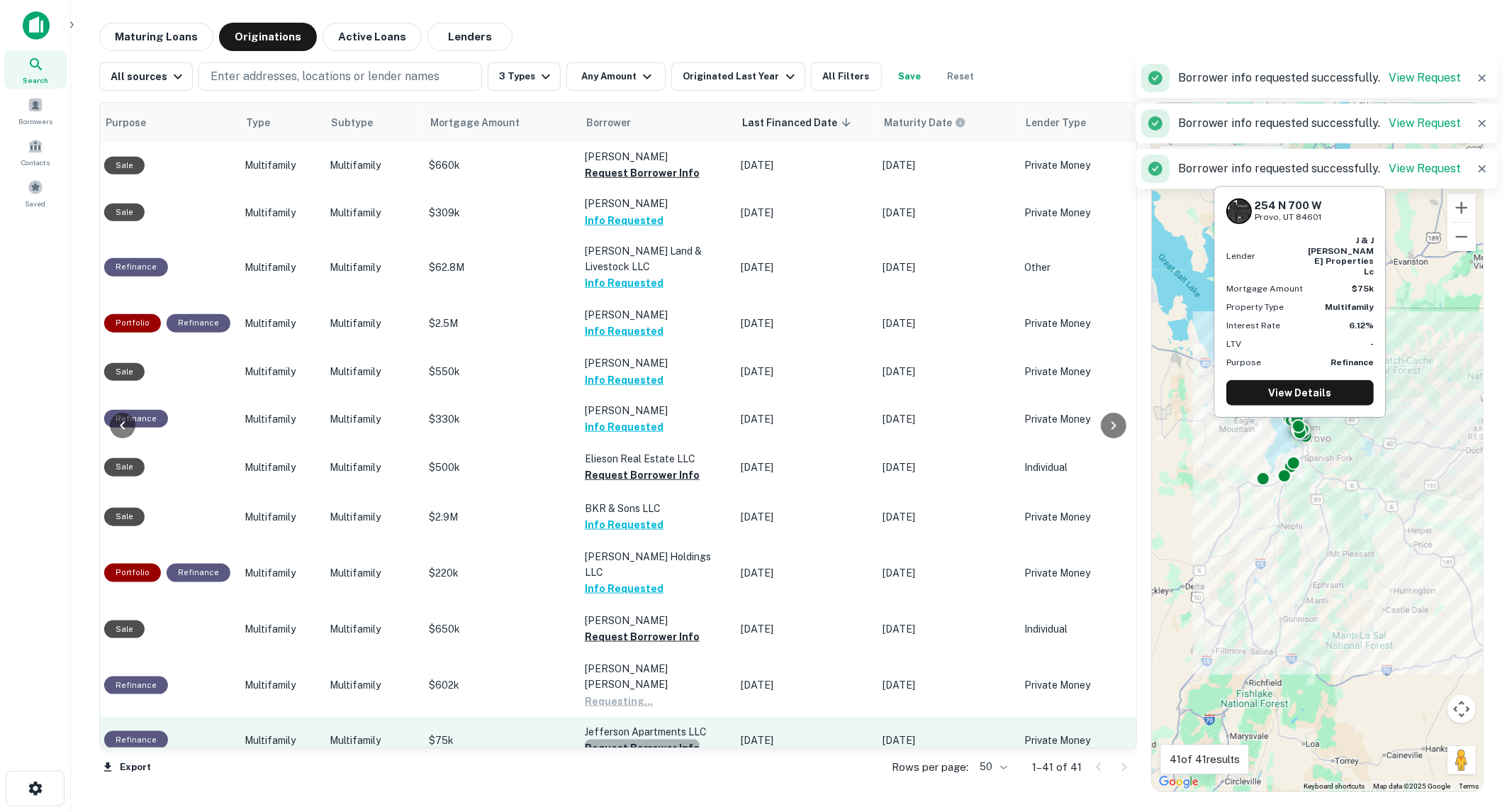
click at [666, 739] on button "Request Borrower Info" at bounding box center [643, 747] width 114 height 17
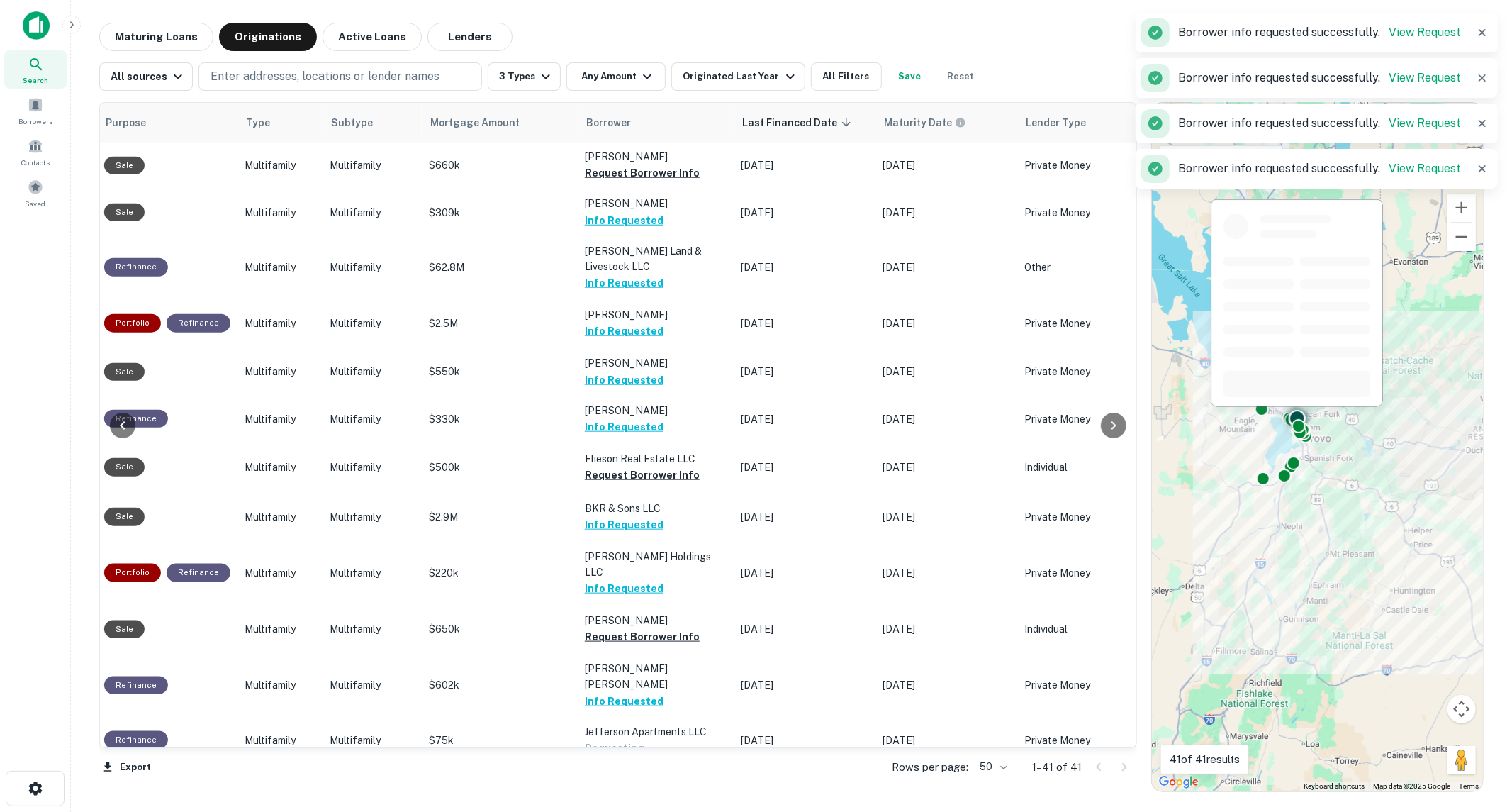
click at [658, 786] on button "Request Borrower Info" at bounding box center [643, 794] width 114 height 17
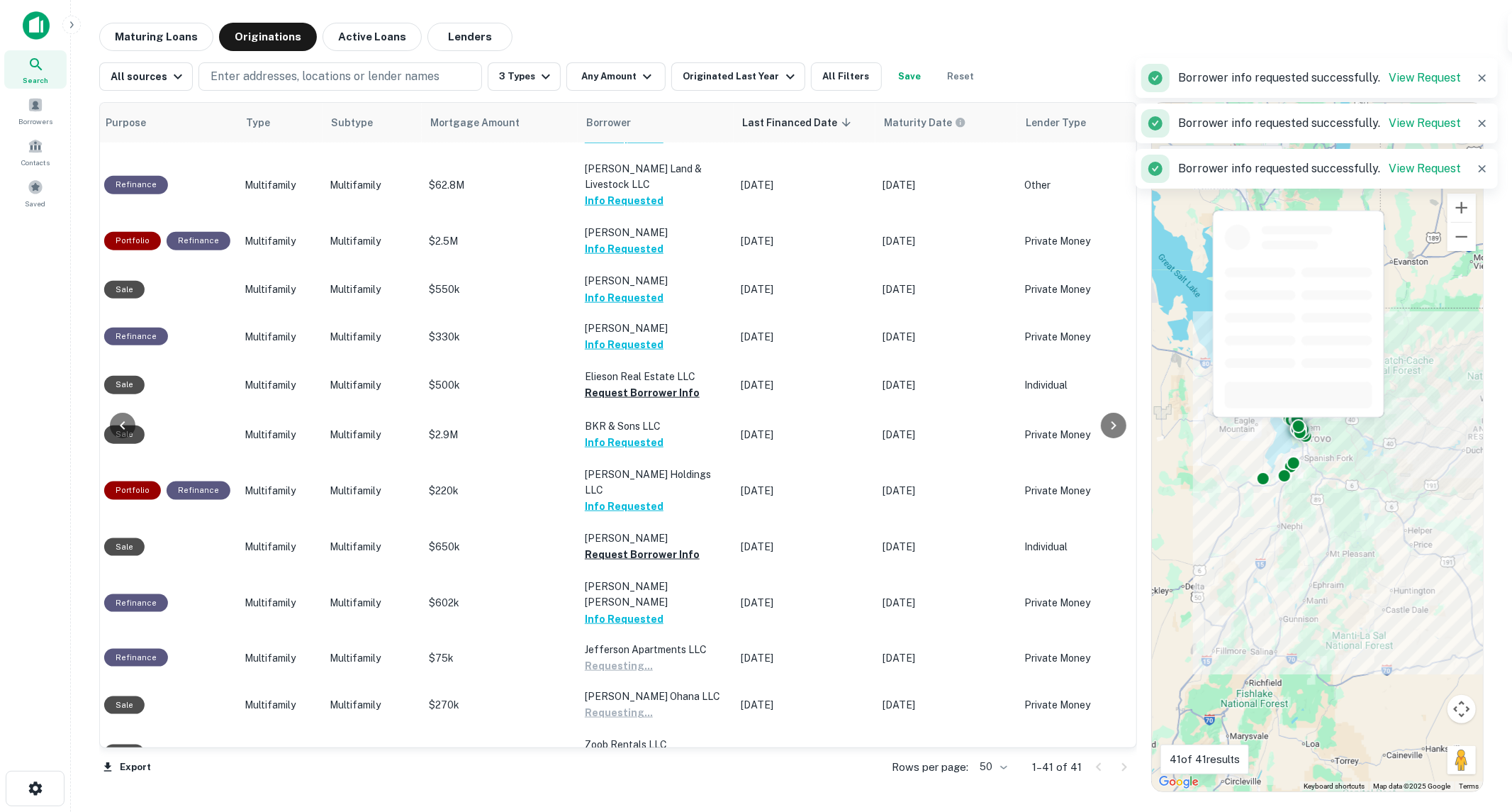
scroll to position [1418, 470]
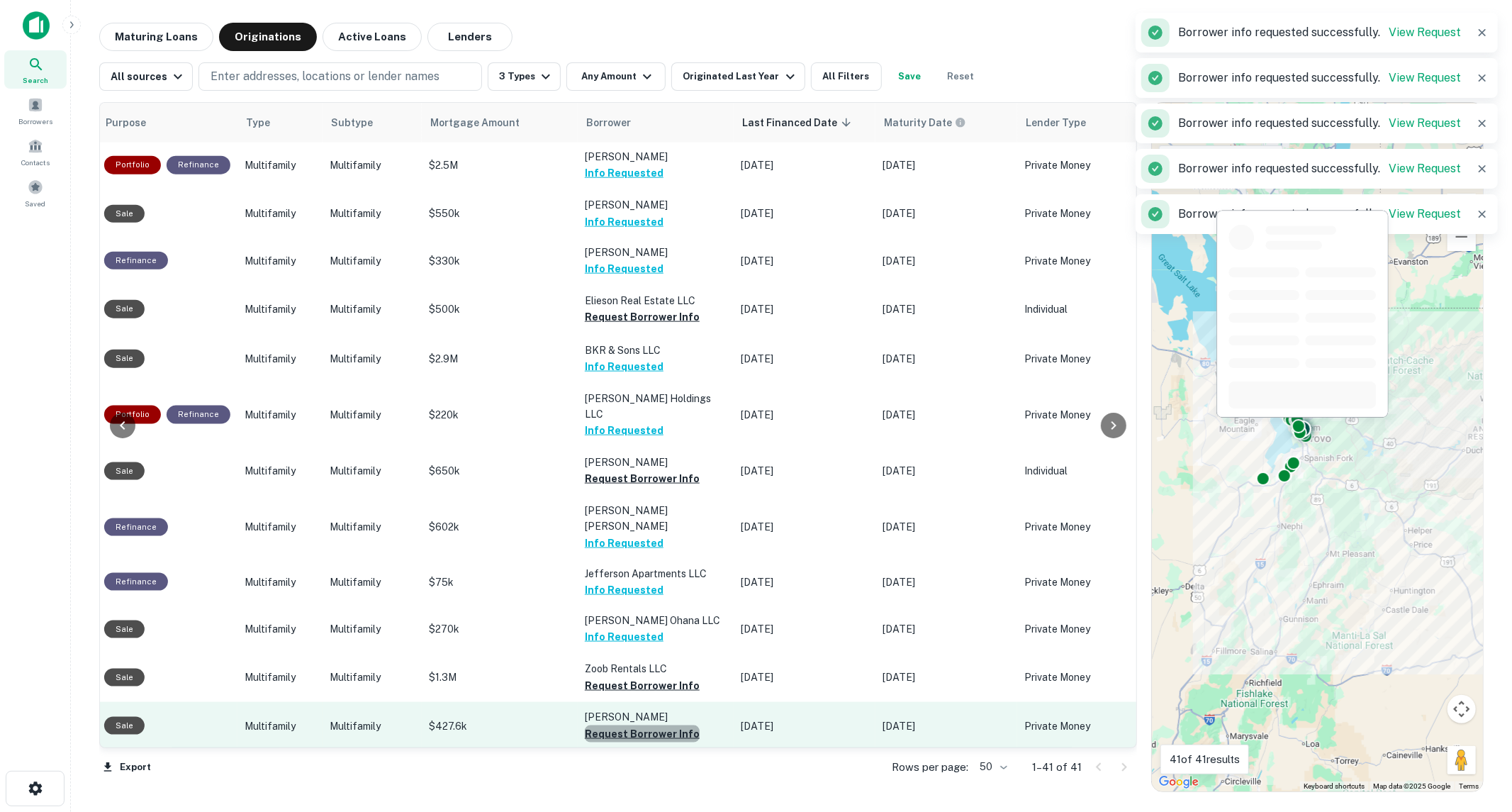
click at [643, 725] on button "Request Borrower Info" at bounding box center [643, 733] width 114 height 17
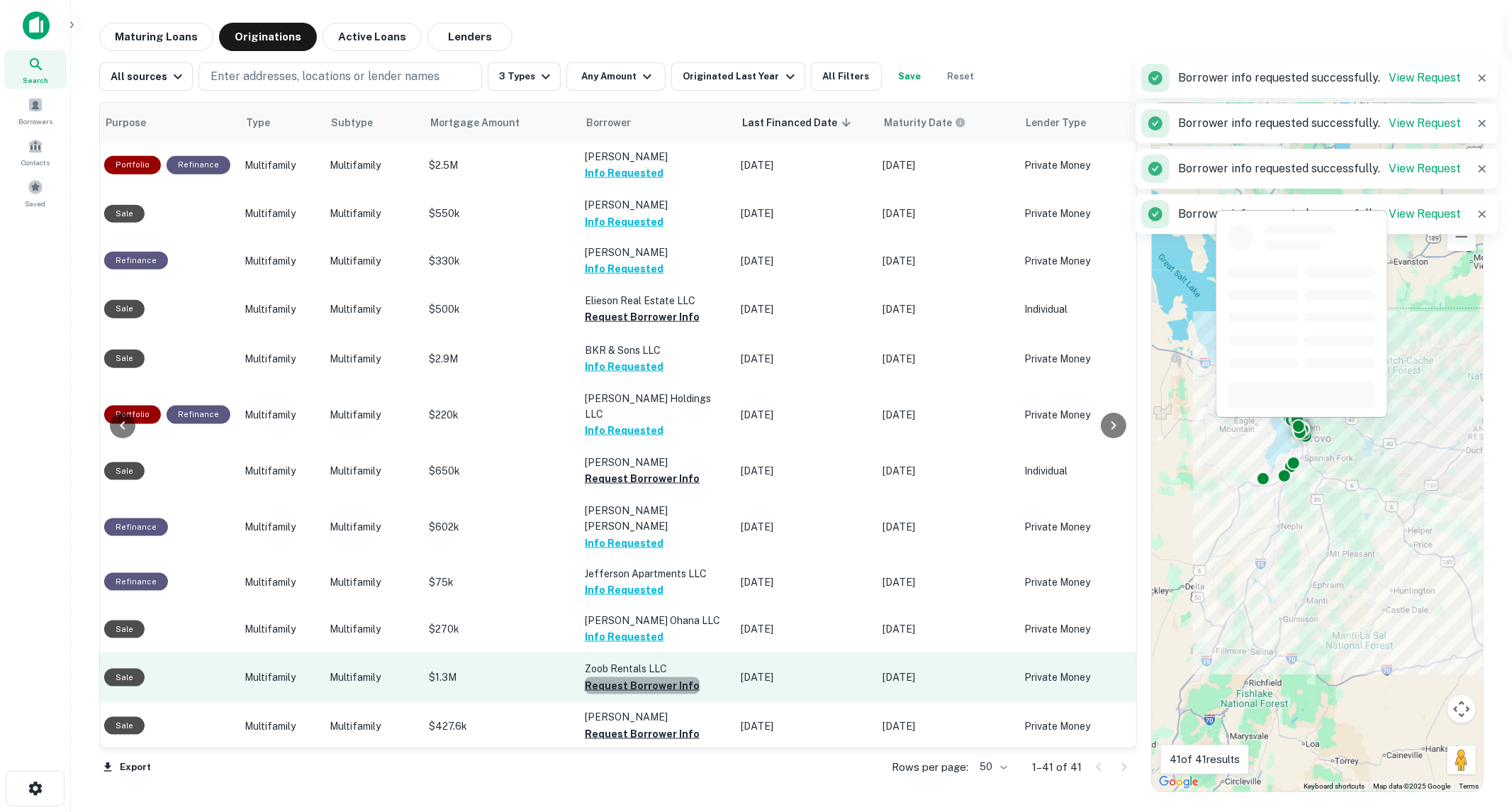
click at [670, 677] on button "Request Borrower Info" at bounding box center [643, 685] width 114 height 17
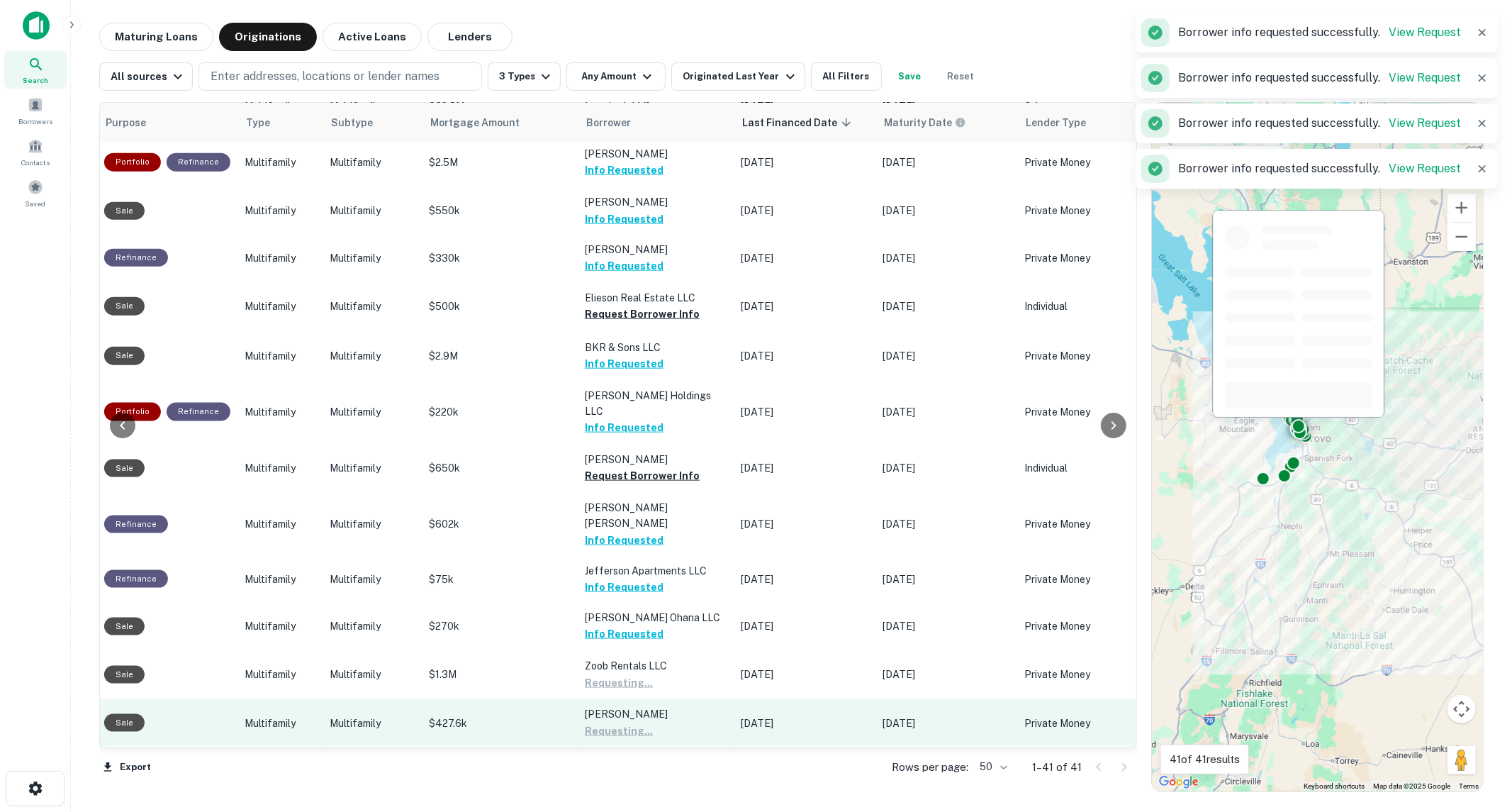
scroll to position [1421, 470]
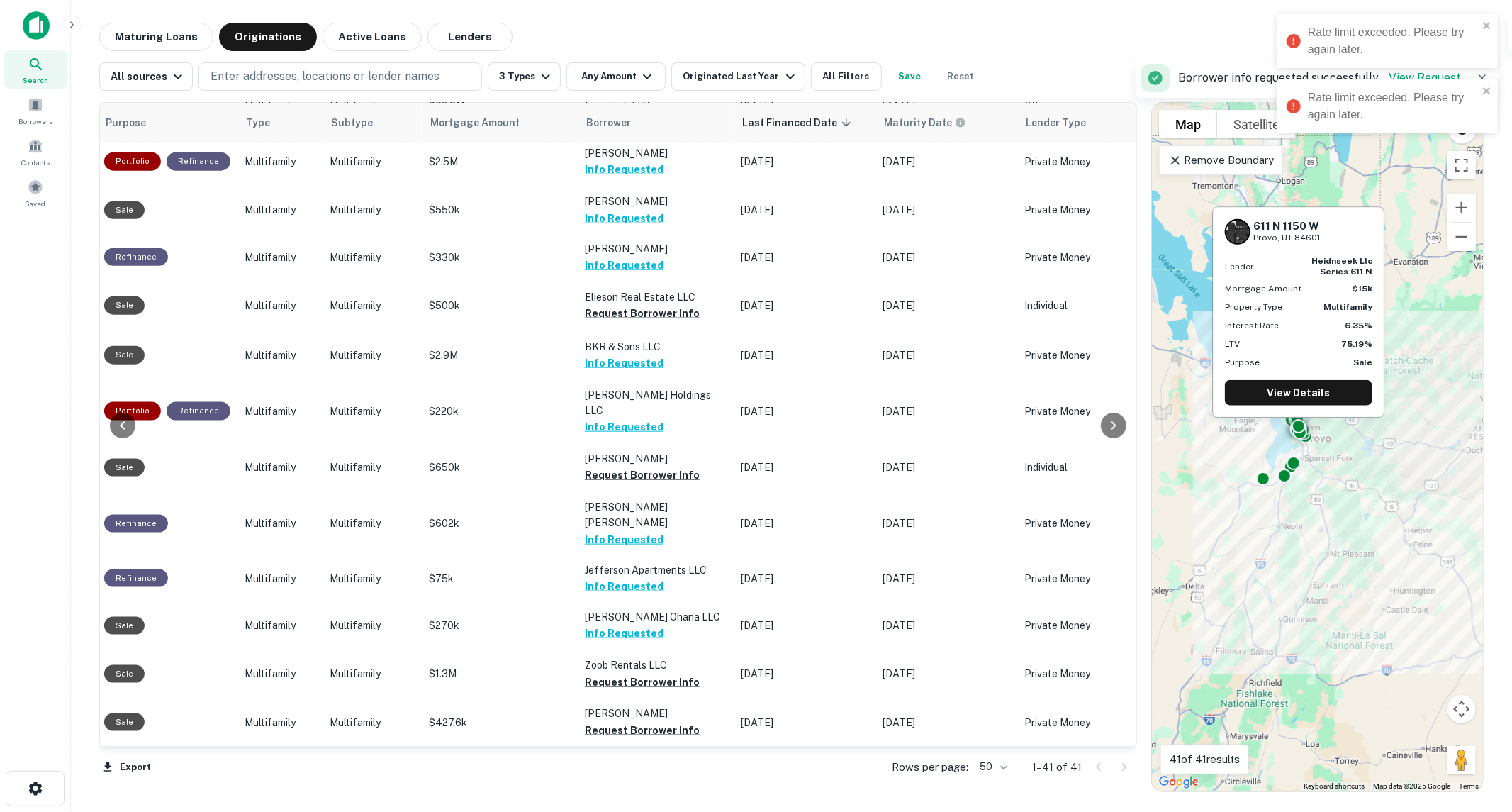
click at [645, 770] on button "Request Borrower Info" at bounding box center [643, 777] width 114 height 17
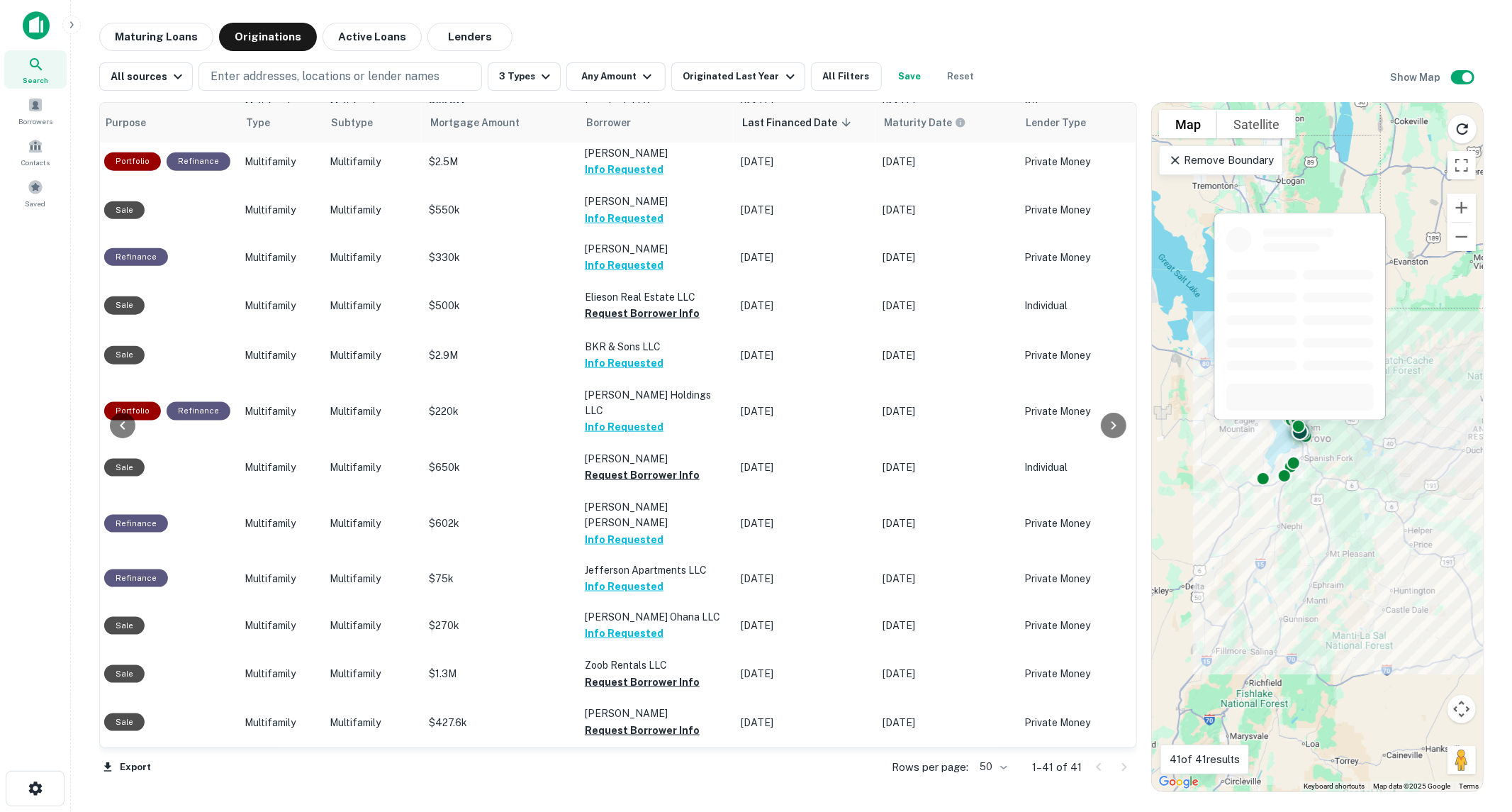
click at [643, 811] on button "Request Borrower Info" at bounding box center [643, 826] width 114 height 17
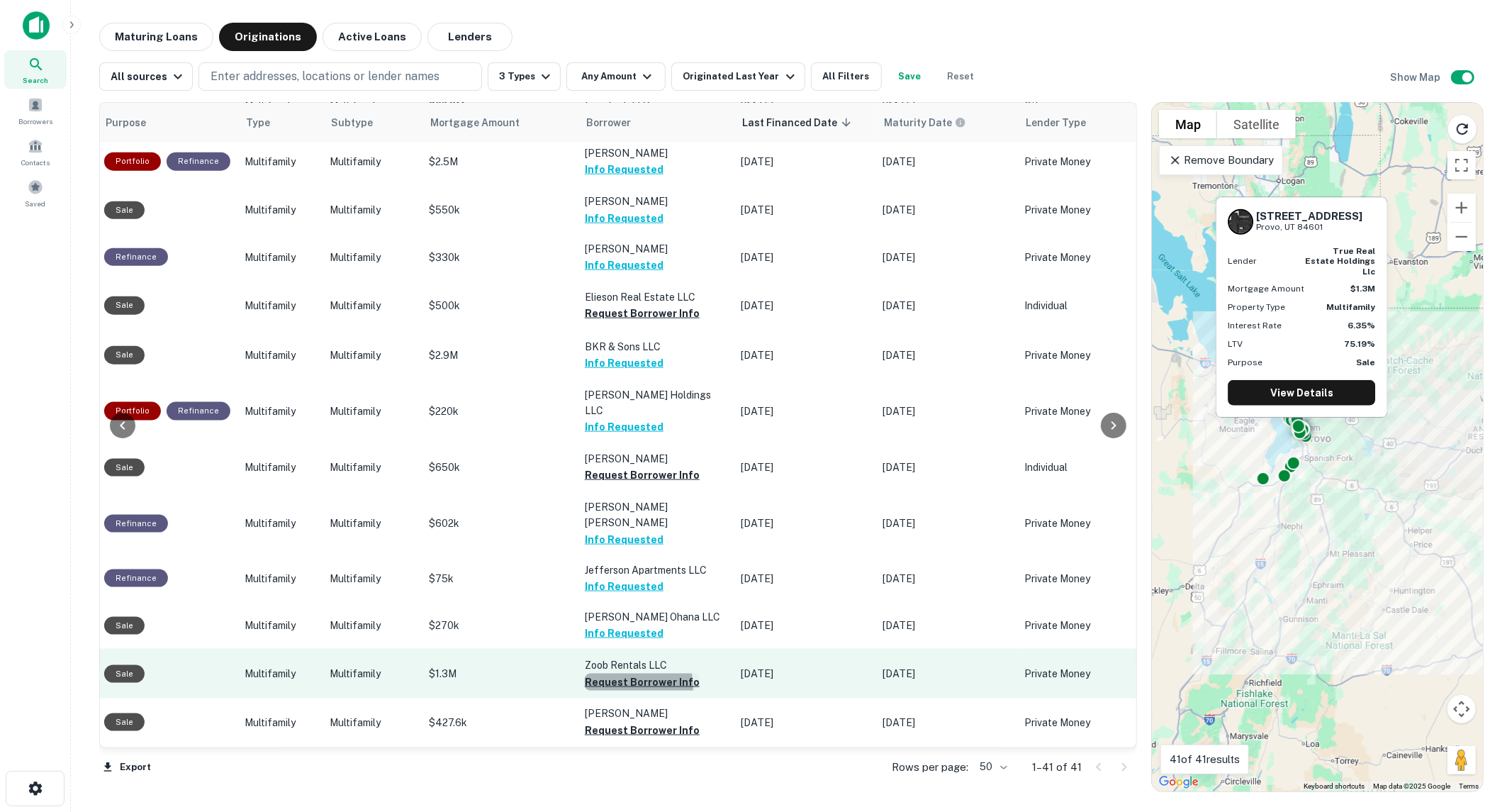
click at [621, 673] on button "Request Borrower Info" at bounding box center [643, 681] width 114 height 17
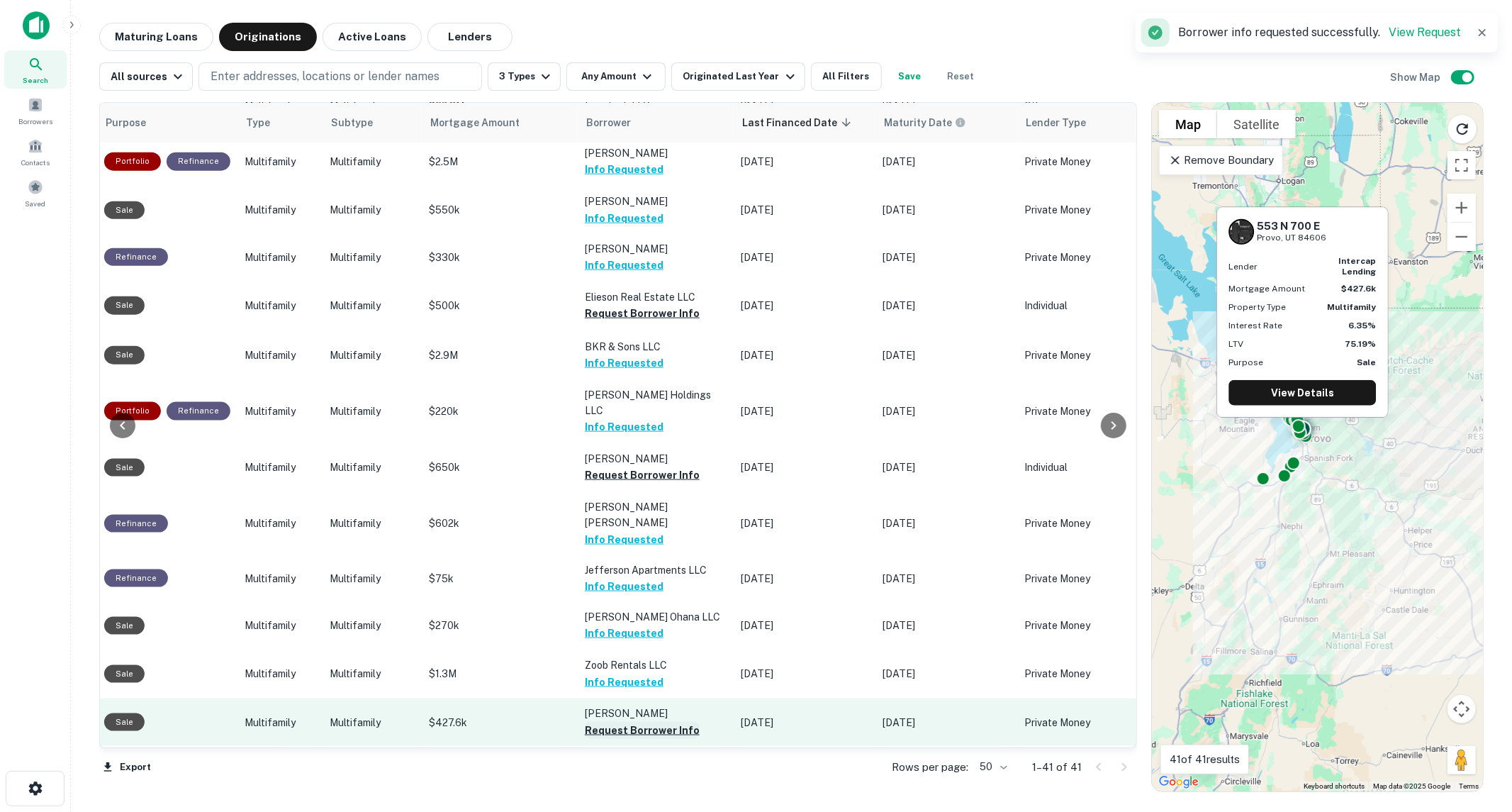
click at [640, 721] on button "Request Borrower Info" at bounding box center [643, 729] width 114 height 17
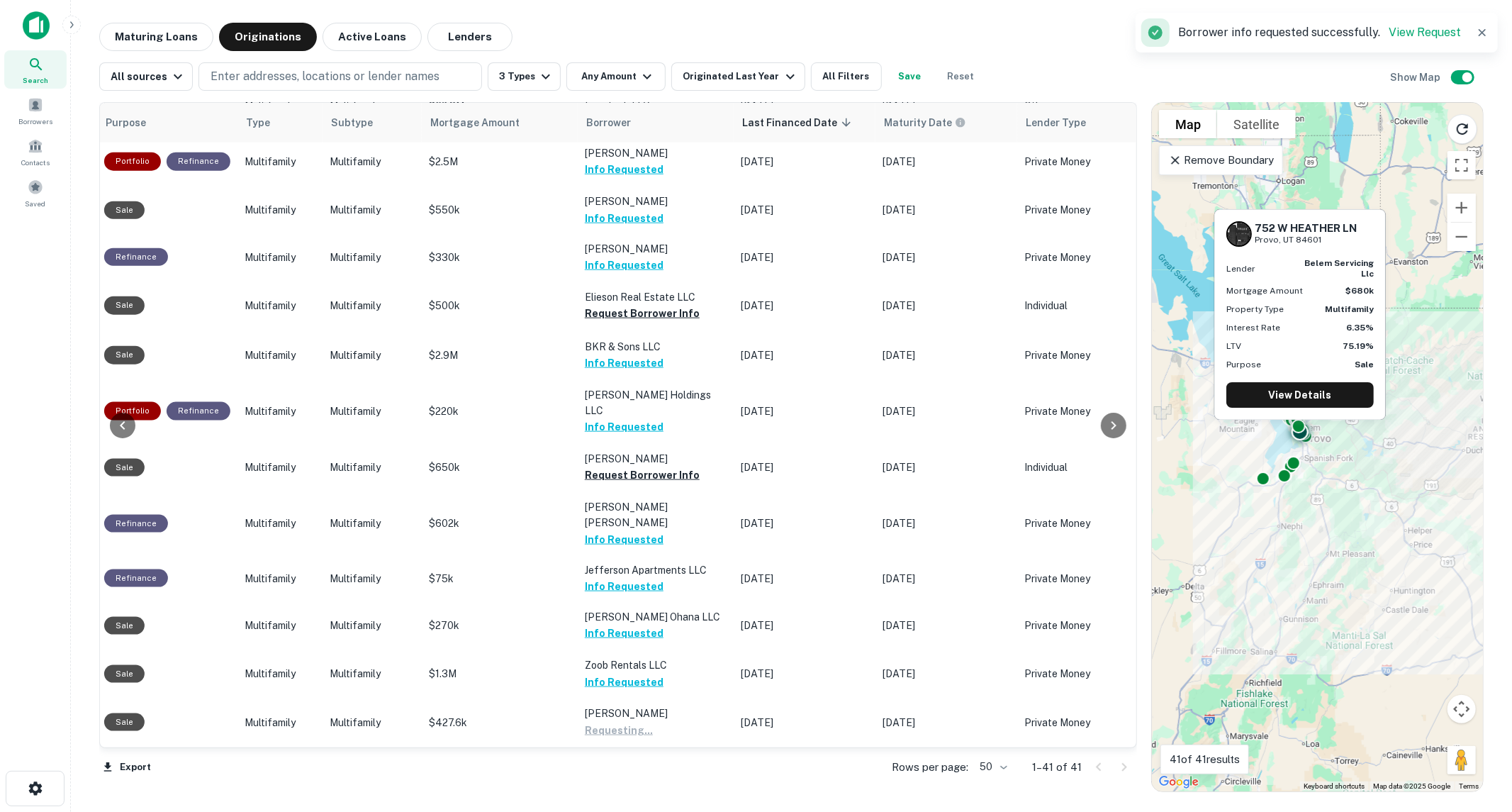
click at [648, 811] on button "Request Borrower Info" at bounding box center [643, 826] width 114 height 17
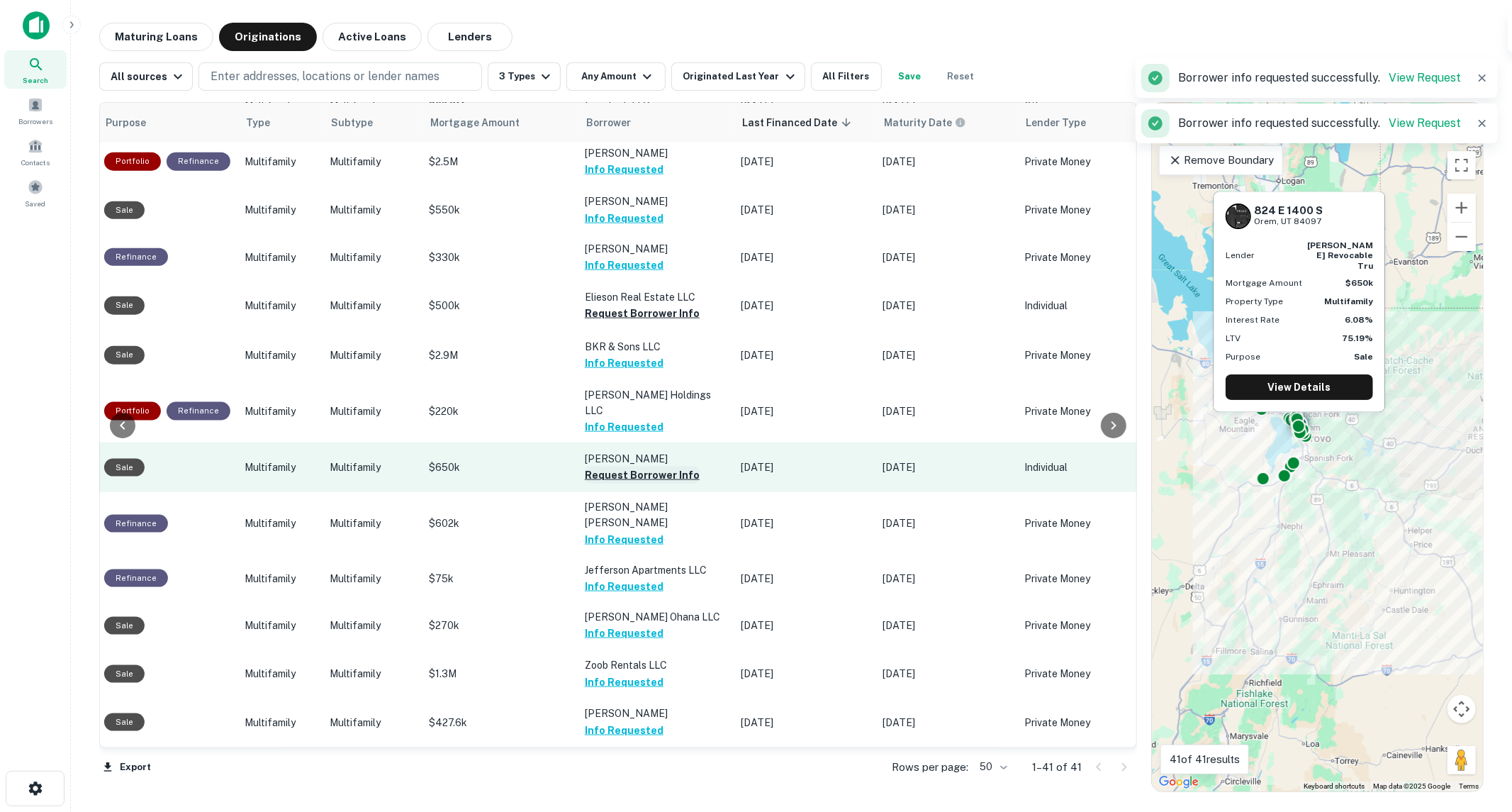
click at [632, 467] on button "Request Borrower Info" at bounding box center [643, 475] width 114 height 17
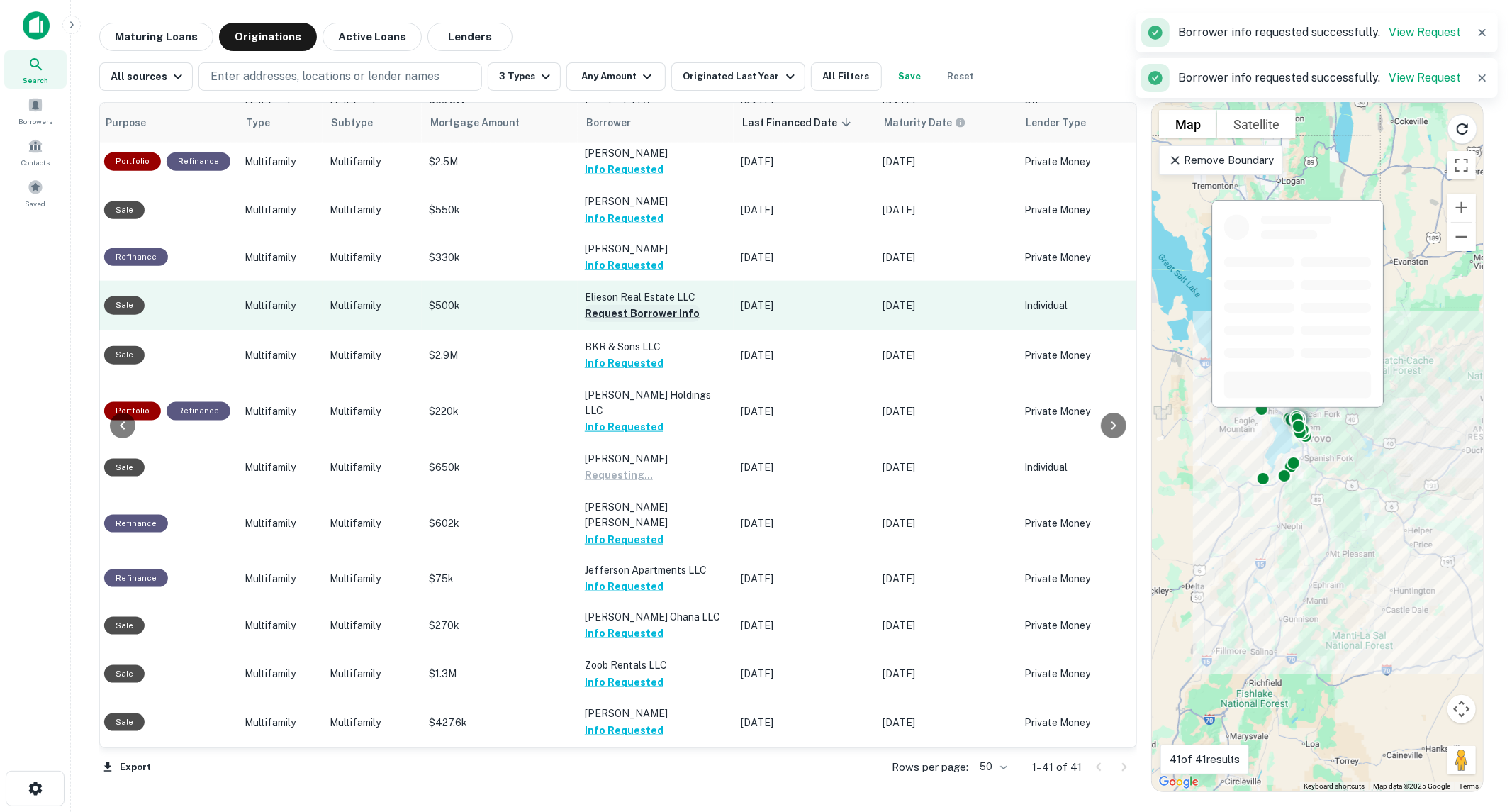
click at [659, 305] on button "Request Borrower Info" at bounding box center [643, 313] width 114 height 17
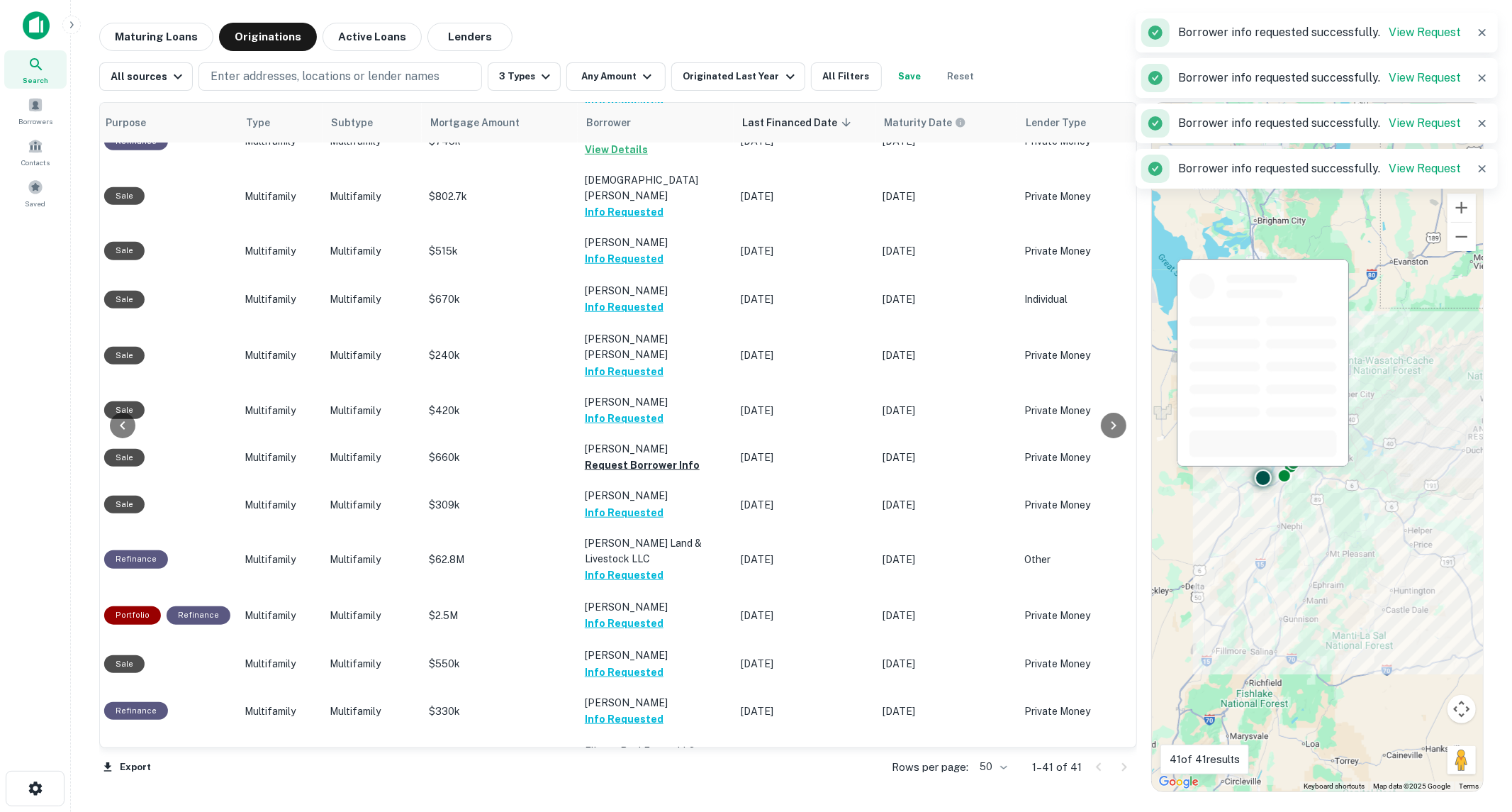
scroll to position [948, 470]
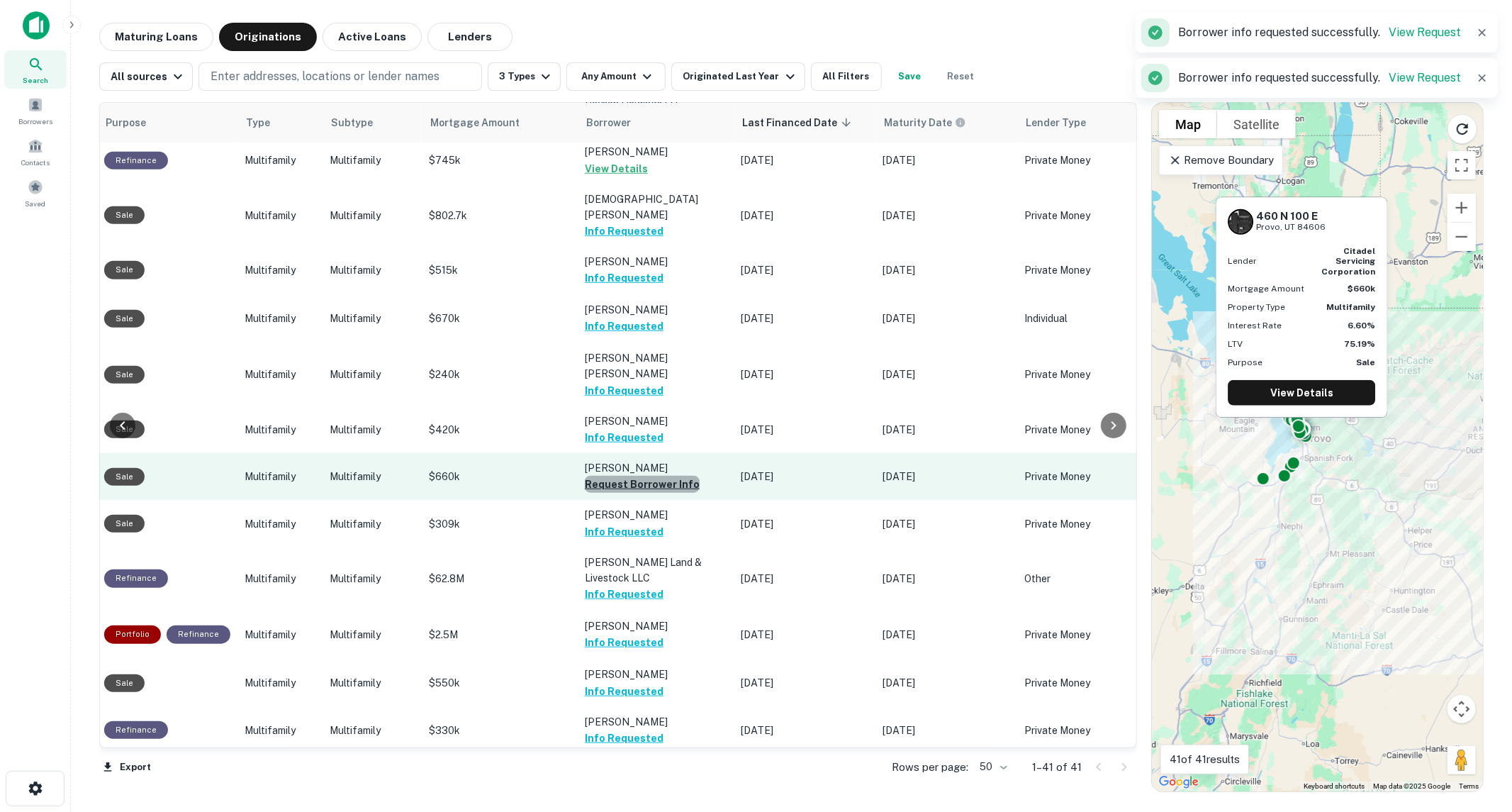
click at [668, 476] on button "Request Borrower Info" at bounding box center [643, 483] width 114 height 17
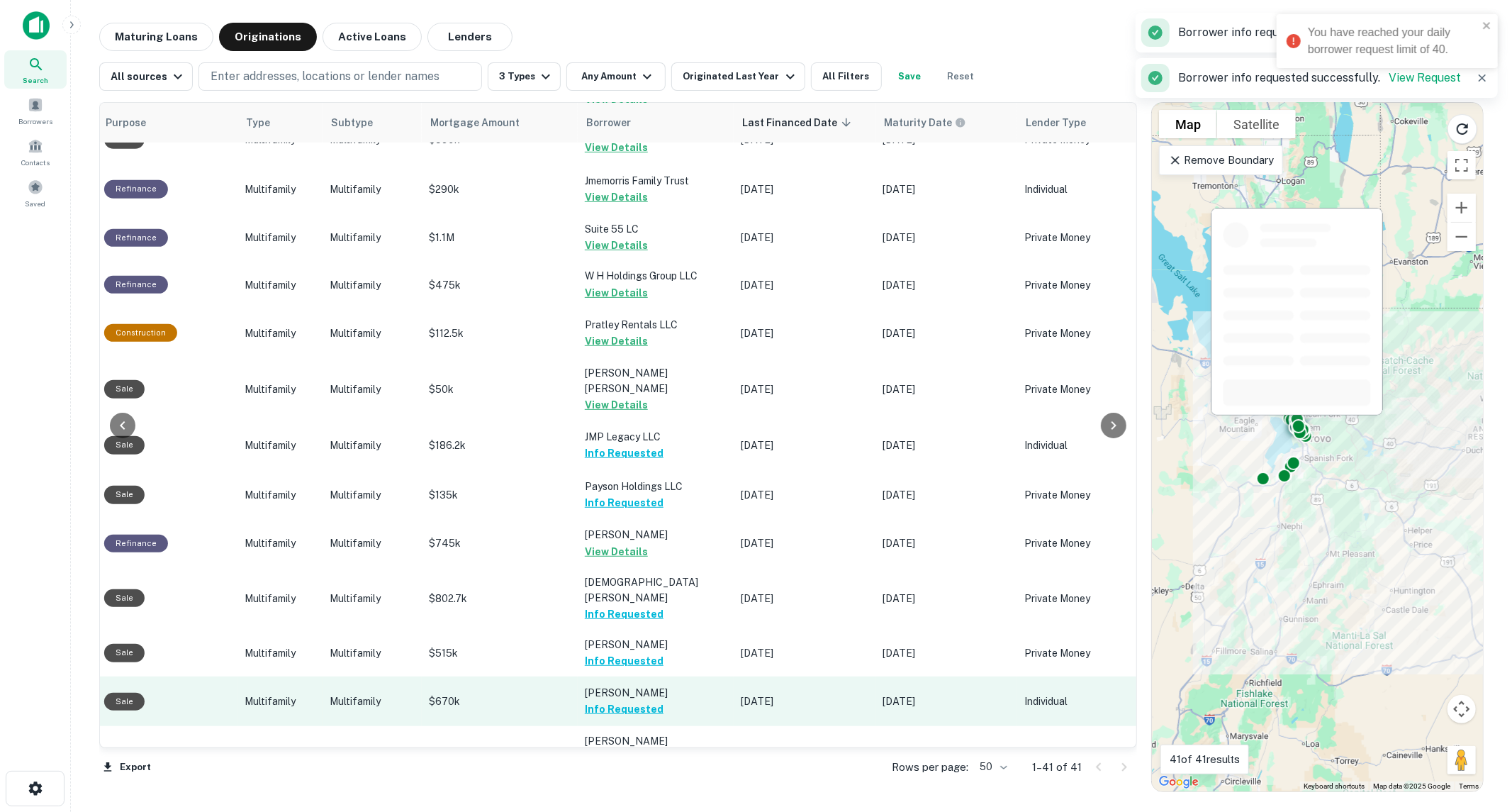
scroll to position [555, 470]
